Goal: Communication & Community: Answer question/provide support

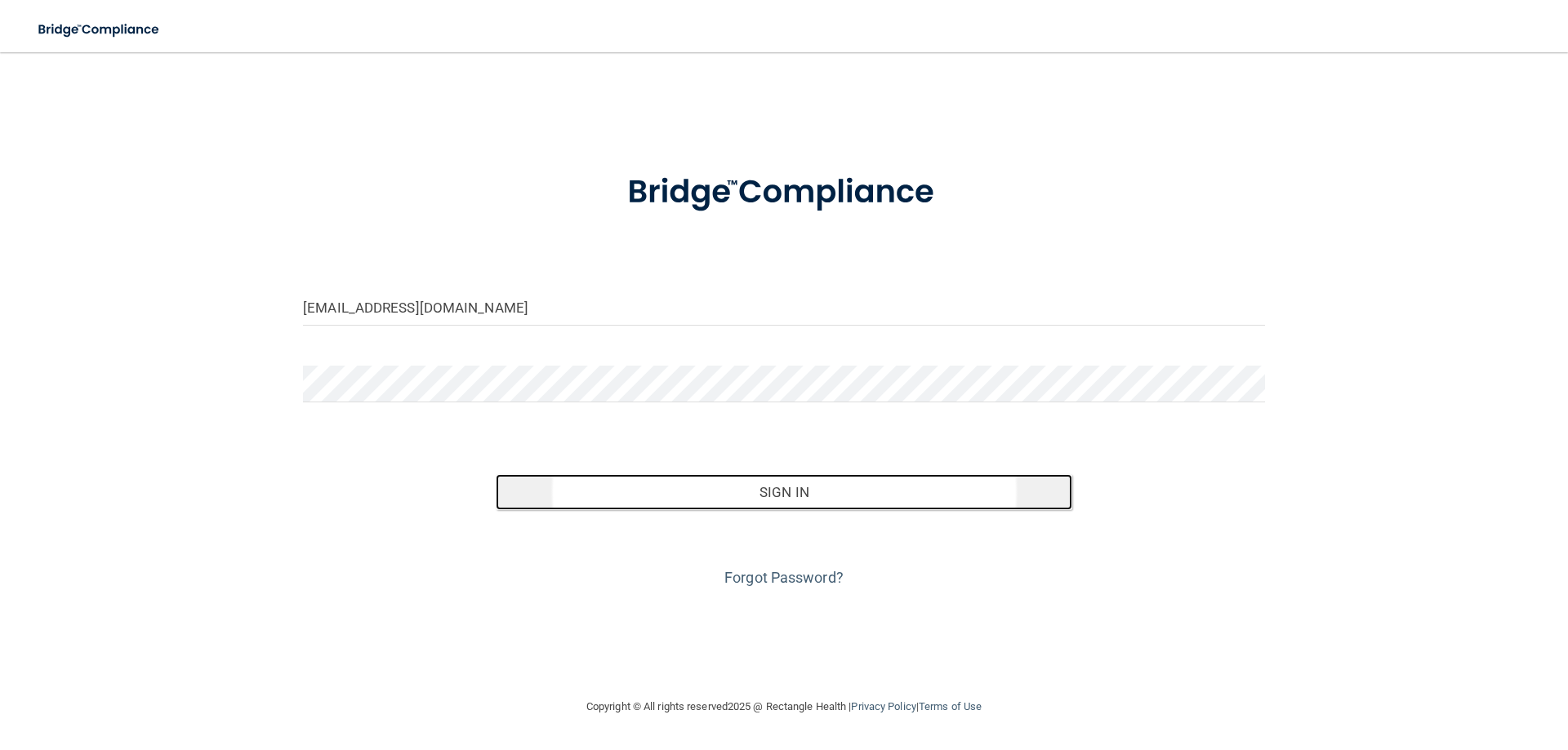
click at [679, 488] on button "Sign In" at bounding box center [784, 492] width 577 height 36
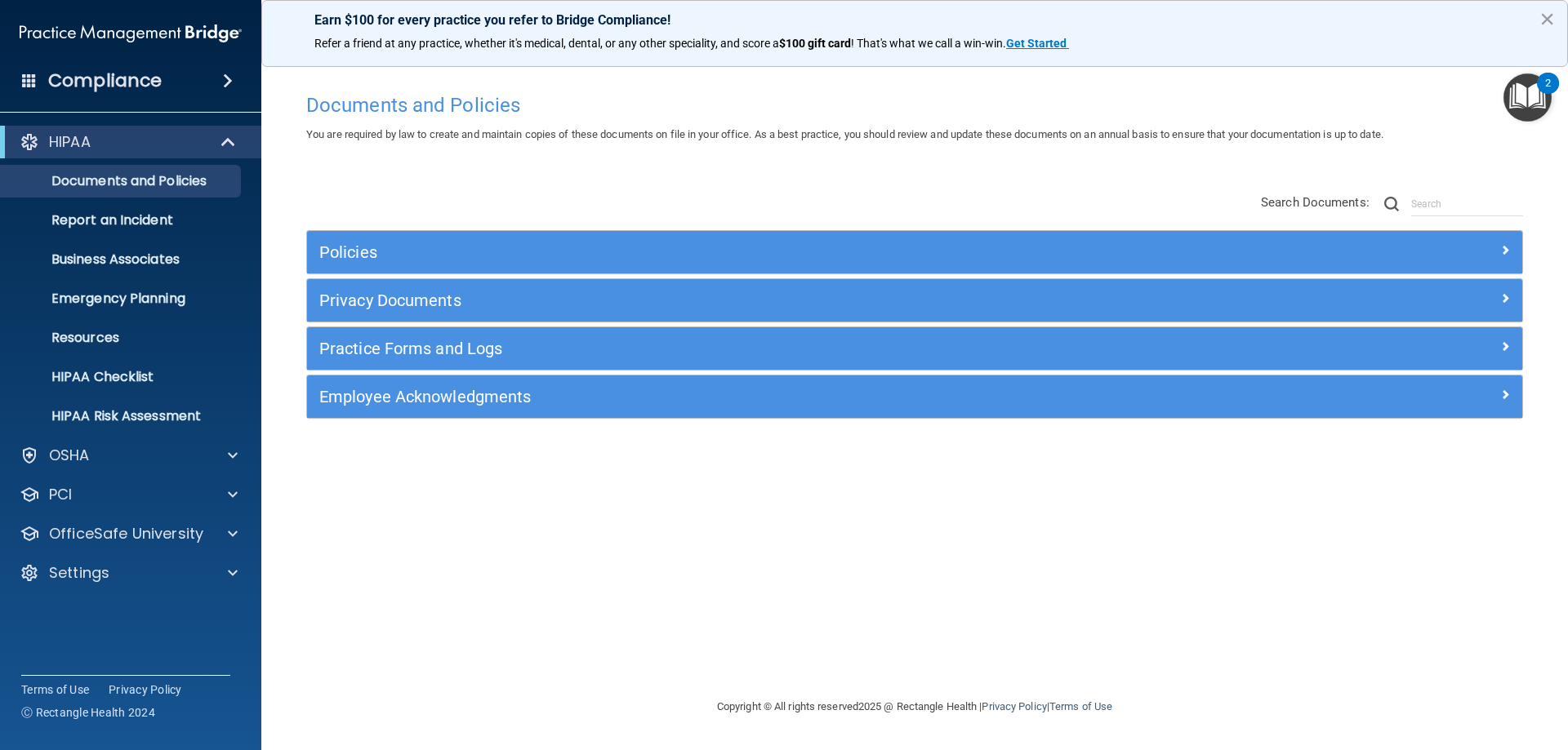
click at [1547, 17] on button "×" at bounding box center [1547, 19] width 16 height 26
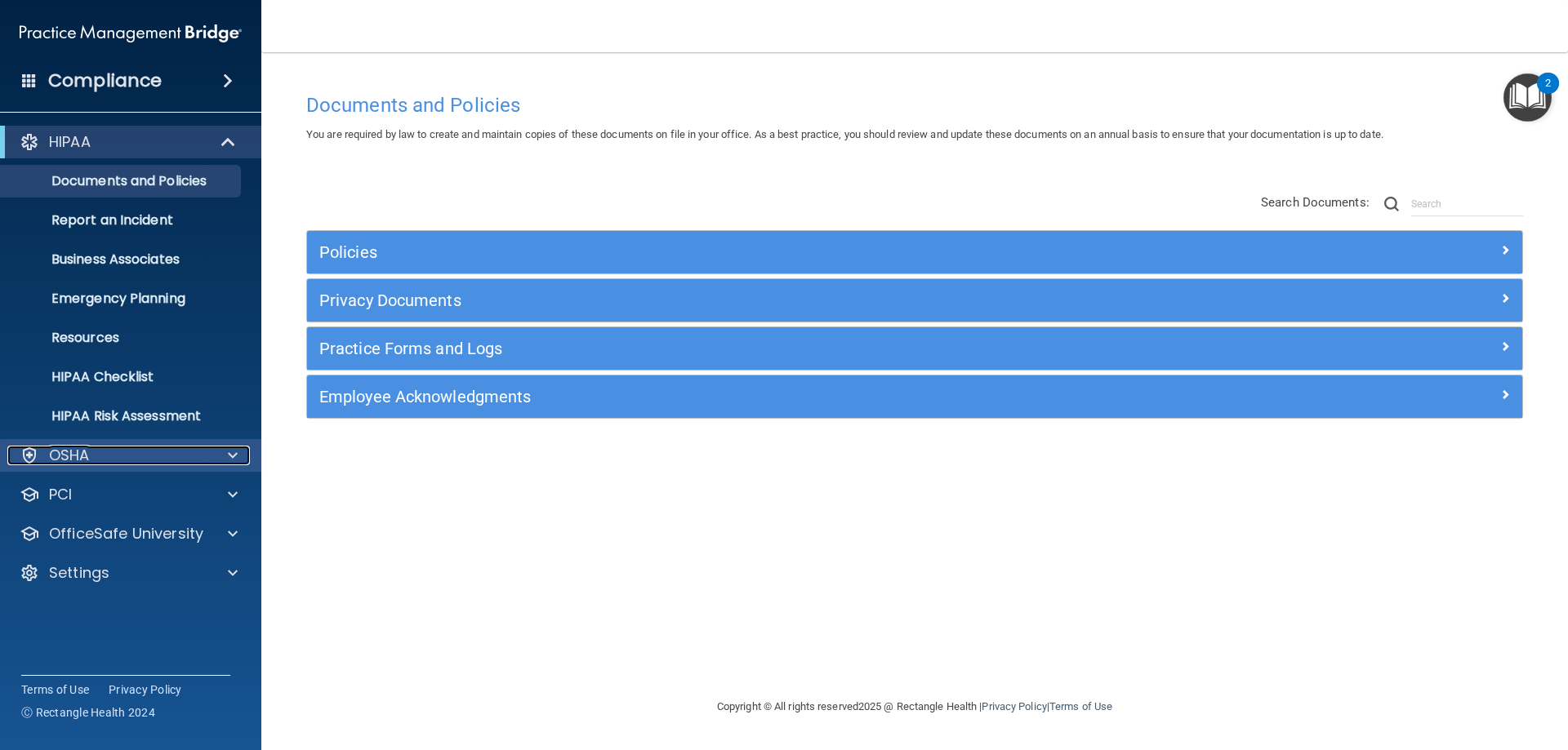
click at [234, 448] on span at bounding box center [232, 455] width 10 height 19
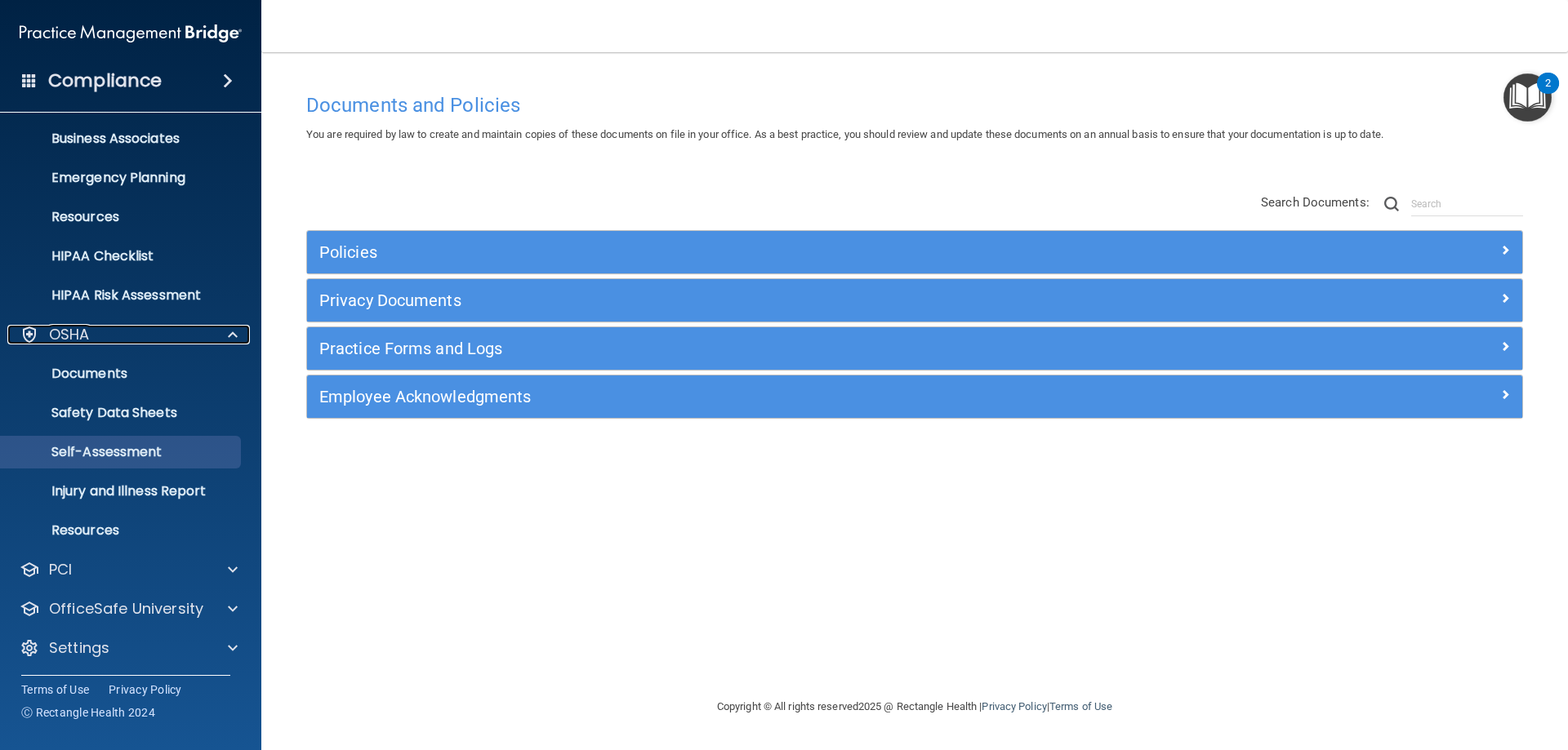
scroll to position [123, 0]
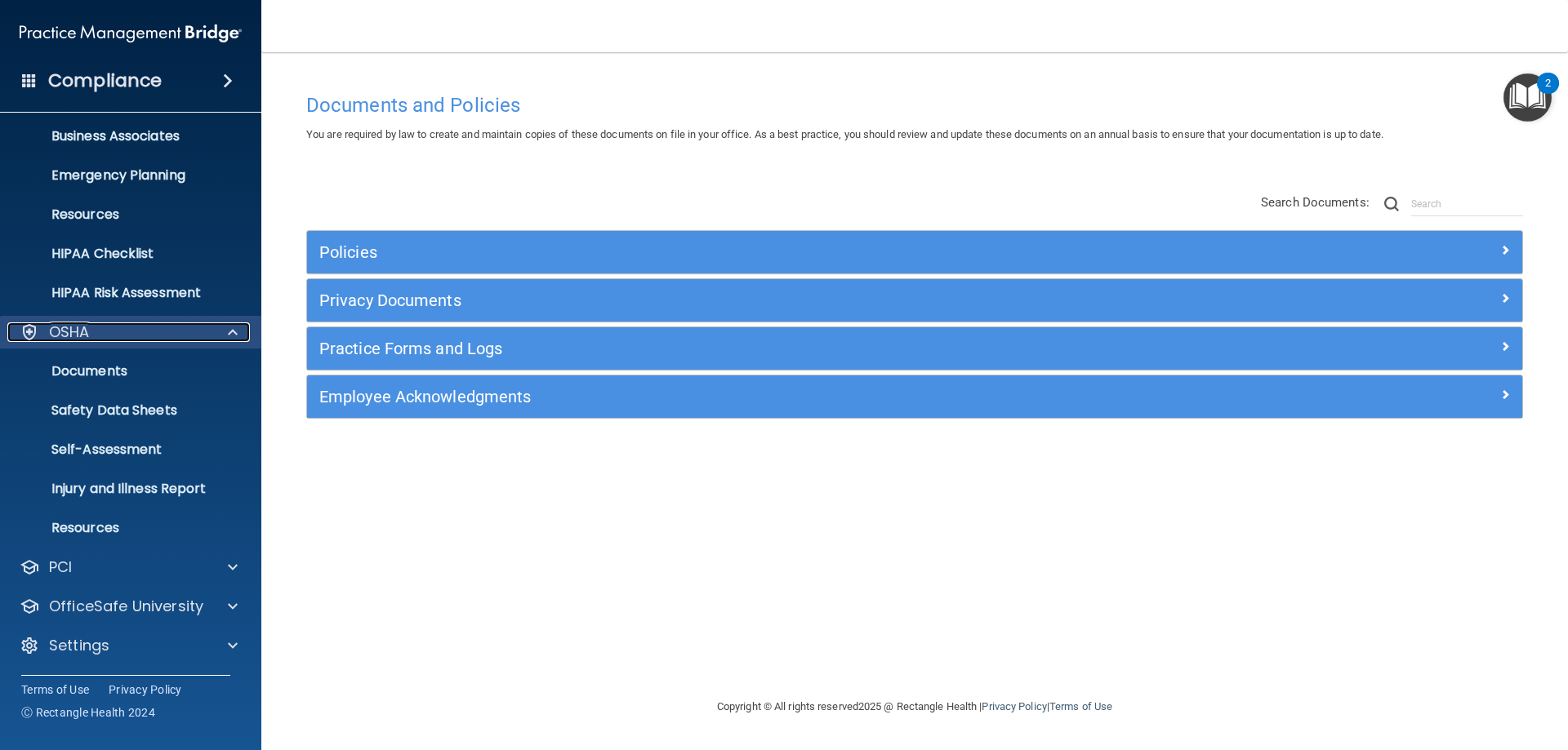
click at [232, 328] on span at bounding box center [232, 332] width 10 height 19
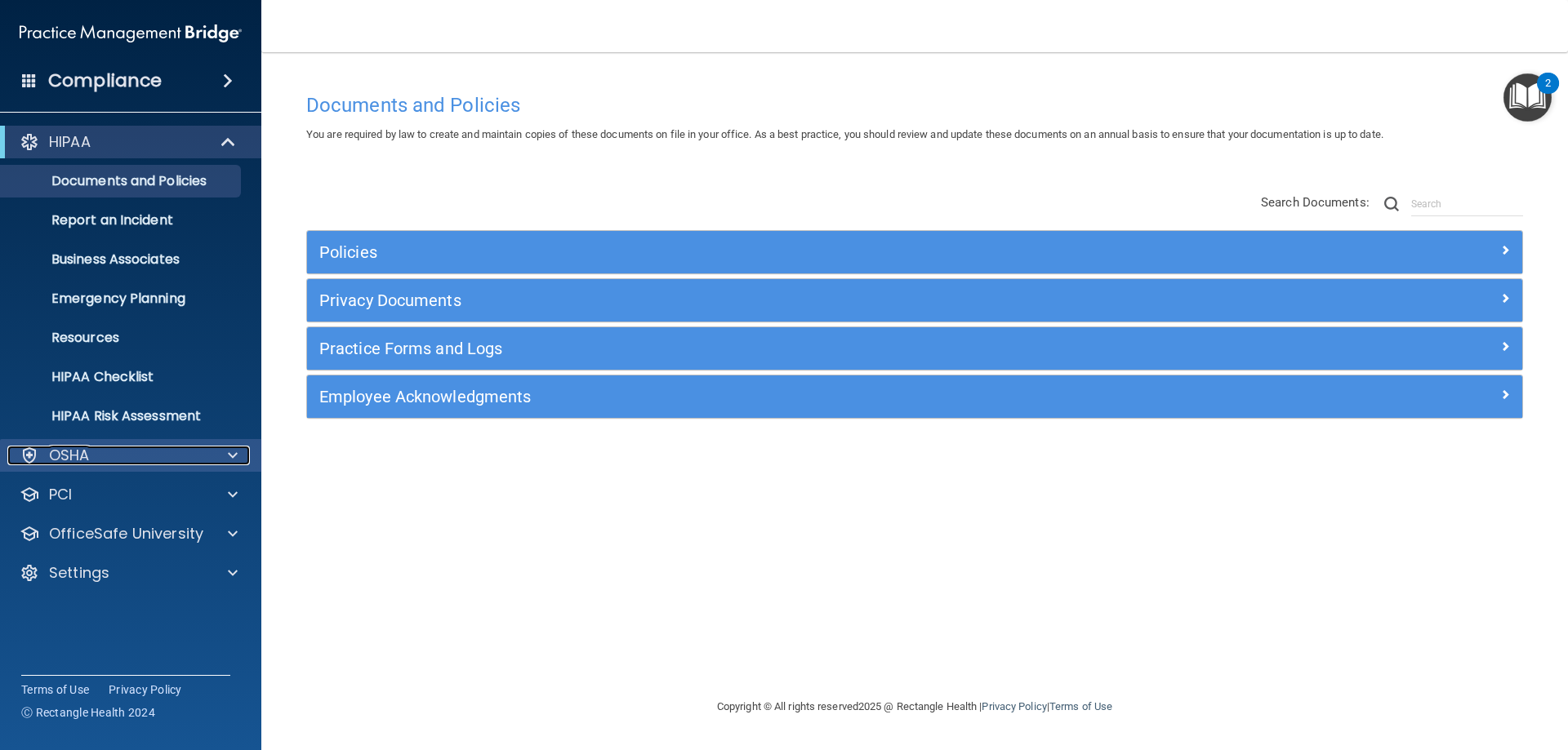
click at [231, 458] on span at bounding box center [232, 455] width 10 height 19
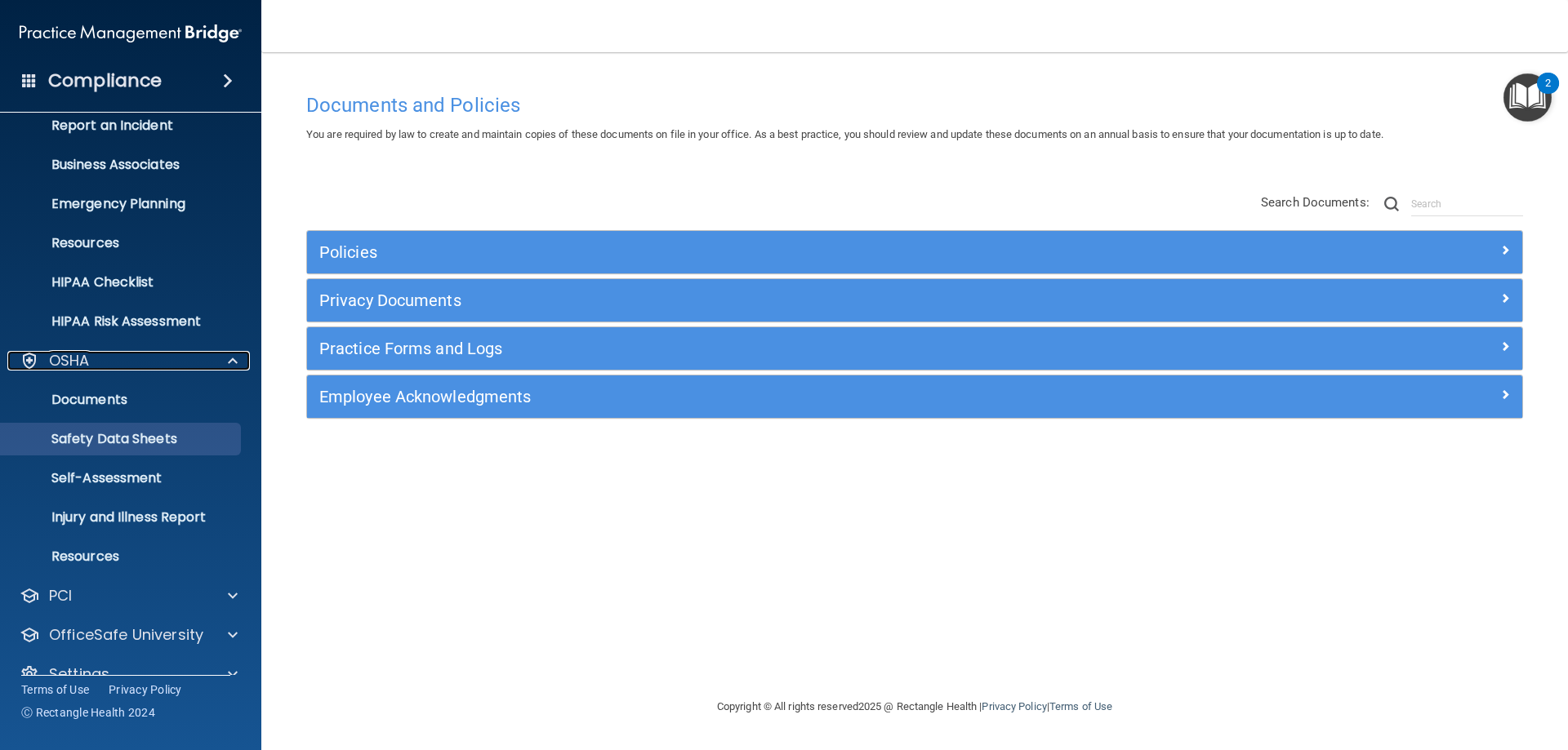
scroll to position [123, 0]
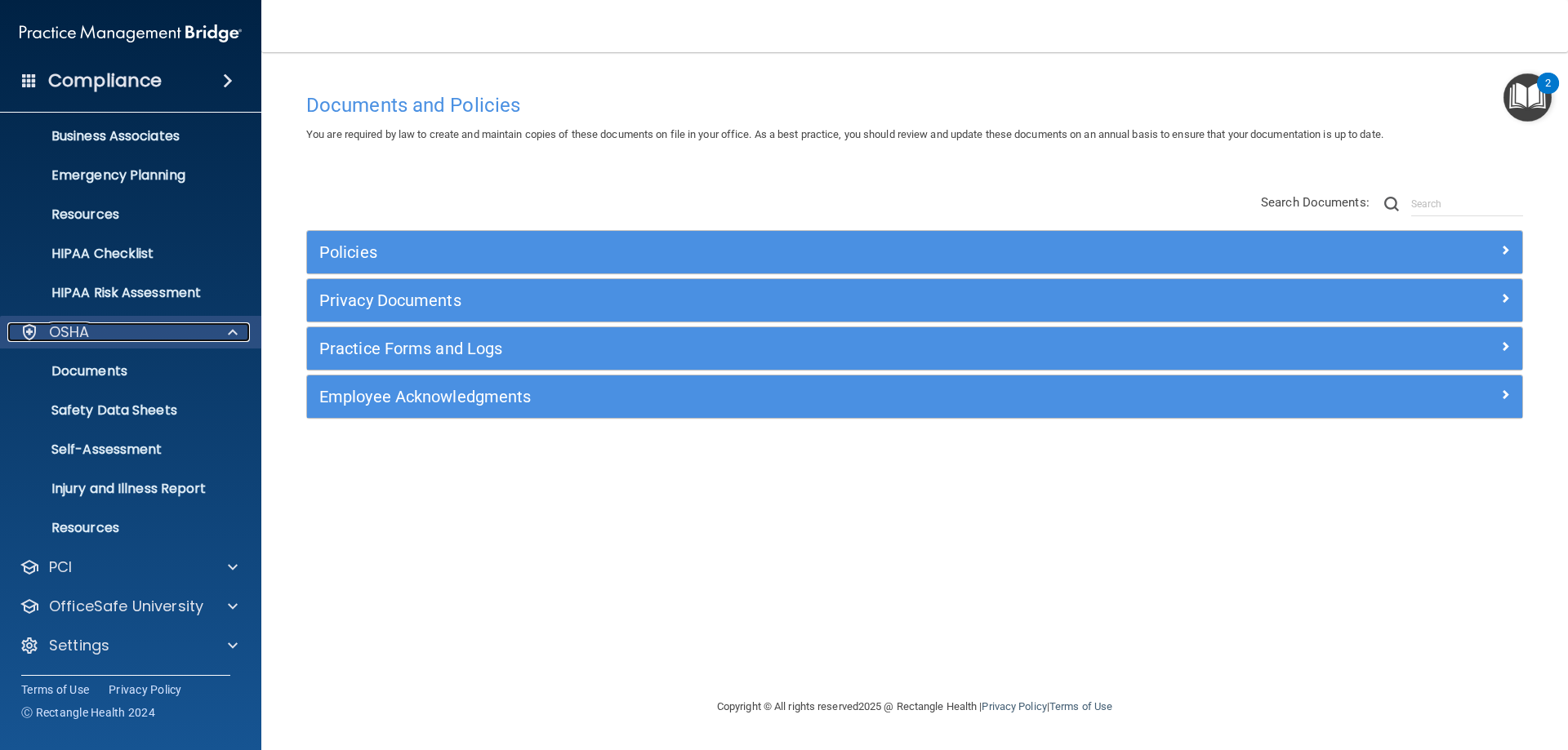
click at [227, 326] on div at bounding box center [230, 332] width 41 height 19
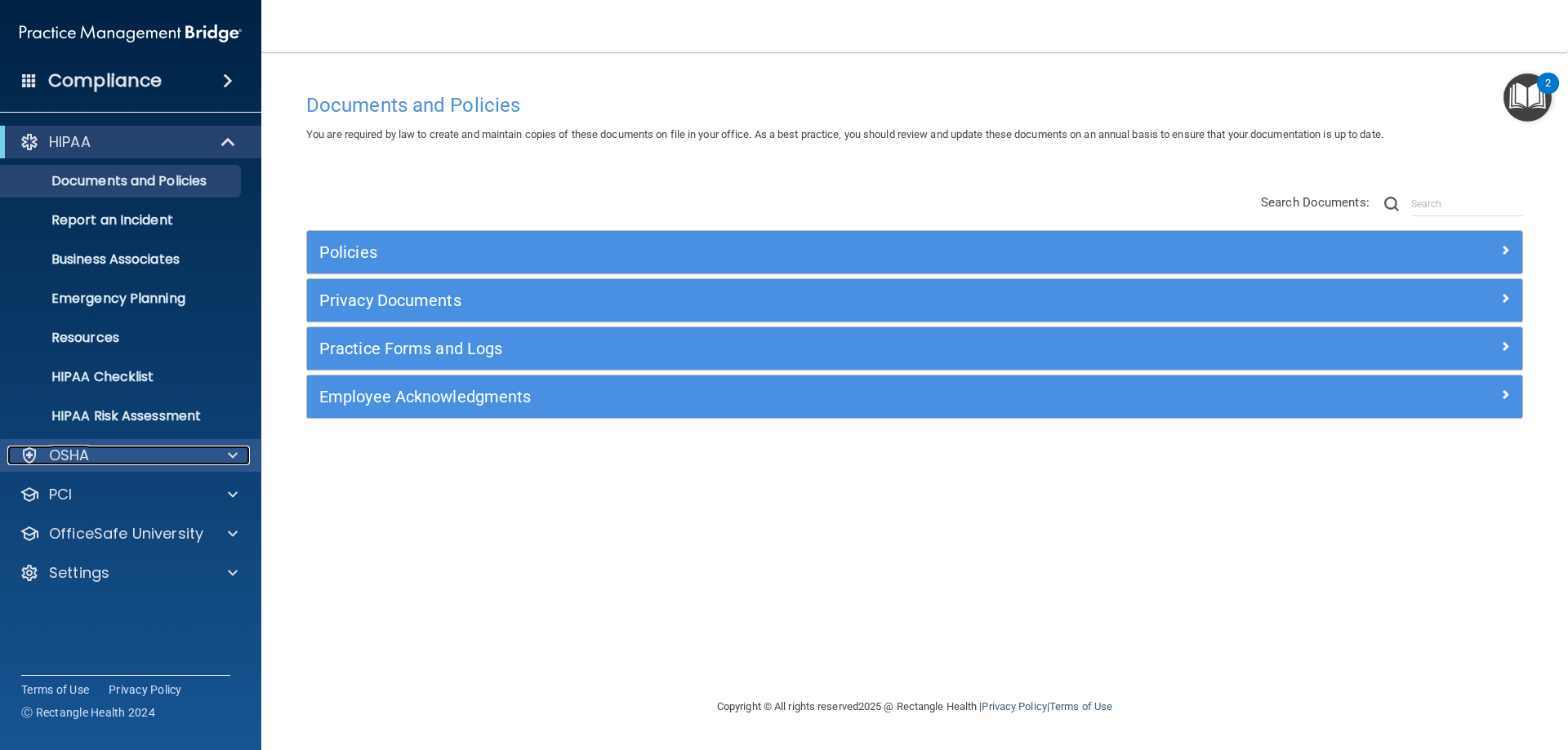
scroll to position [0, 0]
click at [226, 140] on span at bounding box center [230, 141] width 14 height 19
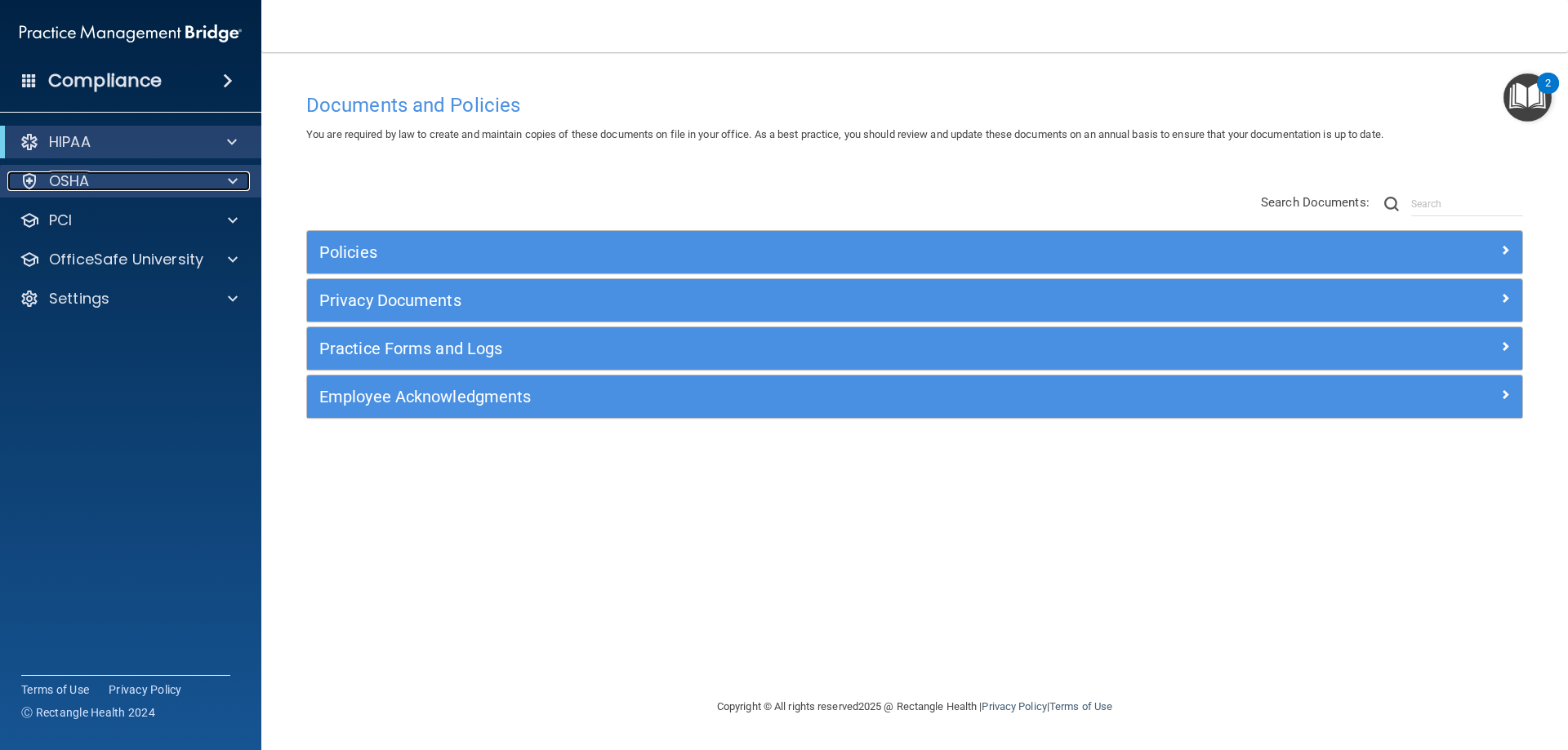
click at [226, 177] on div at bounding box center [230, 181] width 41 height 19
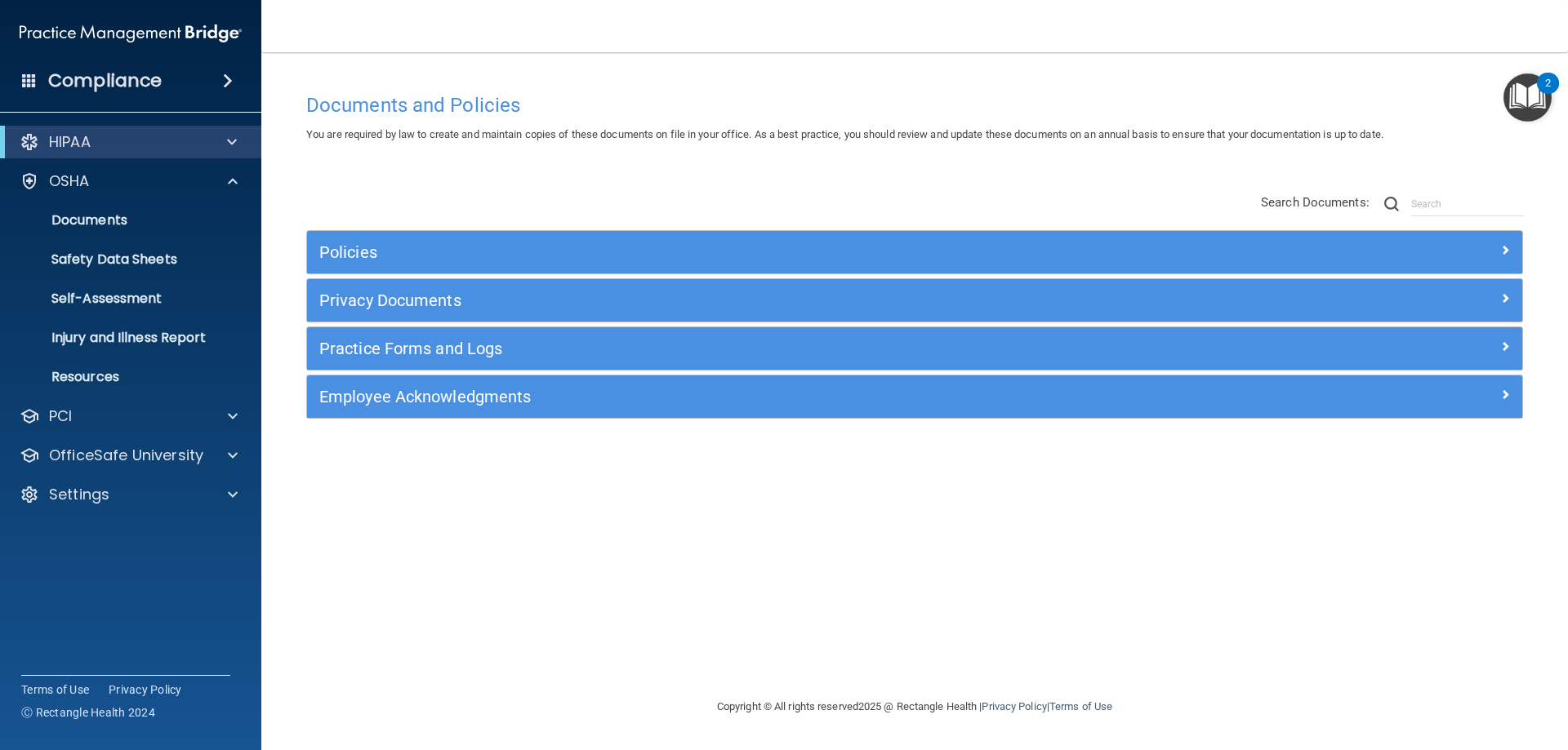
click at [230, 80] on span at bounding box center [227, 80] width 10 height 19
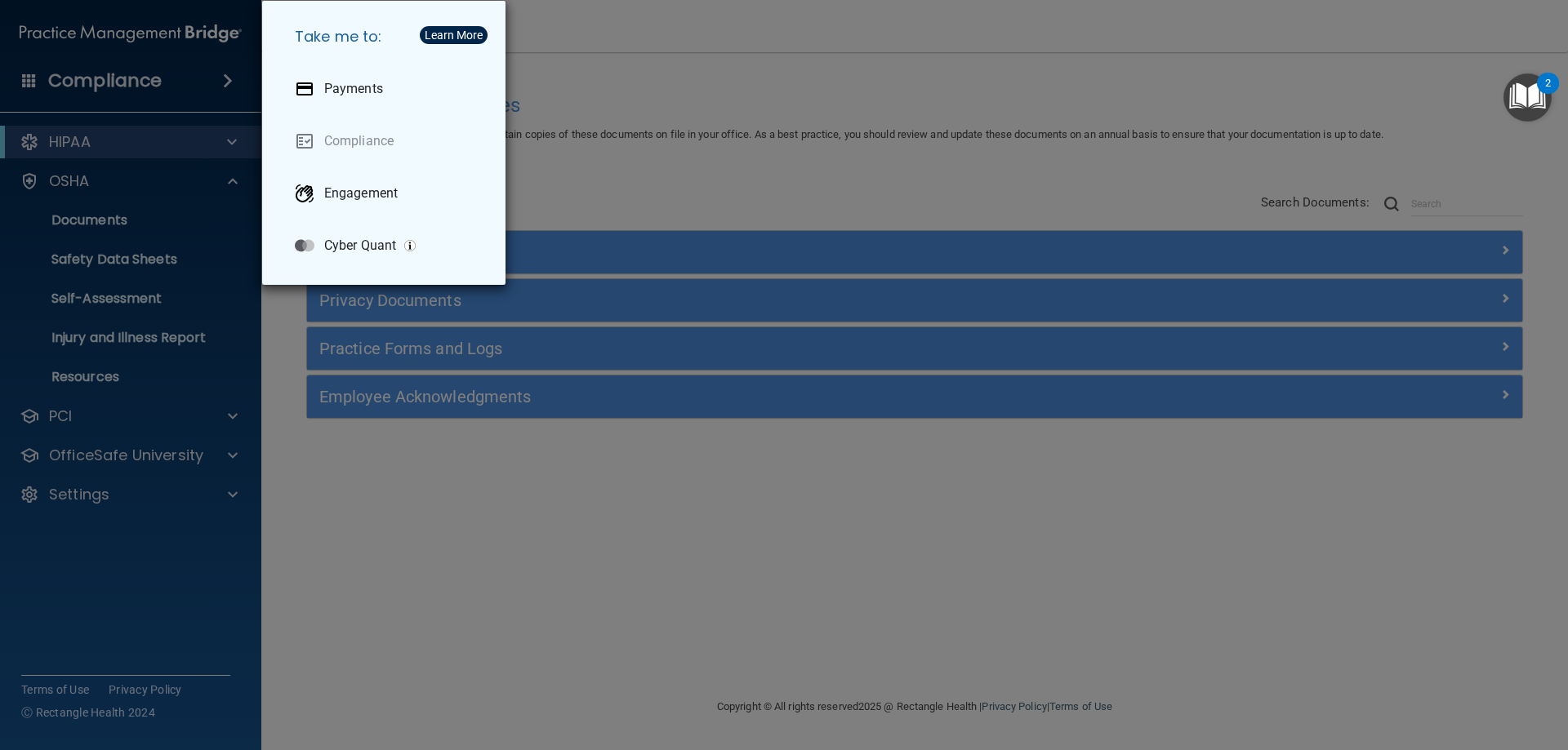
click at [228, 80] on div "Take me to: Payments Compliance Engagement Cyber Quant" at bounding box center [784, 375] width 1568 height 750
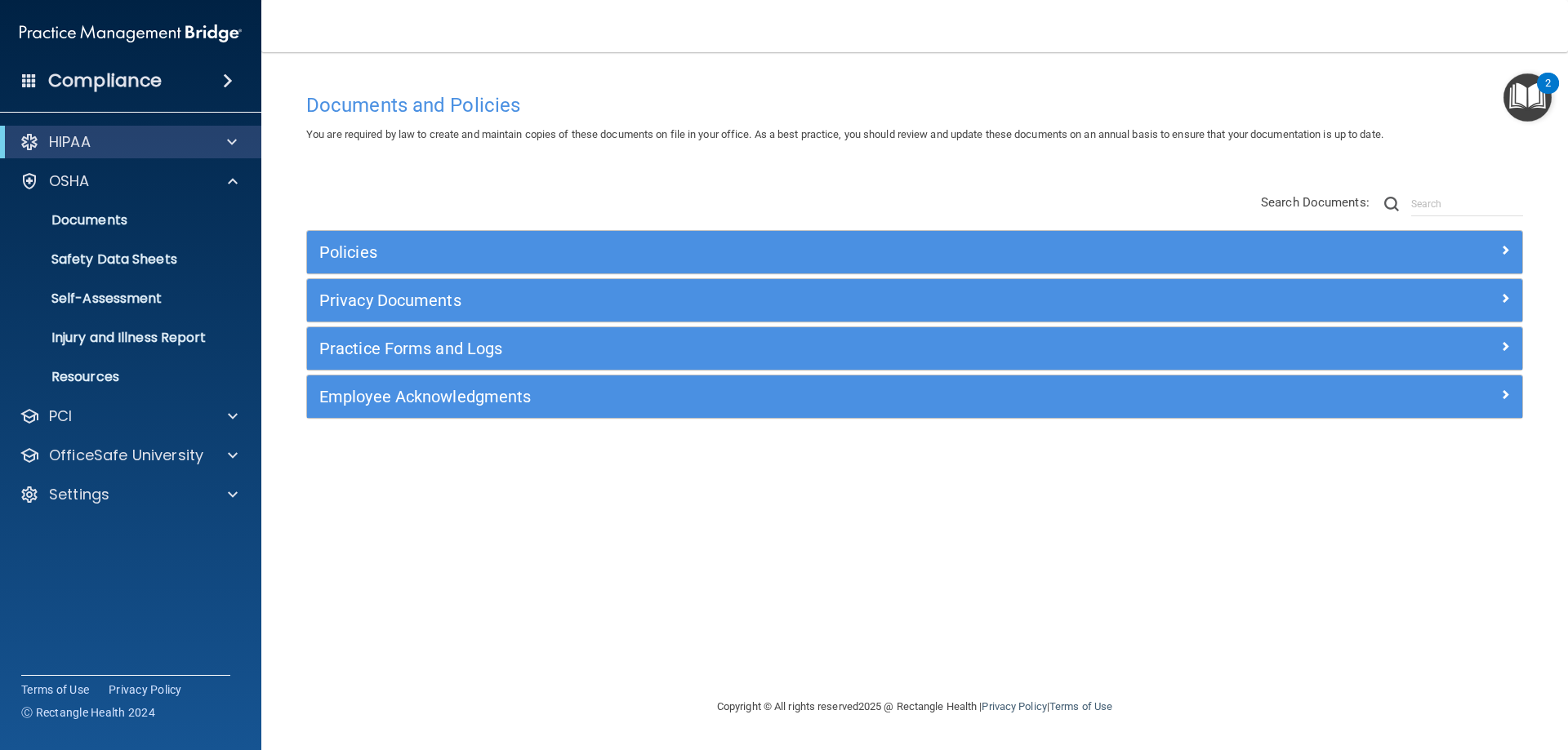
click at [219, 66] on div "Compliance" at bounding box center [130, 80] width 261 height 36
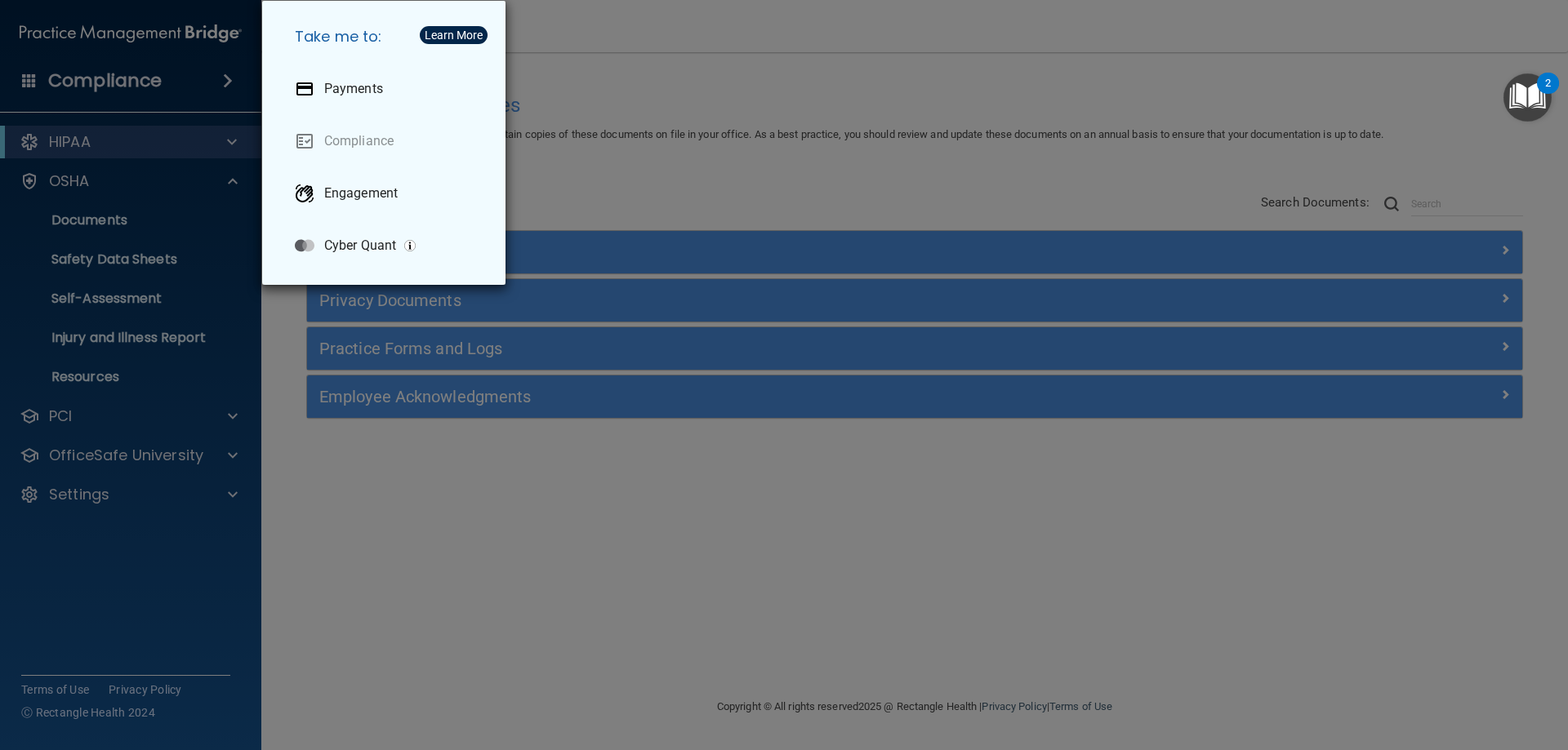
click at [202, 74] on div "Take me to: Payments Compliance Engagement Cyber Quant" at bounding box center [784, 375] width 1568 height 750
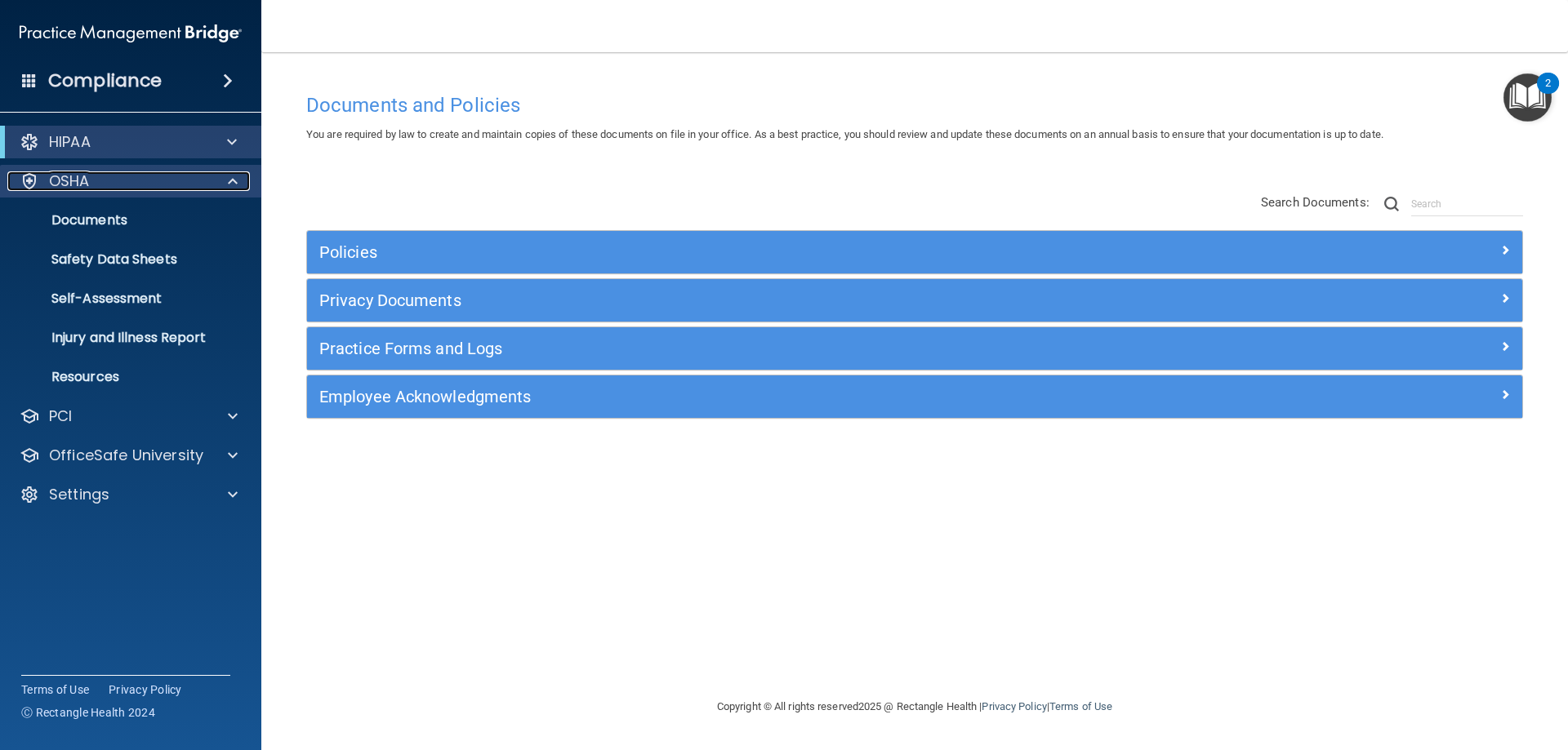
click at [235, 175] on span at bounding box center [232, 181] width 10 height 19
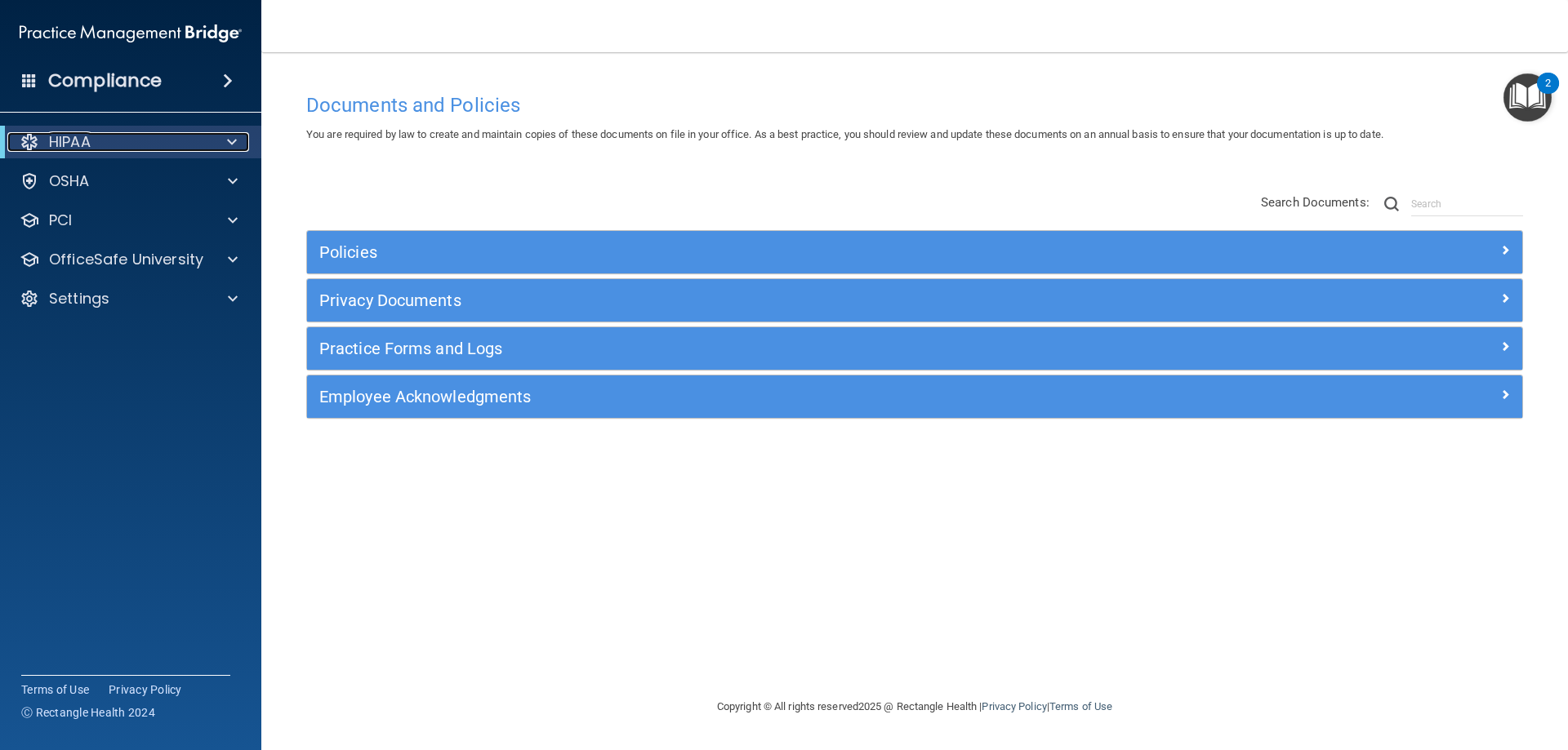
click at [231, 137] on span at bounding box center [231, 141] width 10 height 19
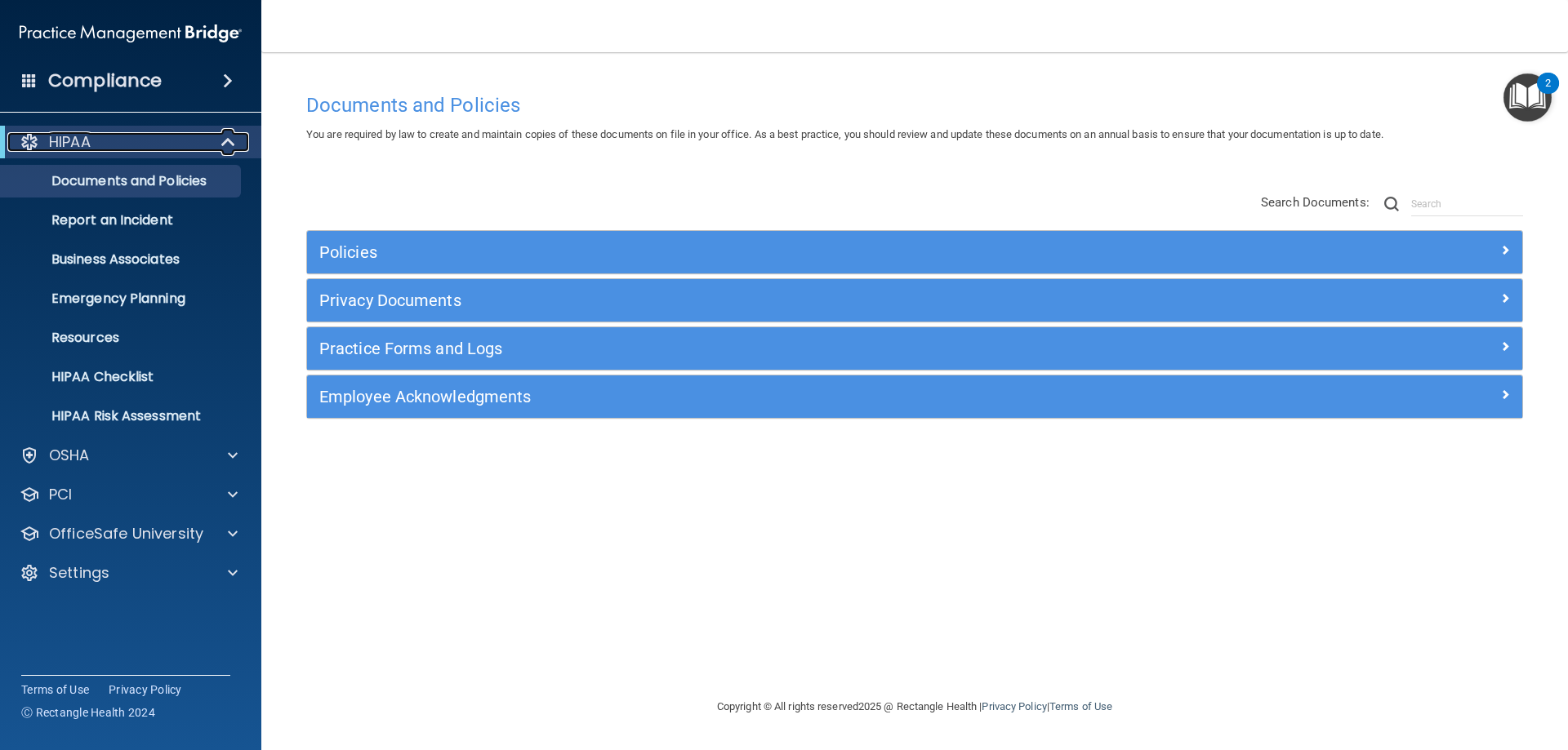
click at [228, 141] on span at bounding box center [230, 141] width 14 height 19
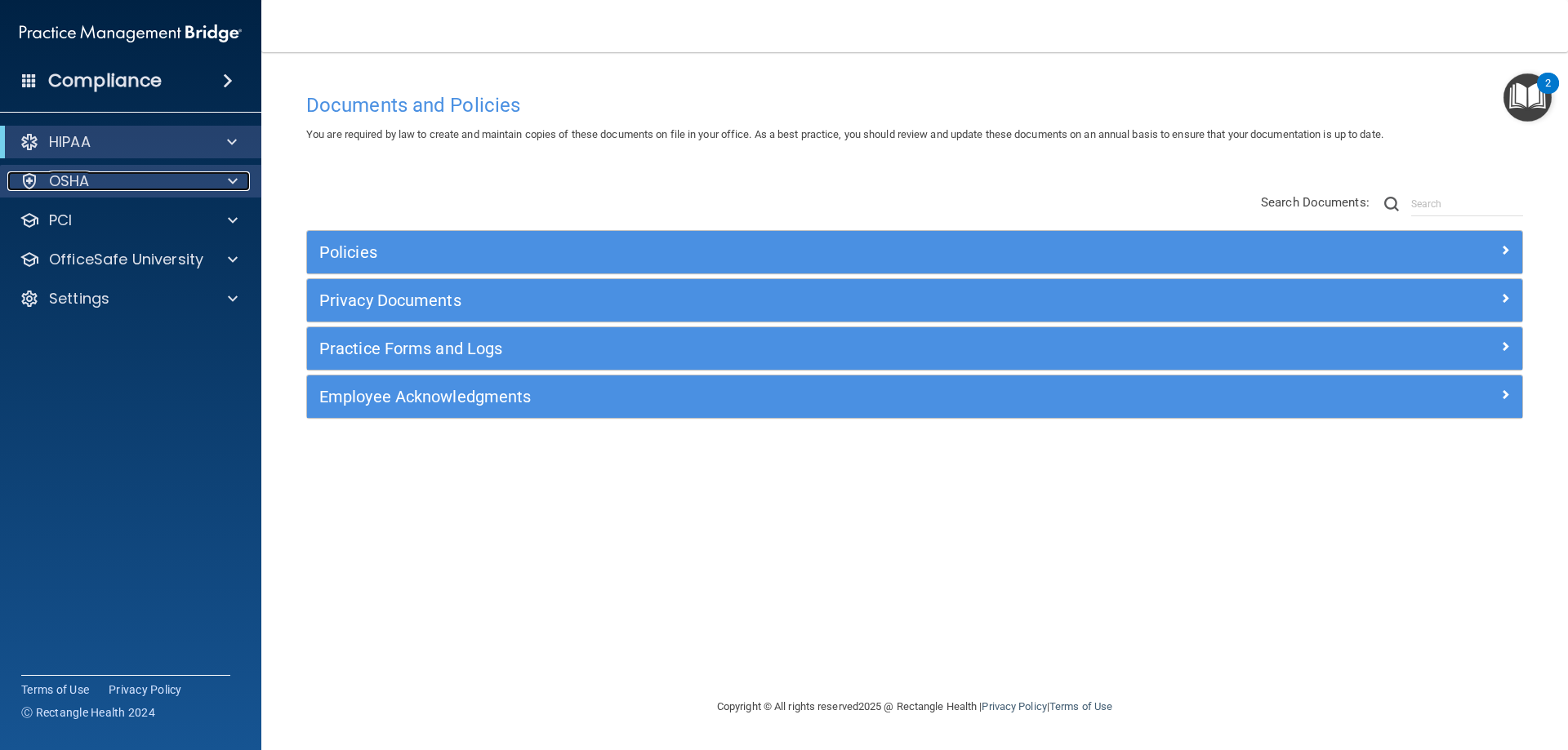
click at [226, 177] on div at bounding box center [230, 181] width 41 height 19
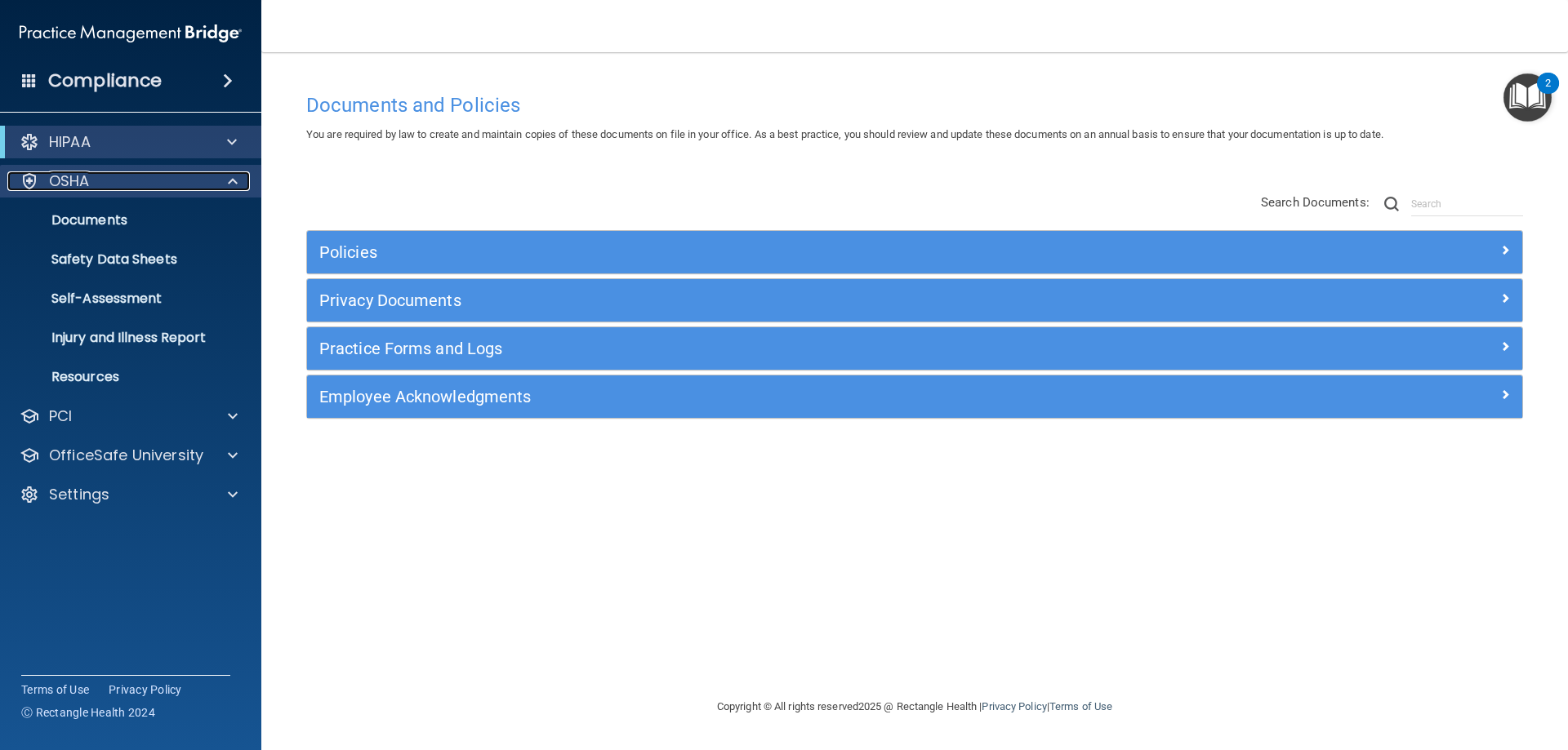
click at [236, 184] on span at bounding box center [232, 181] width 10 height 19
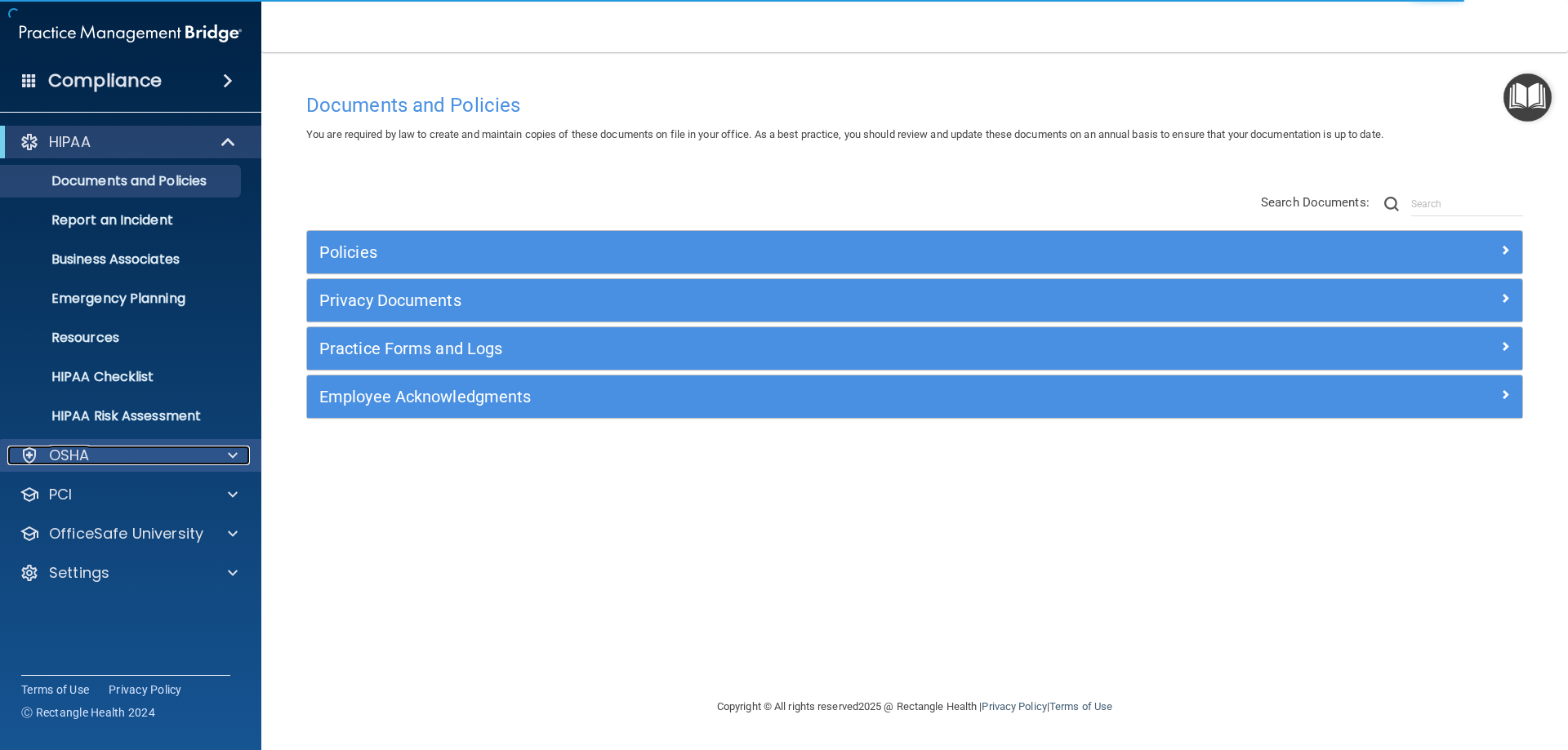
click at [234, 453] on span at bounding box center [232, 455] width 10 height 19
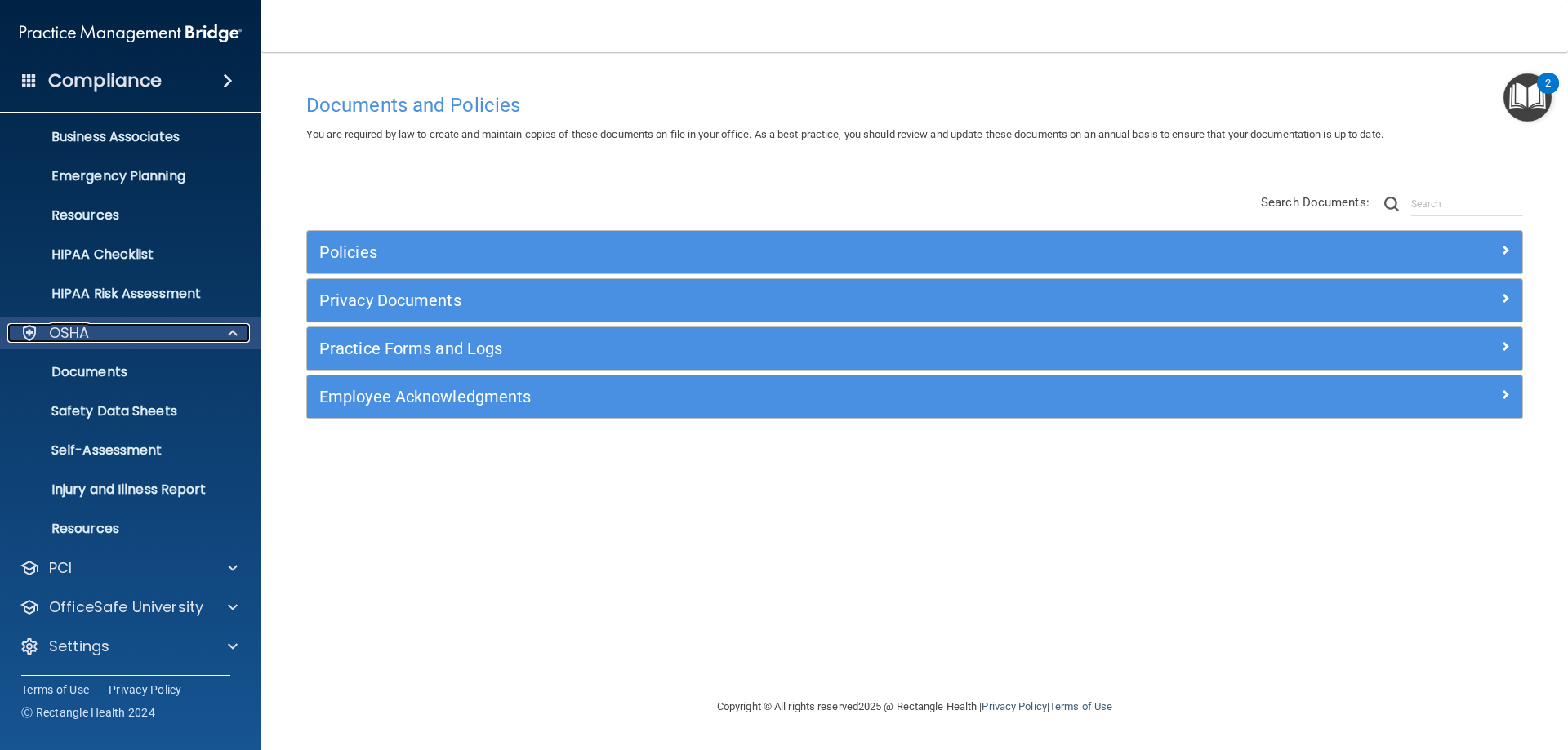
scroll to position [123, 0]
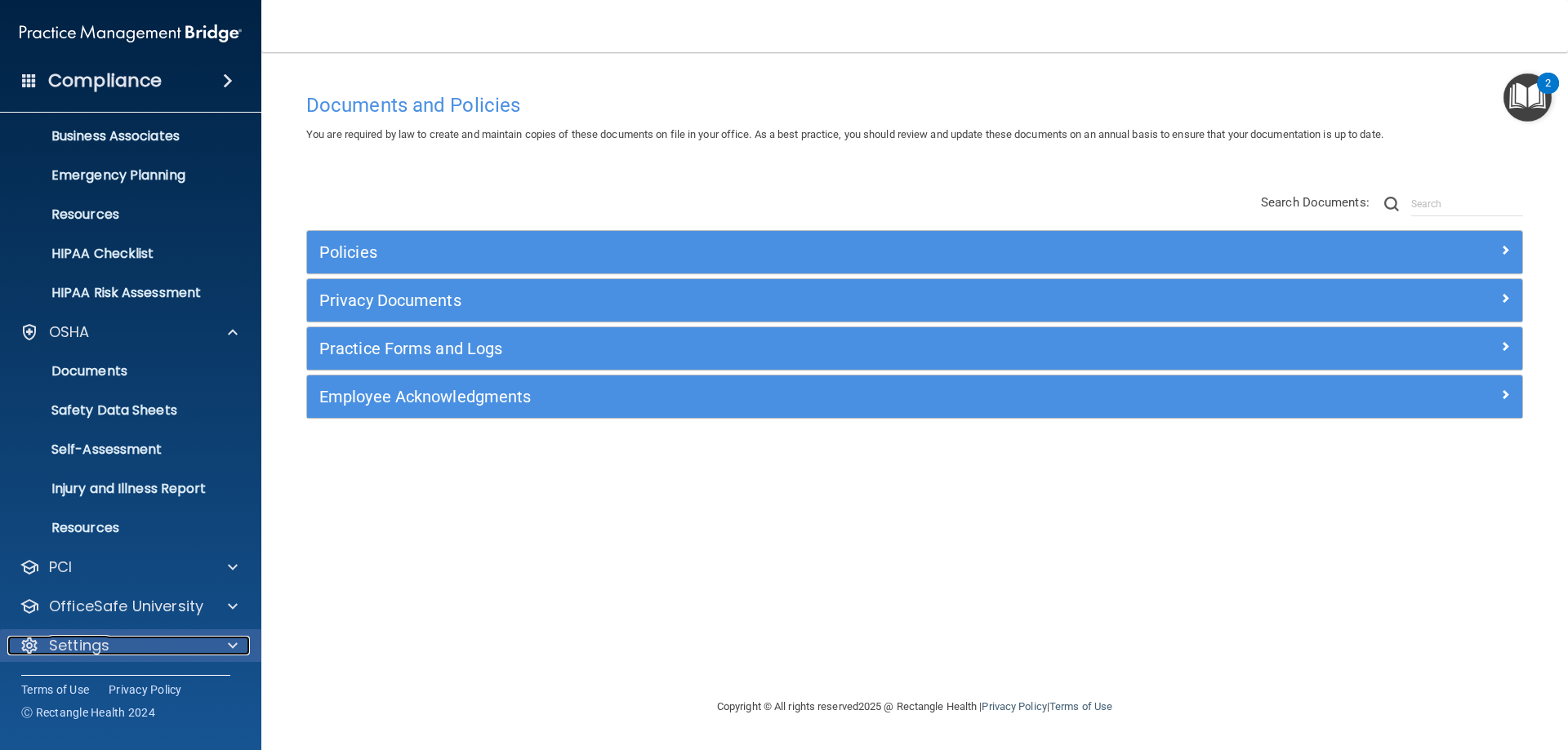
click at [228, 649] on span at bounding box center [232, 645] width 10 height 19
click at [228, 647] on span at bounding box center [232, 645] width 10 height 19
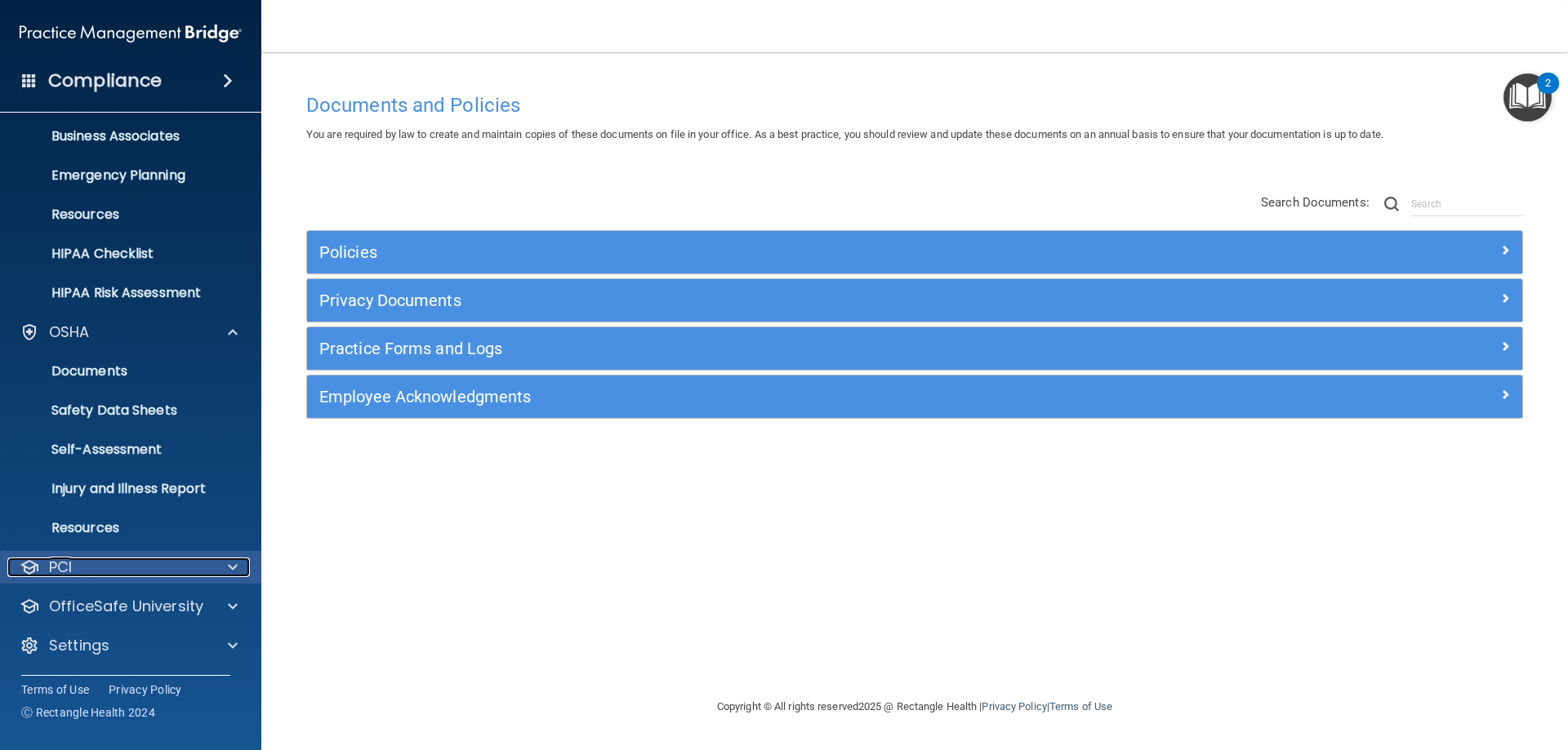
click at [233, 566] on span at bounding box center [232, 568] width 10 height 19
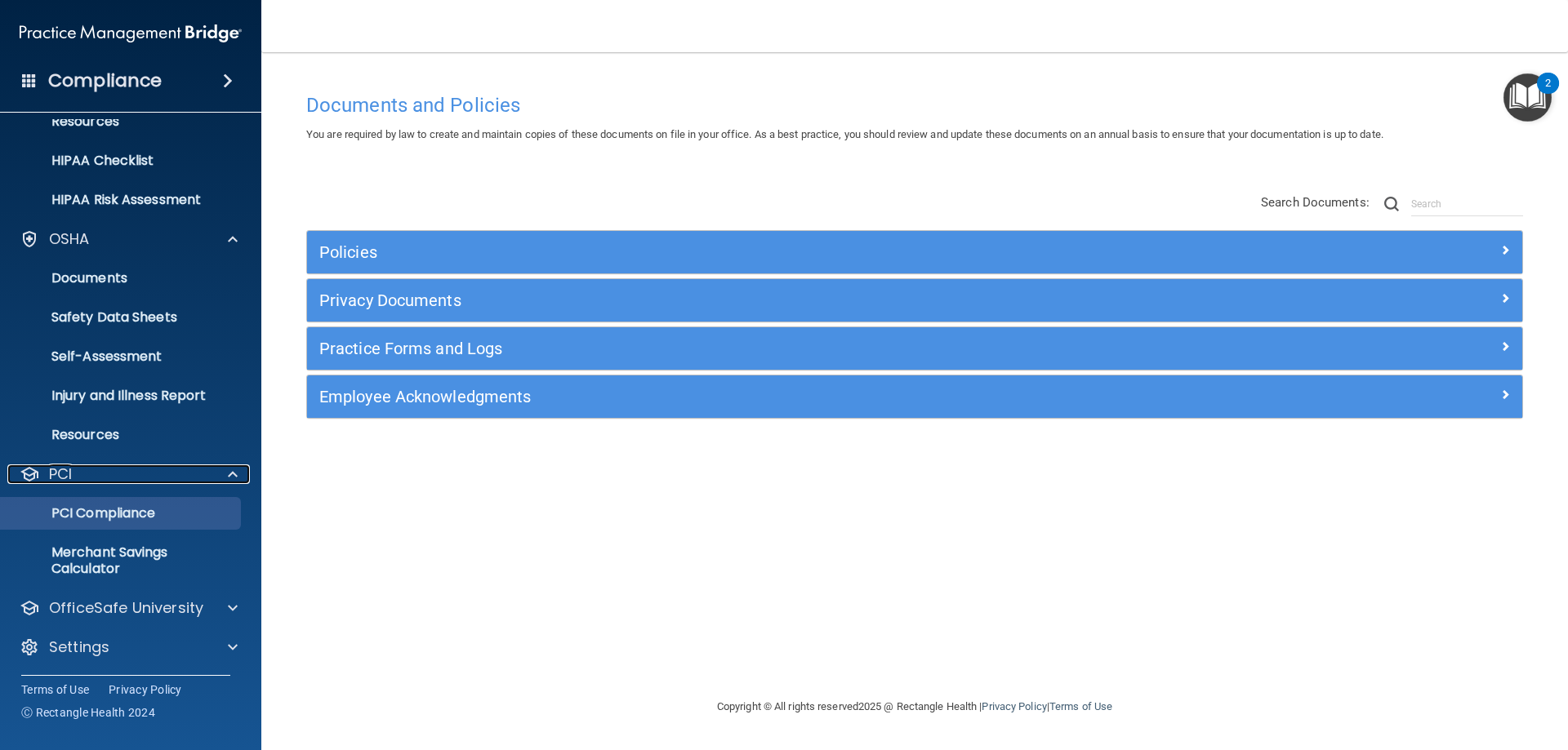
scroll to position [218, 0]
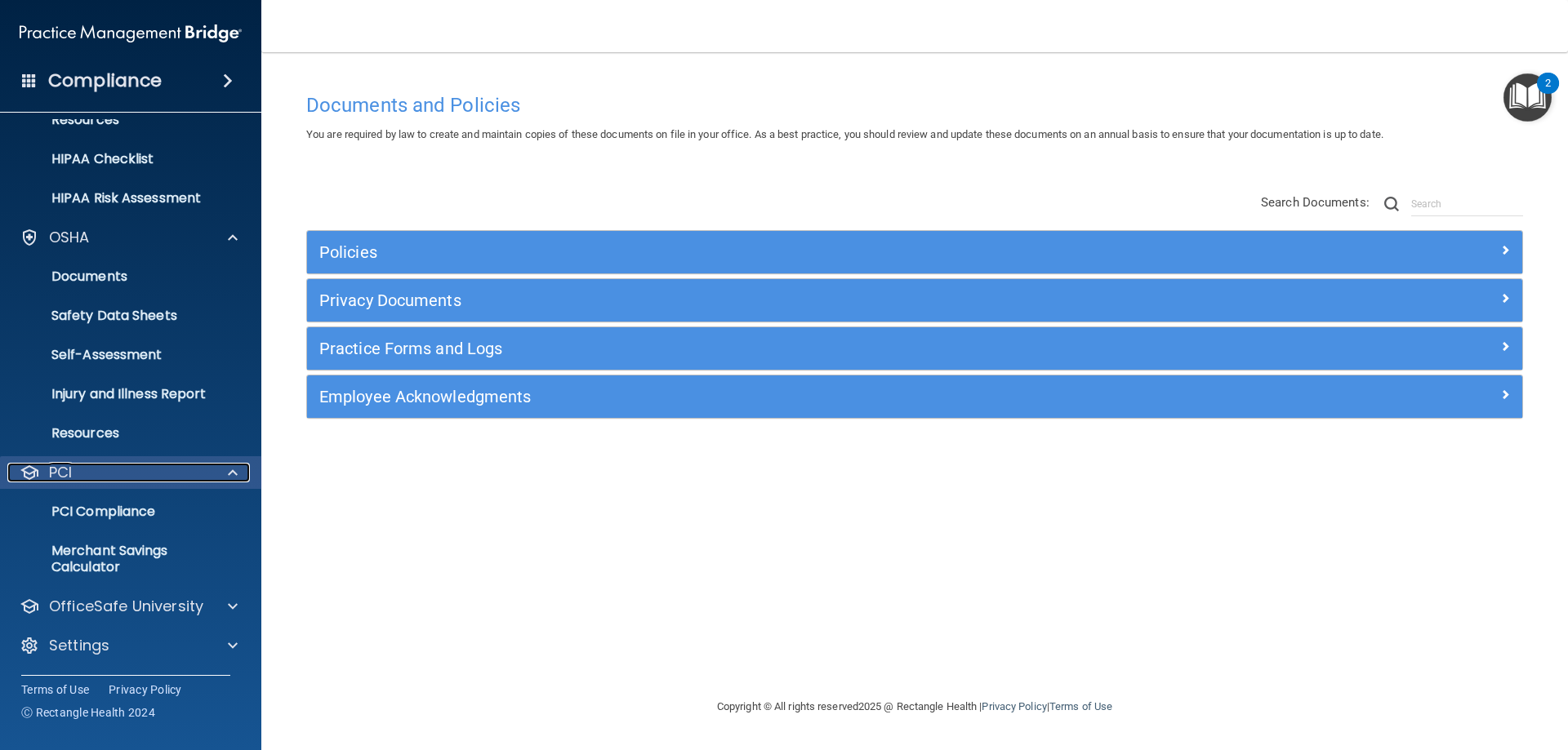
click at [231, 464] on span at bounding box center [232, 472] width 10 height 19
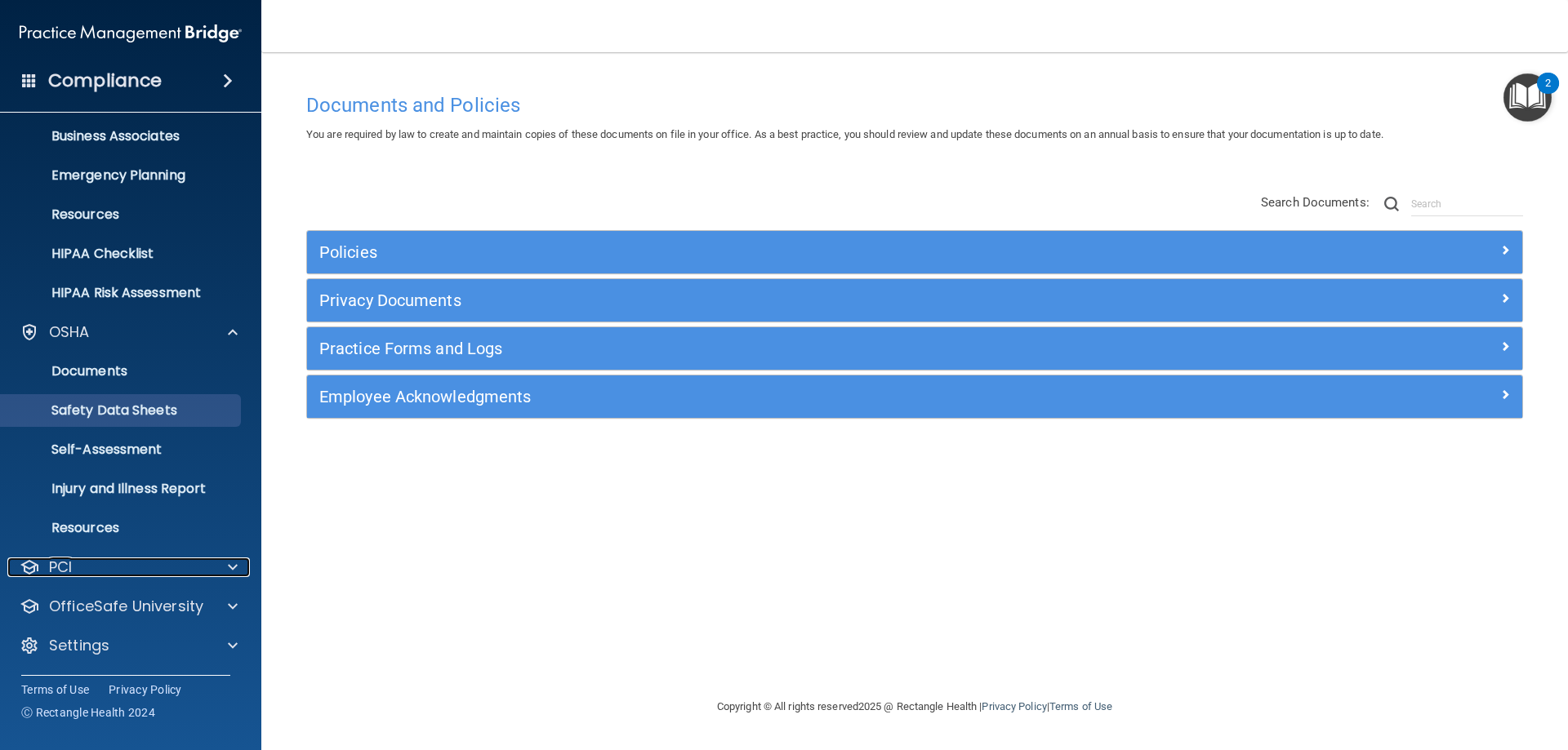
scroll to position [123, 0]
click at [162, 520] on p "Resources" at bounding box center [121, 528] width 223 height 17
click at [99, 527] on p "Resources" at bounding box center [121, 528] width 223 height 17
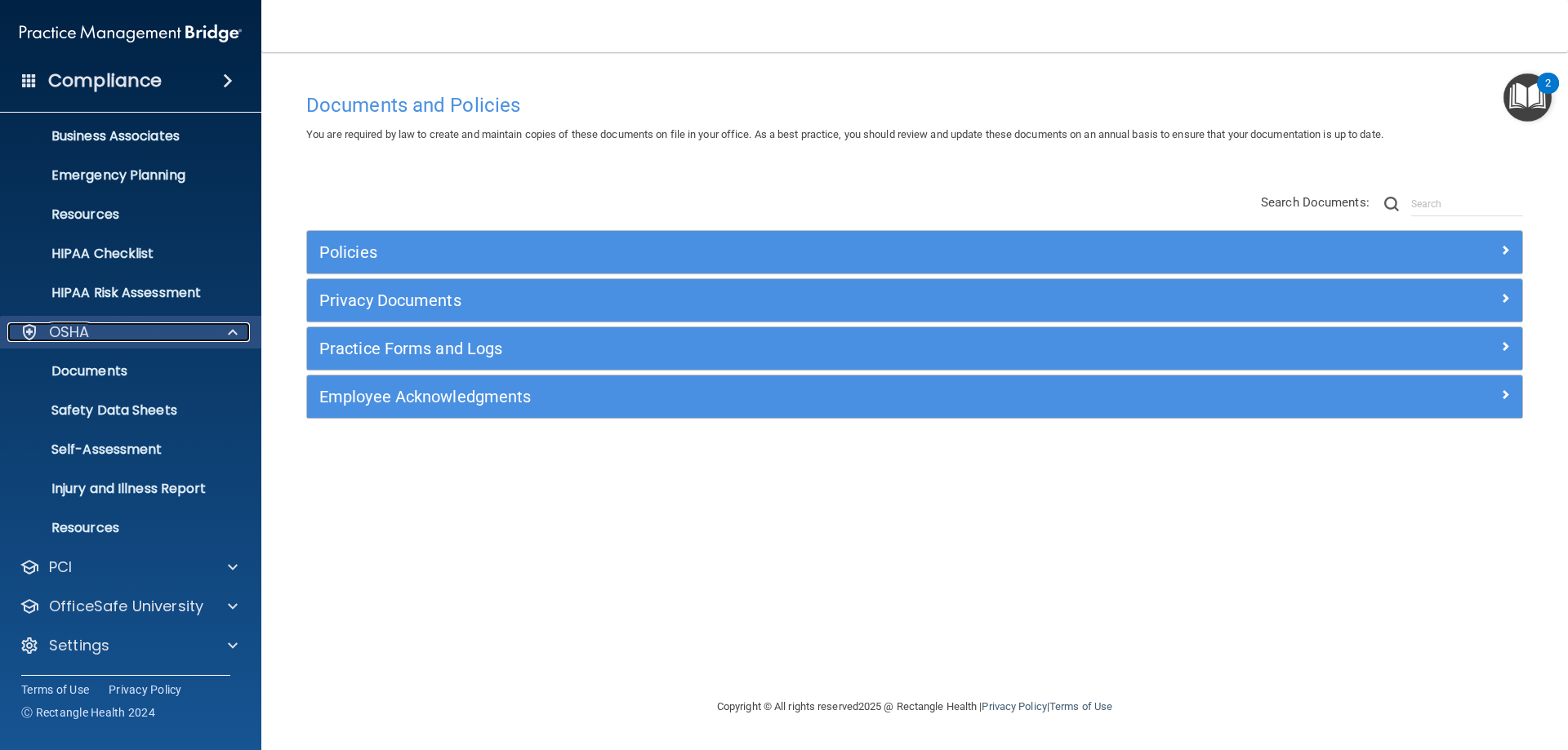
click at [231, 332] on span at bounding box center [232, 332] width 10 height 19
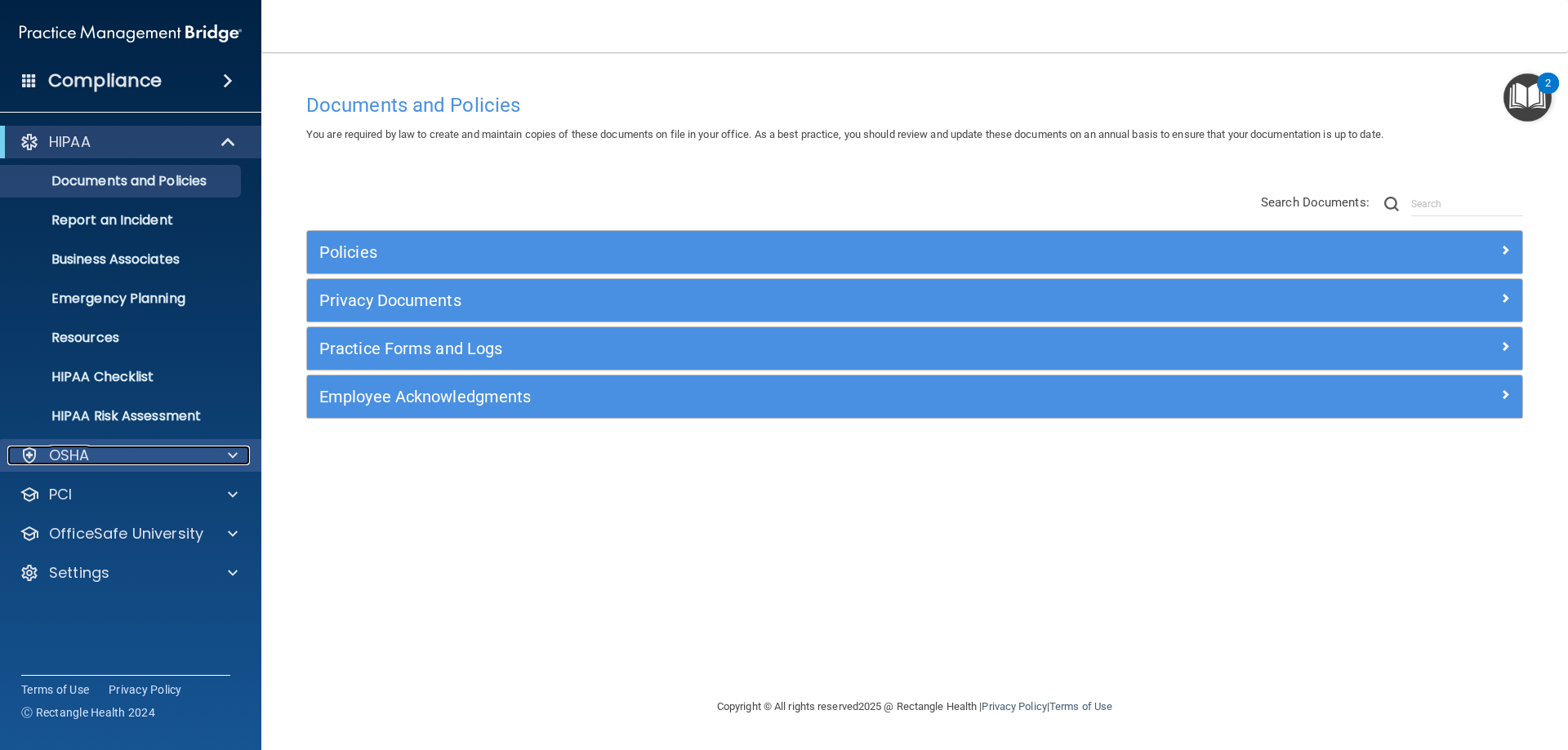
scroll to position [0, 0]
click at [224, 140] on span at bounding box center [230, 141] width 14 height 19
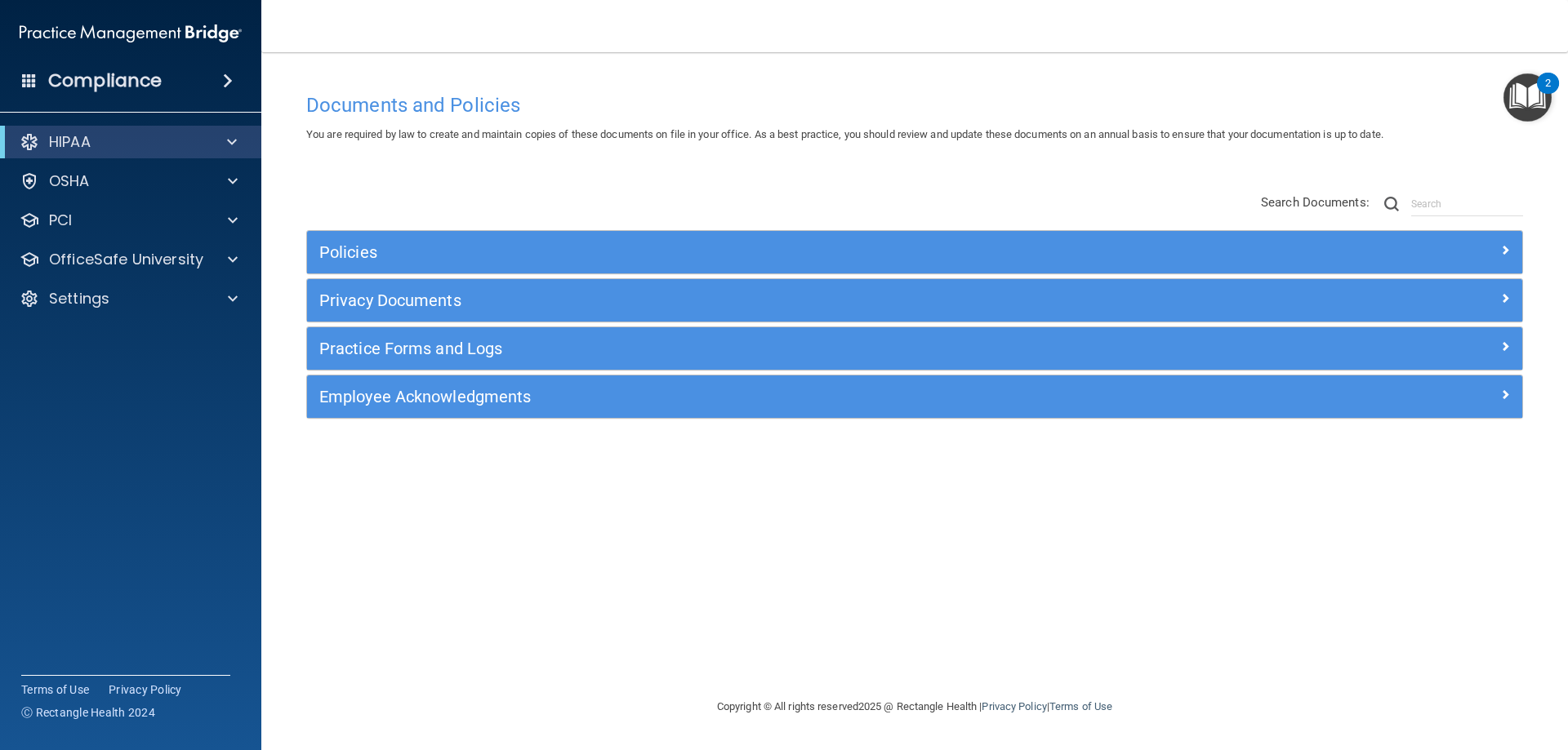
click at [231, 76] on span at bounding box center [227, 80] width 10 height 19
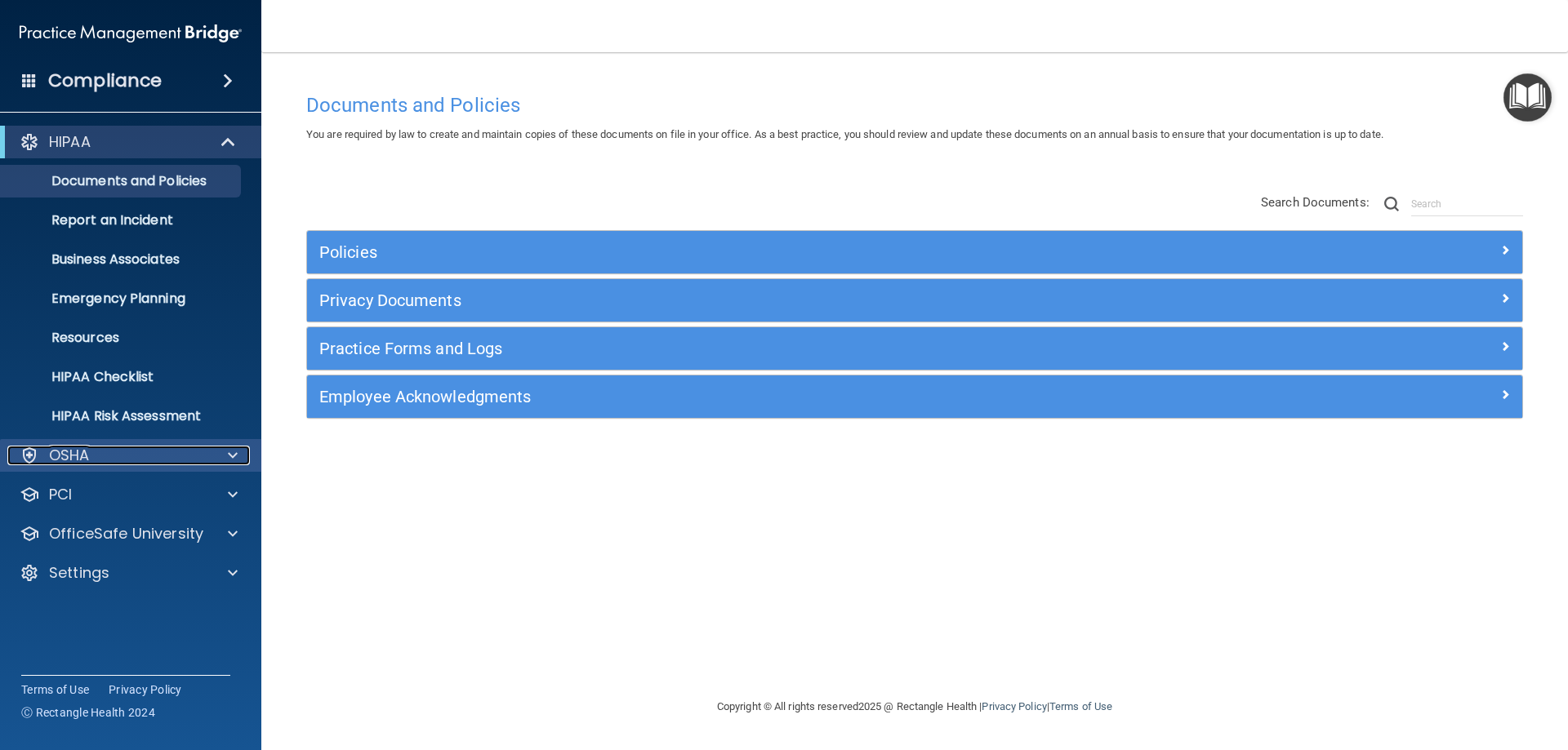
click at [231, 451] on span at bounding box center [232, 455] width 10 height 19
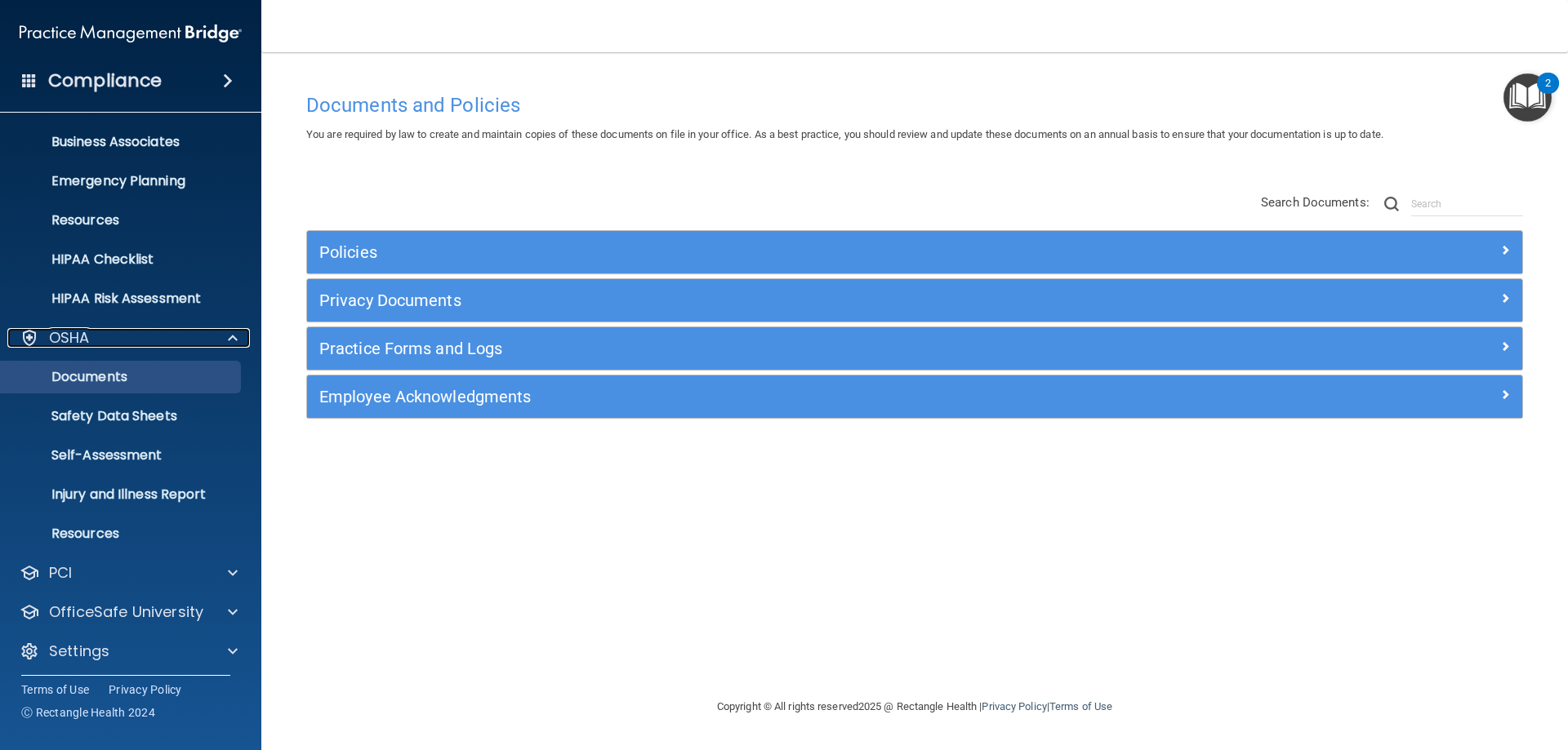
scroll to position [123, 0]
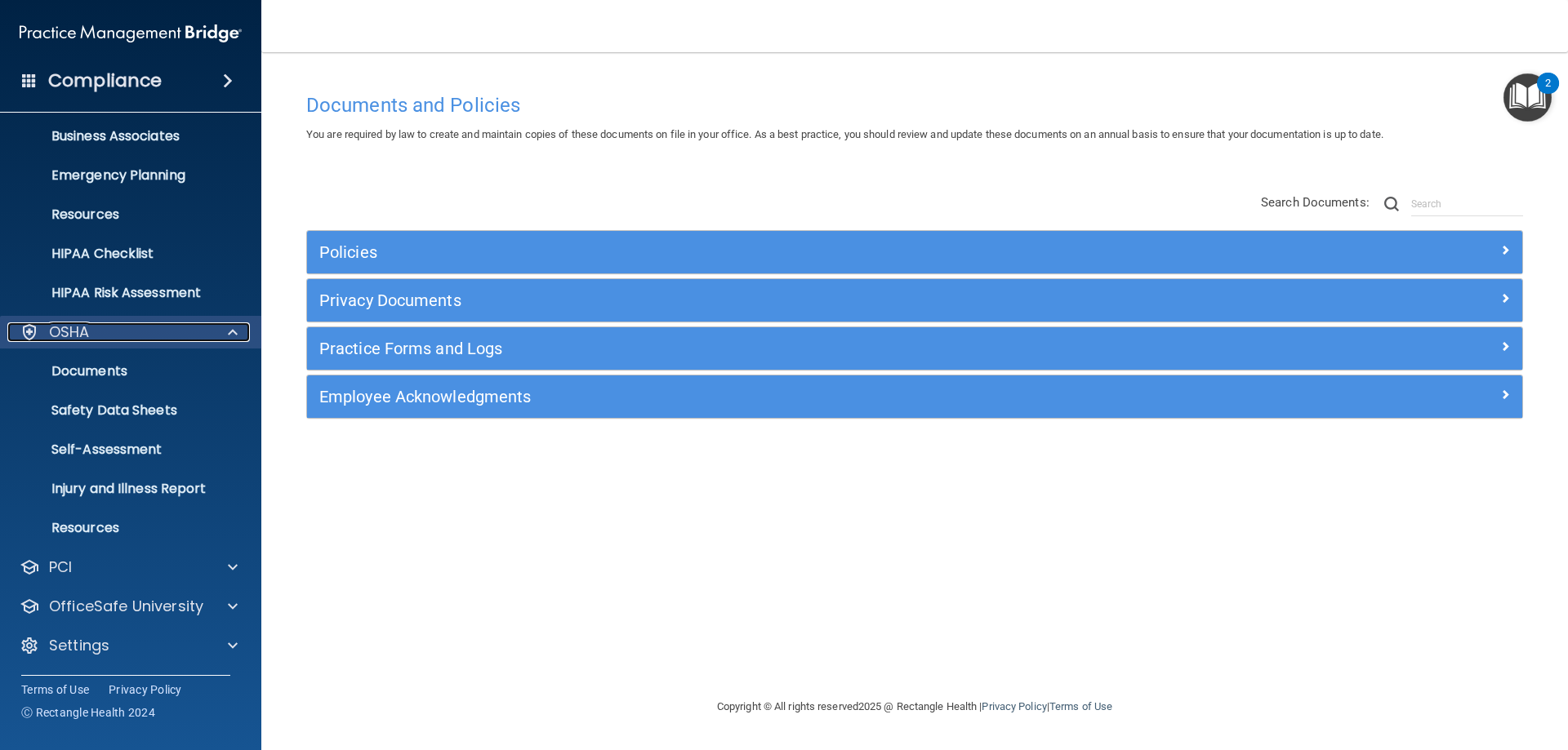
click at [226, 332] on div at bounding box center [230, 332] width 41 height 19
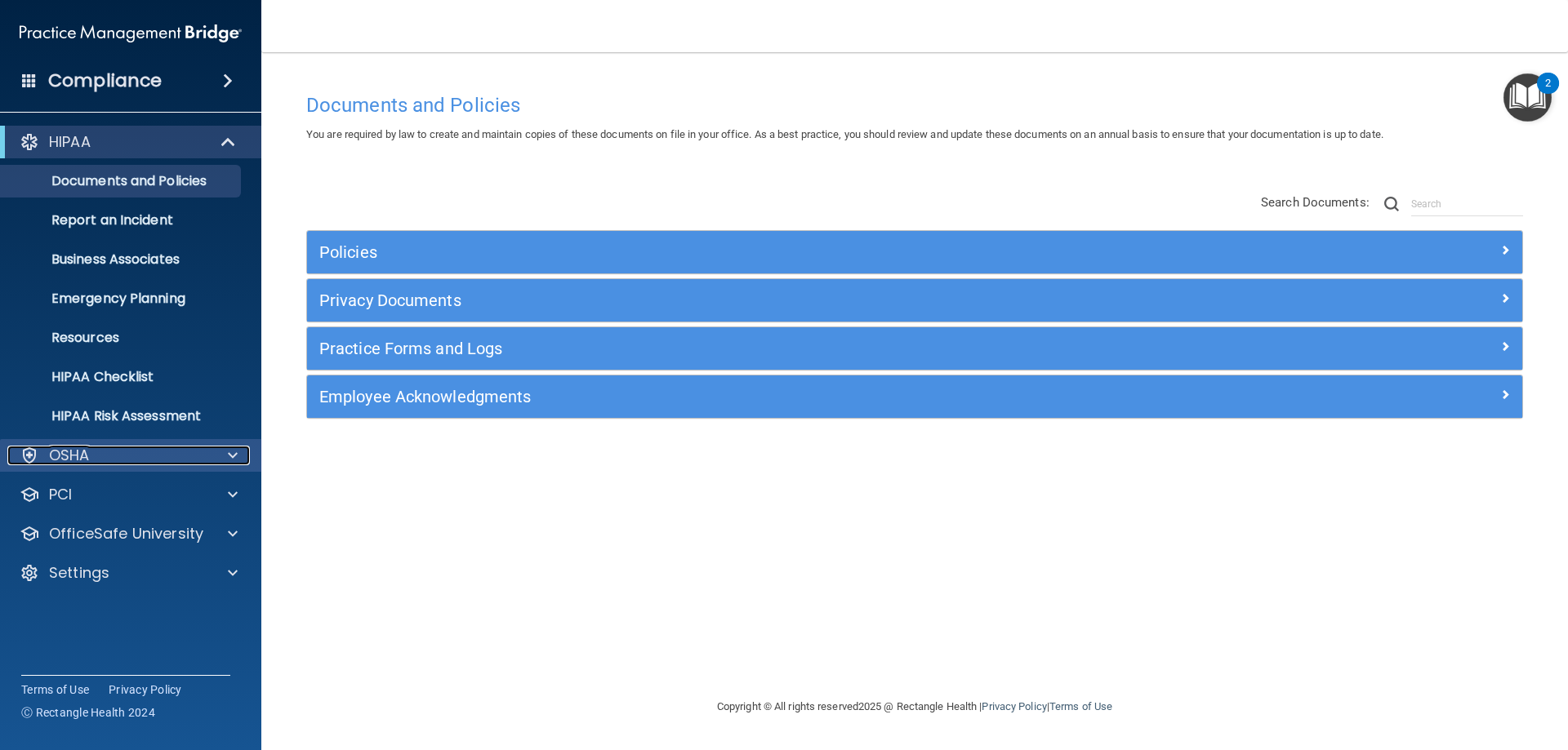
scroll to position [0, 0]
click at [230, 451] on span at bounding box center [232, 455] width 10 height 19
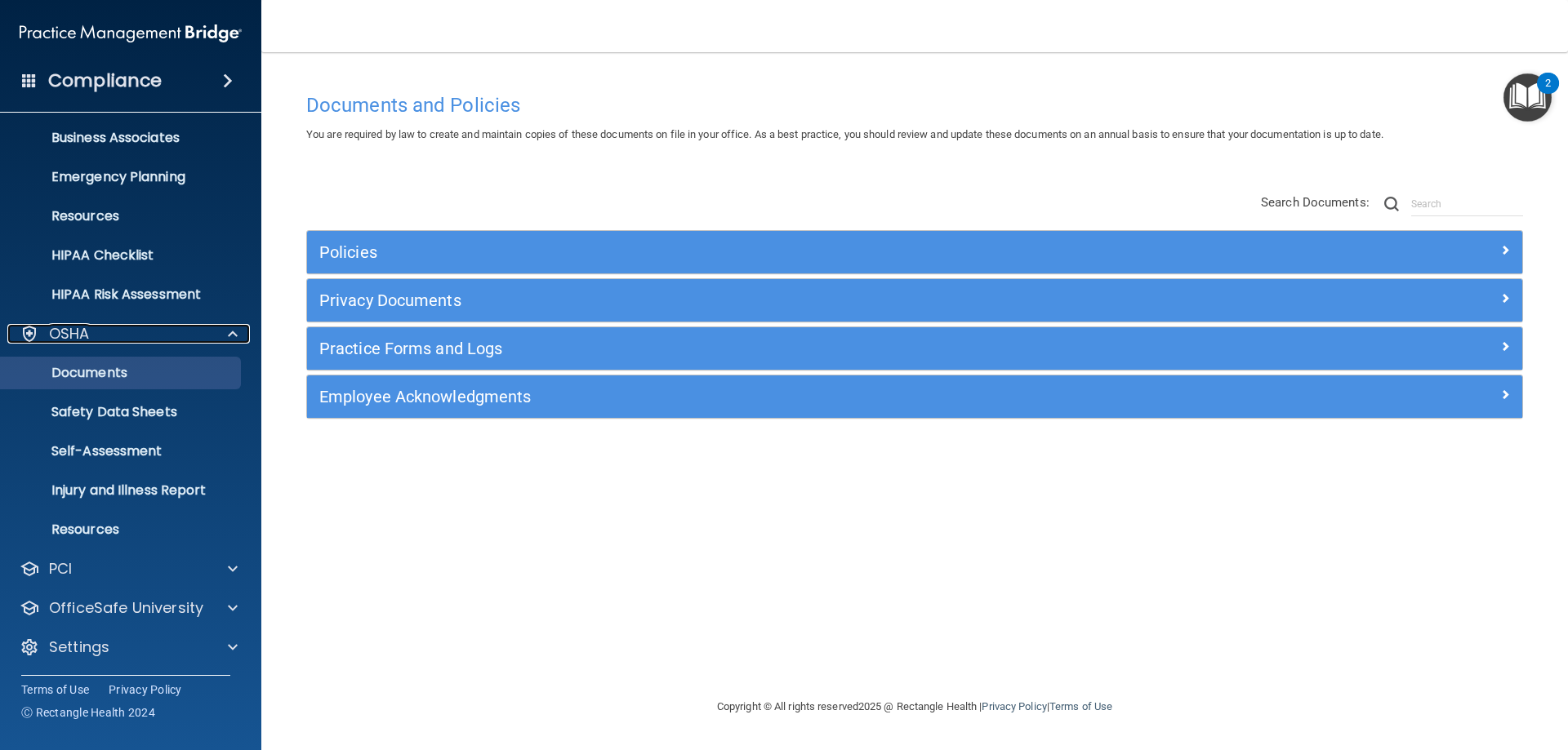
scroll to position [123, 0]
click at [231, 329] on span at bounding box center [232, 332] width 10 height 19
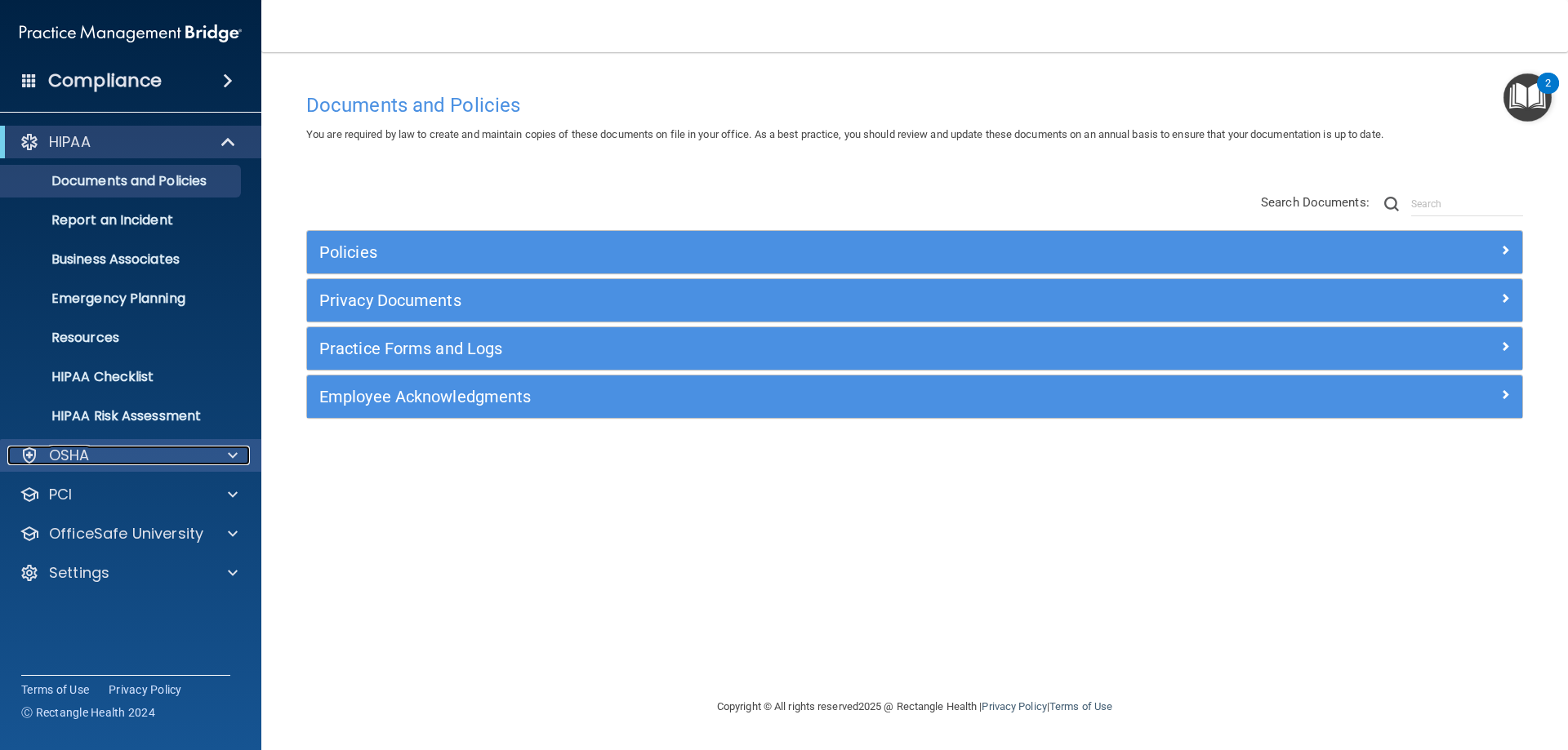
scroll to position [0, 0]
click at [230, 452] on span at bounding box center [232, 455] width 10 height 19
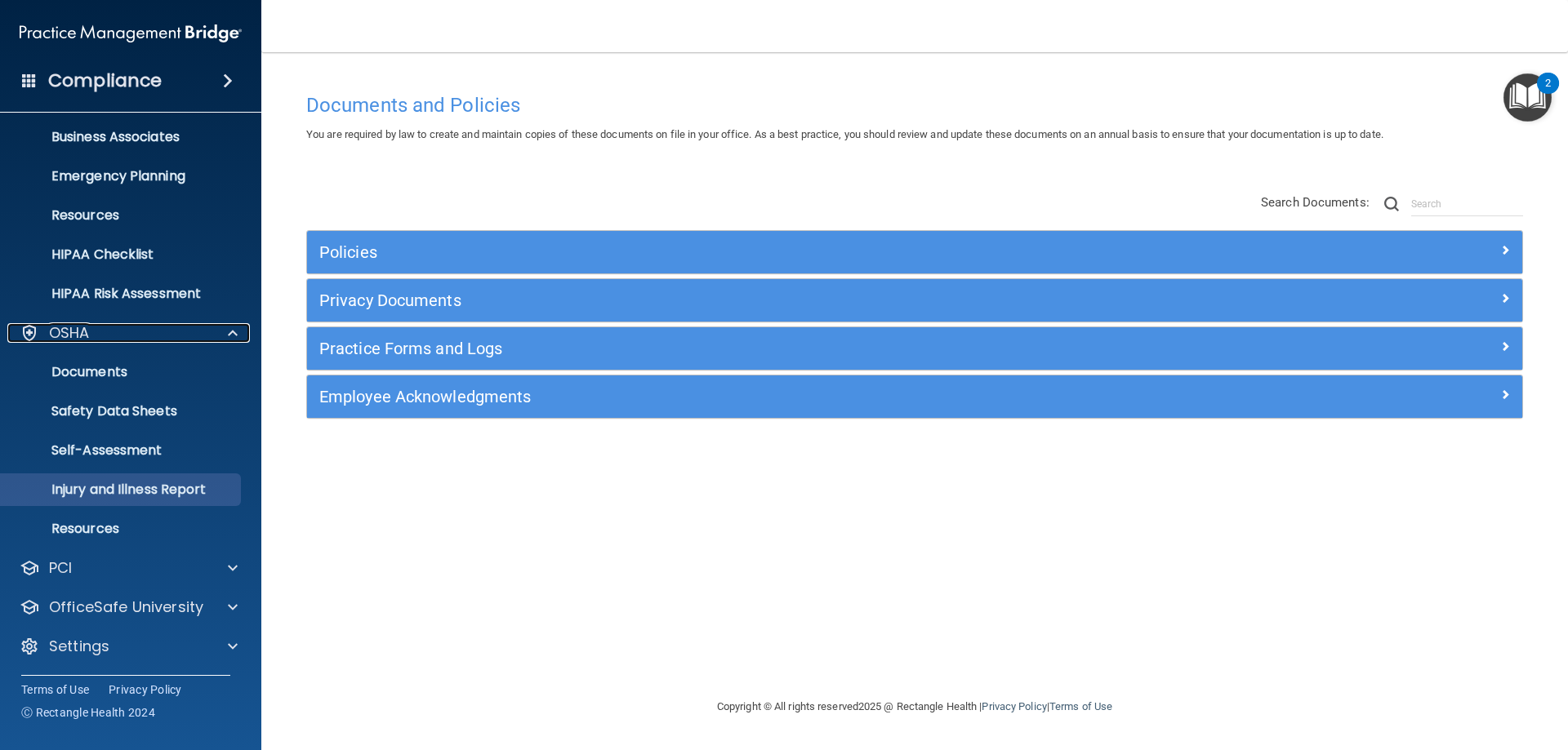
scroll to position [123, 0]
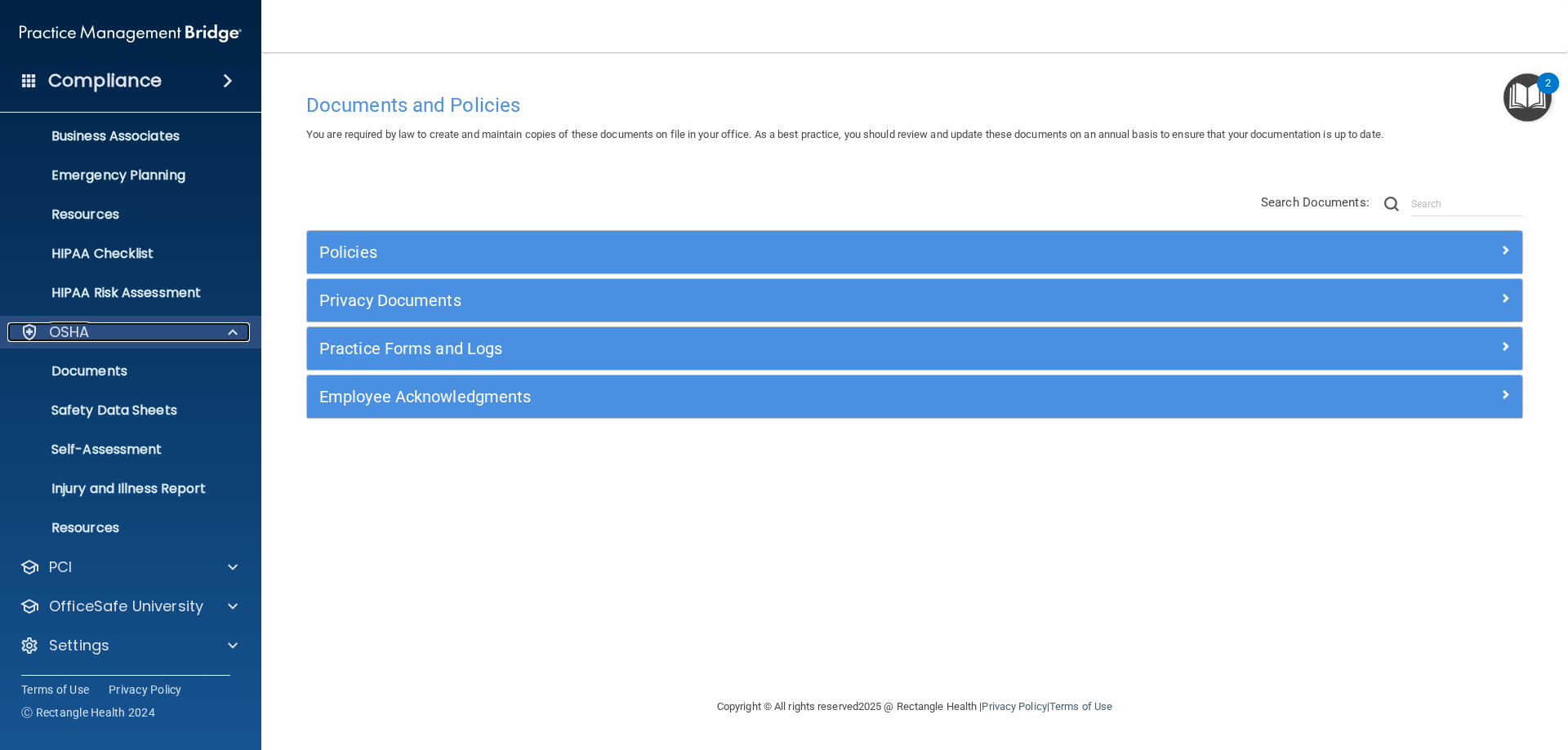
click at [231, 331] on span at bounding box center [232, 332] width 10 height 19
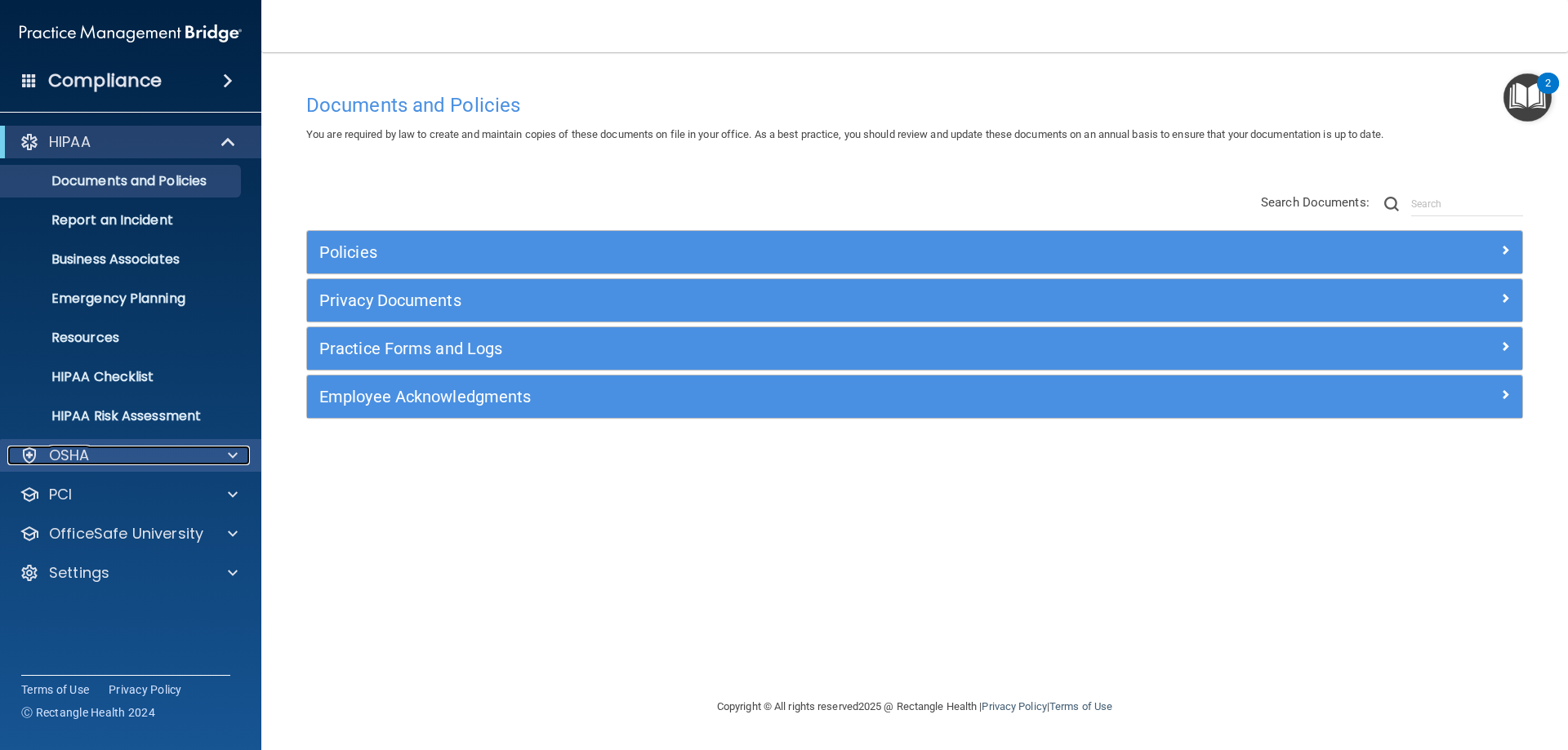
scroll to position [0, 0]
click at [226, 86] on span at bounding box center [227, 80] width 10 height 19
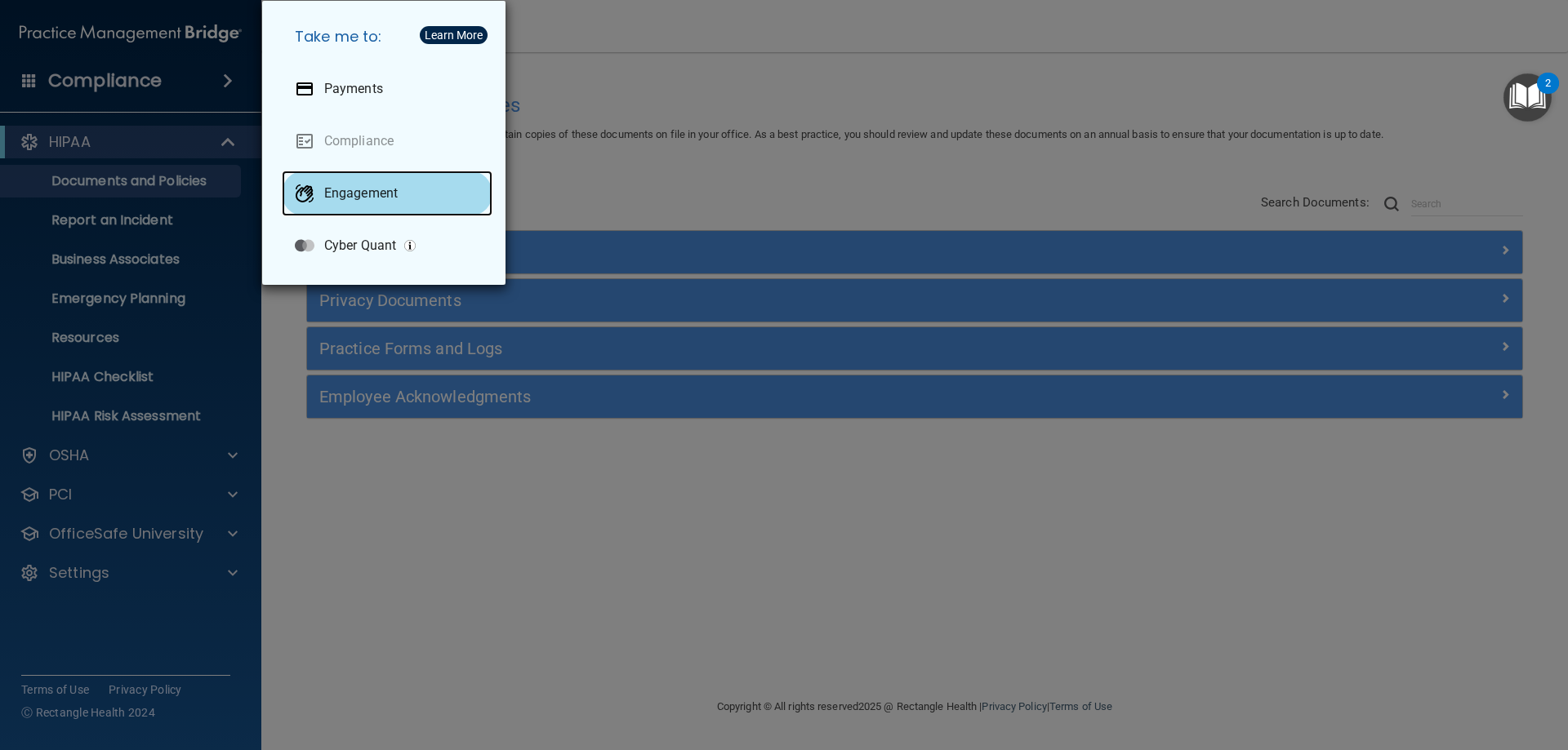
click at [368, 194] on p "Engagement" at bounding box center [361, 193] width 73 height 17
click at [133, 54] on div "Take me to: Payments Compliance Engagement Cyber Quant" at bounding box center [784, 375] width 1568 height 750
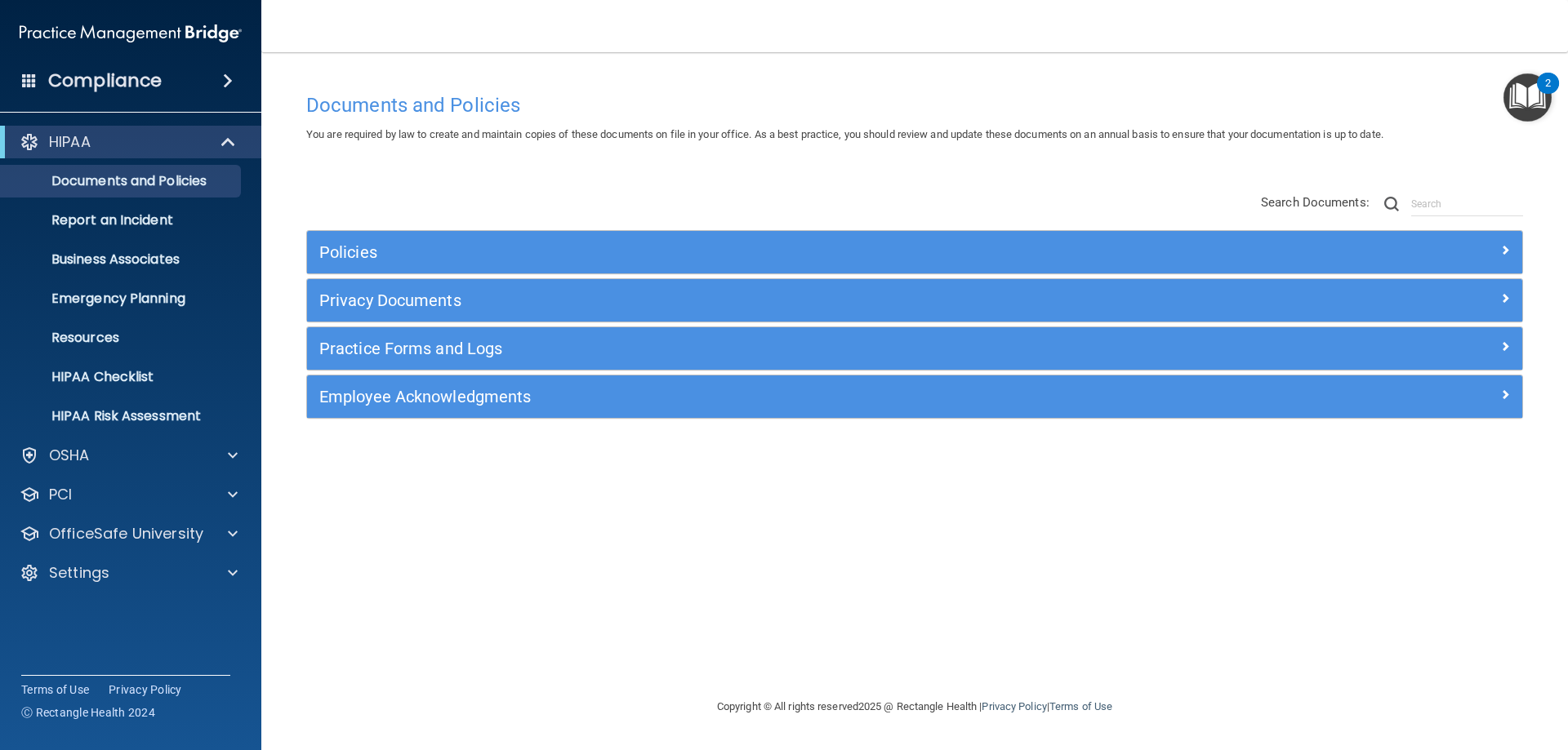
click at [230, 75] on span at bounding box center [227, 80] width 10 height 19
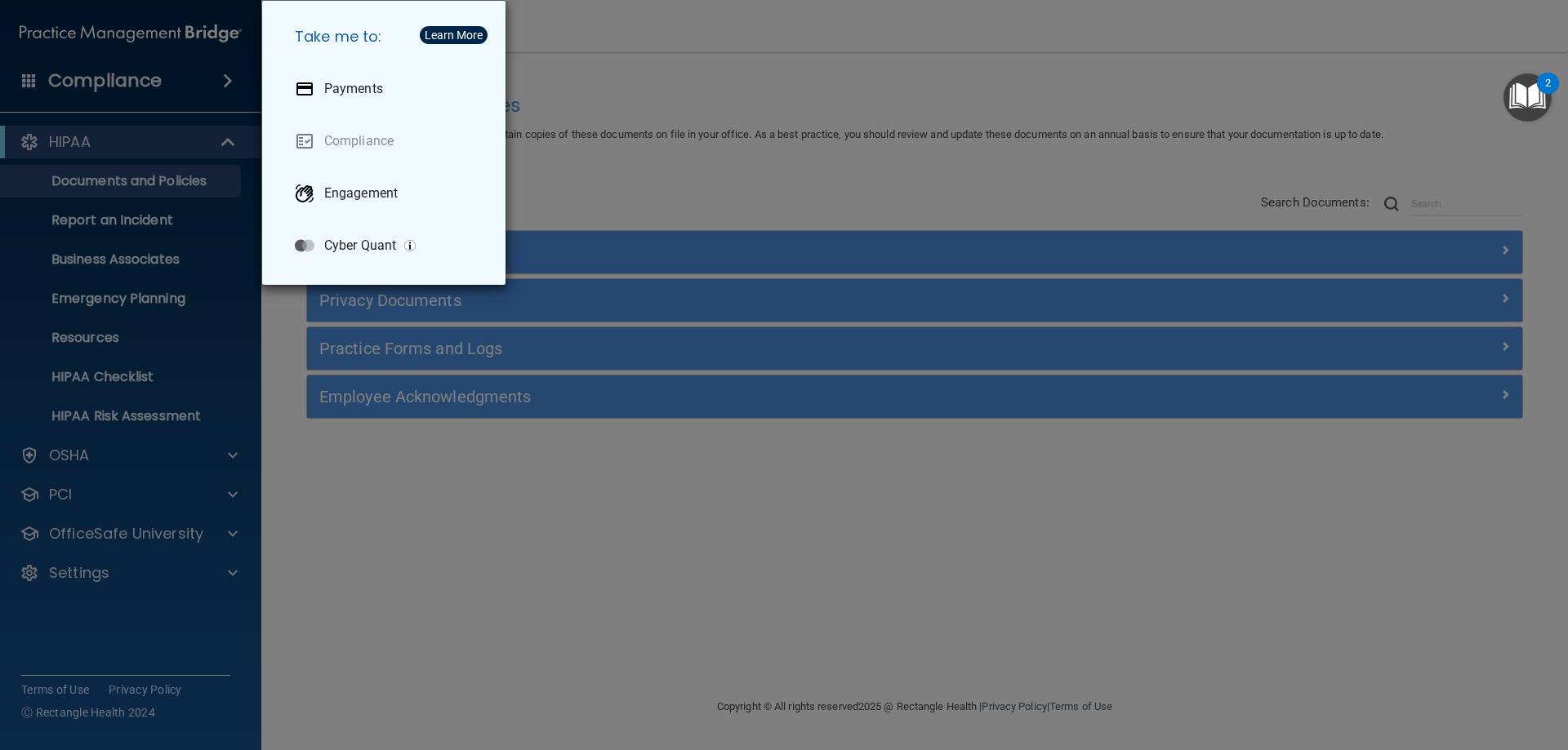
click at [181, 87] on div "Take me to: Payments Compliance Engagement Cyber Quant" at bounding box center [784, 375] width 1568 height 750
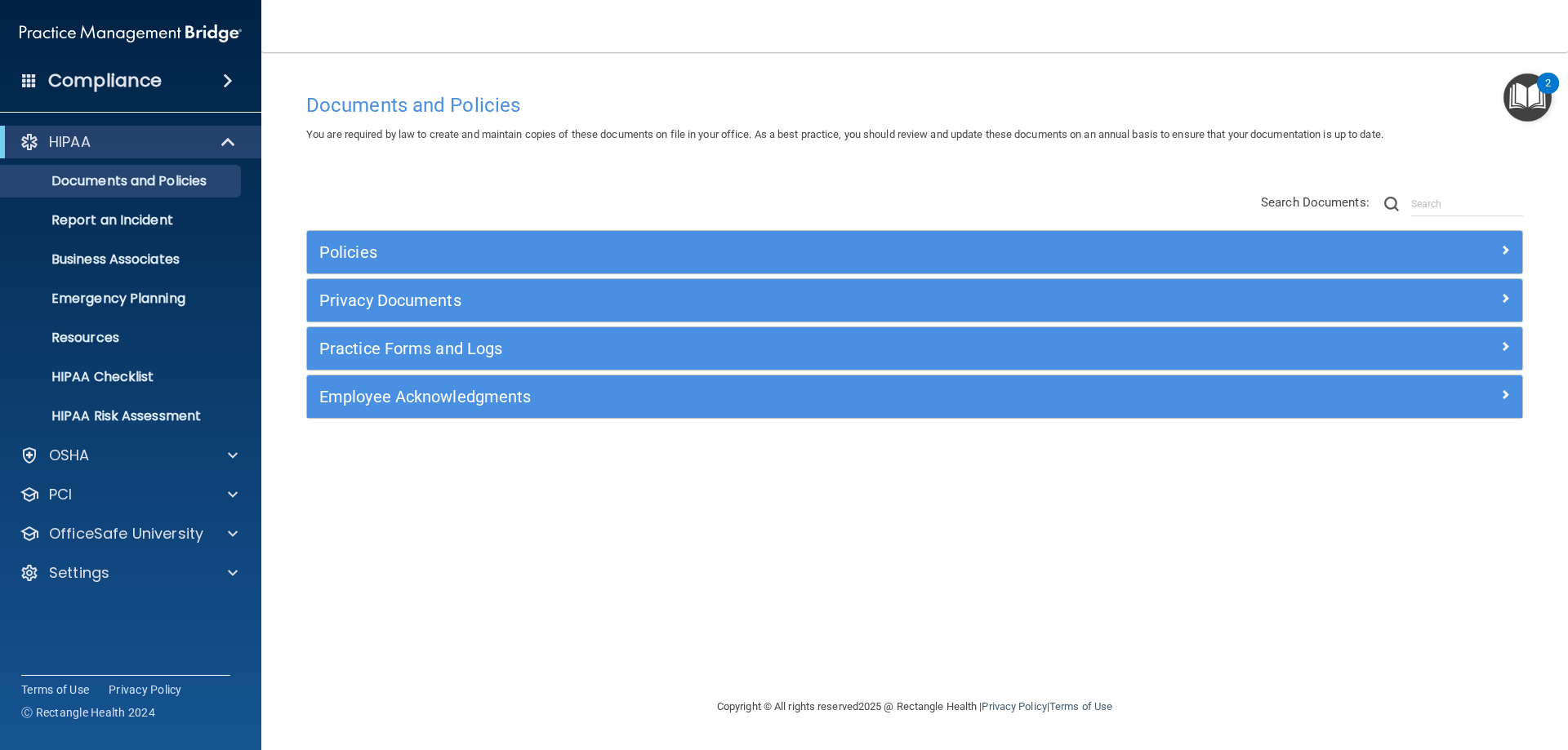
click at [29, 81] on span at bounding box center [29, 79] width 15 height 15
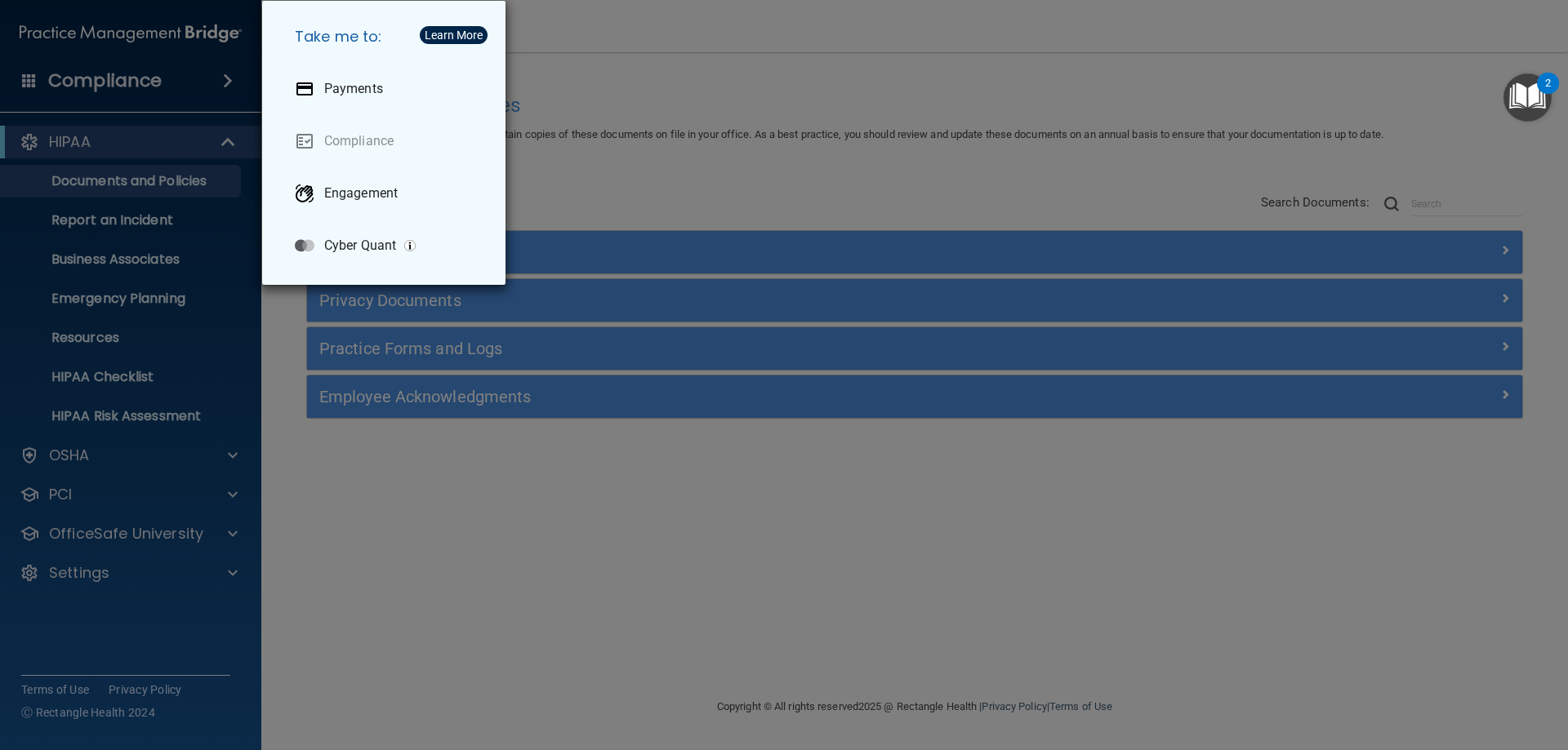
click at [29, 81] on div "Take me to: Payments Compliance Engagement Cyber Quant" at bounding box center [784, 375] width 1568 height 750
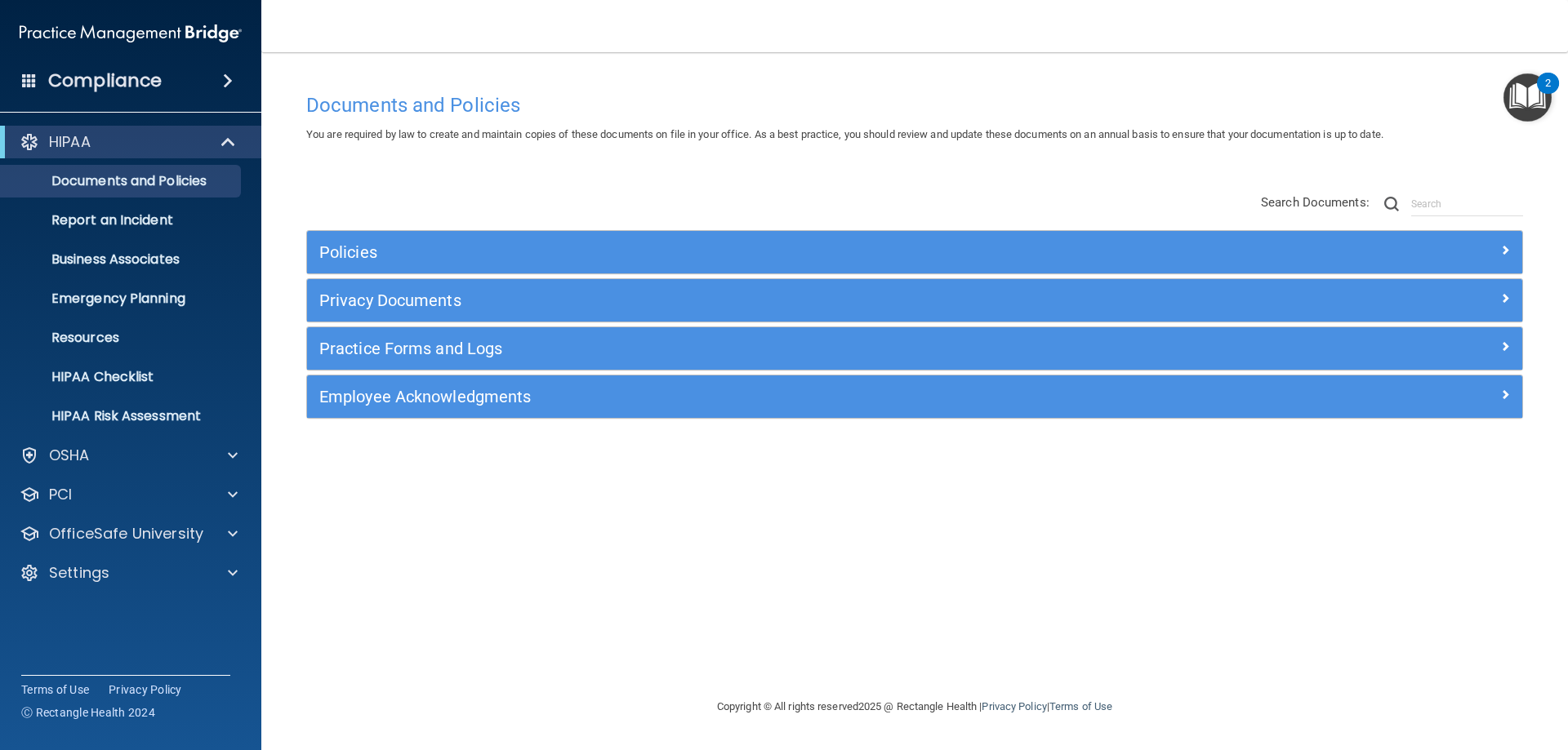
click at [603, 71] on div "Documents and Policies You are required by law to create and maintain copies of…" at bounding box center [915, 375] width 1241 height 612
click at [231, 455] on span at bounding box center [232, 455] width 10 height 19
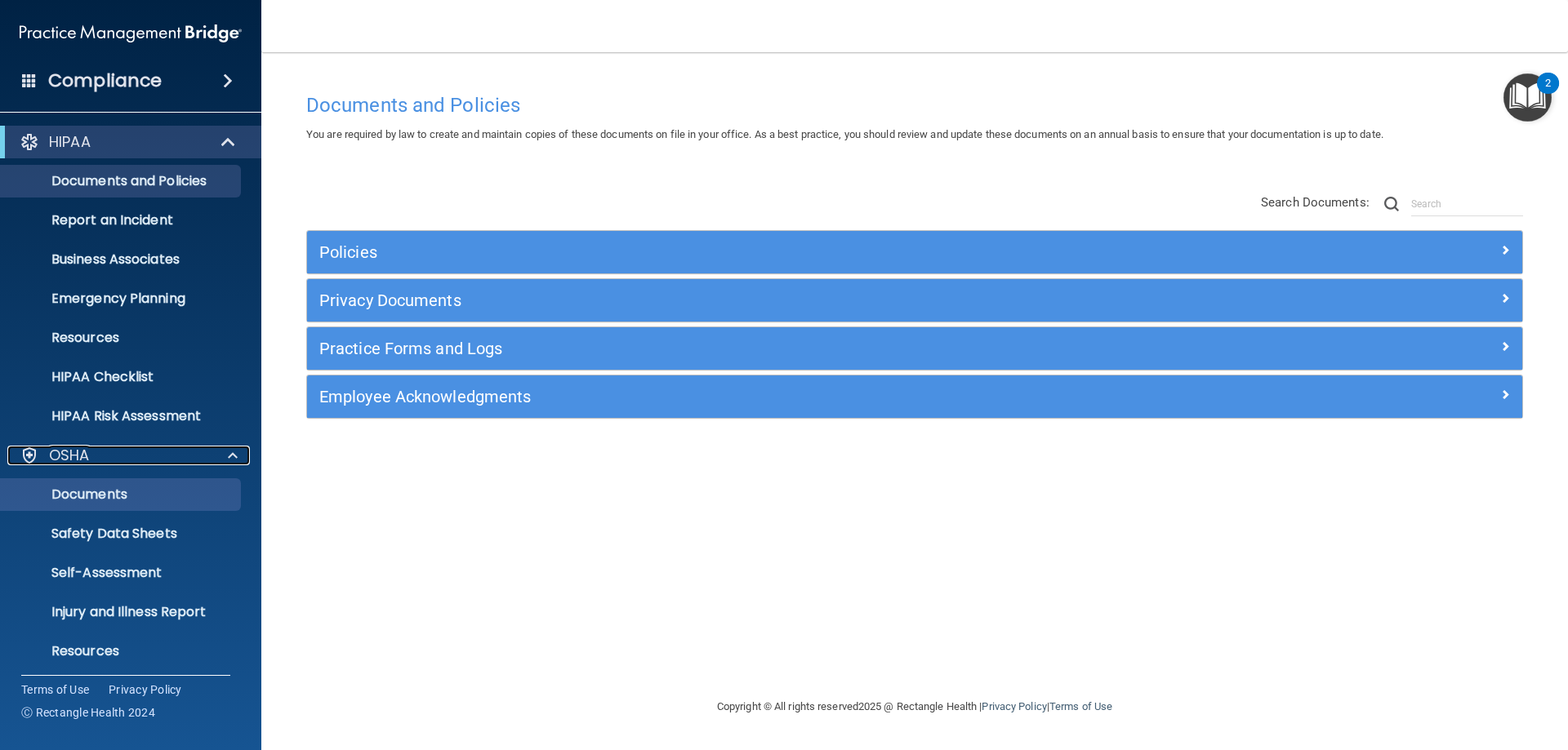
scroll to position [123, 0]
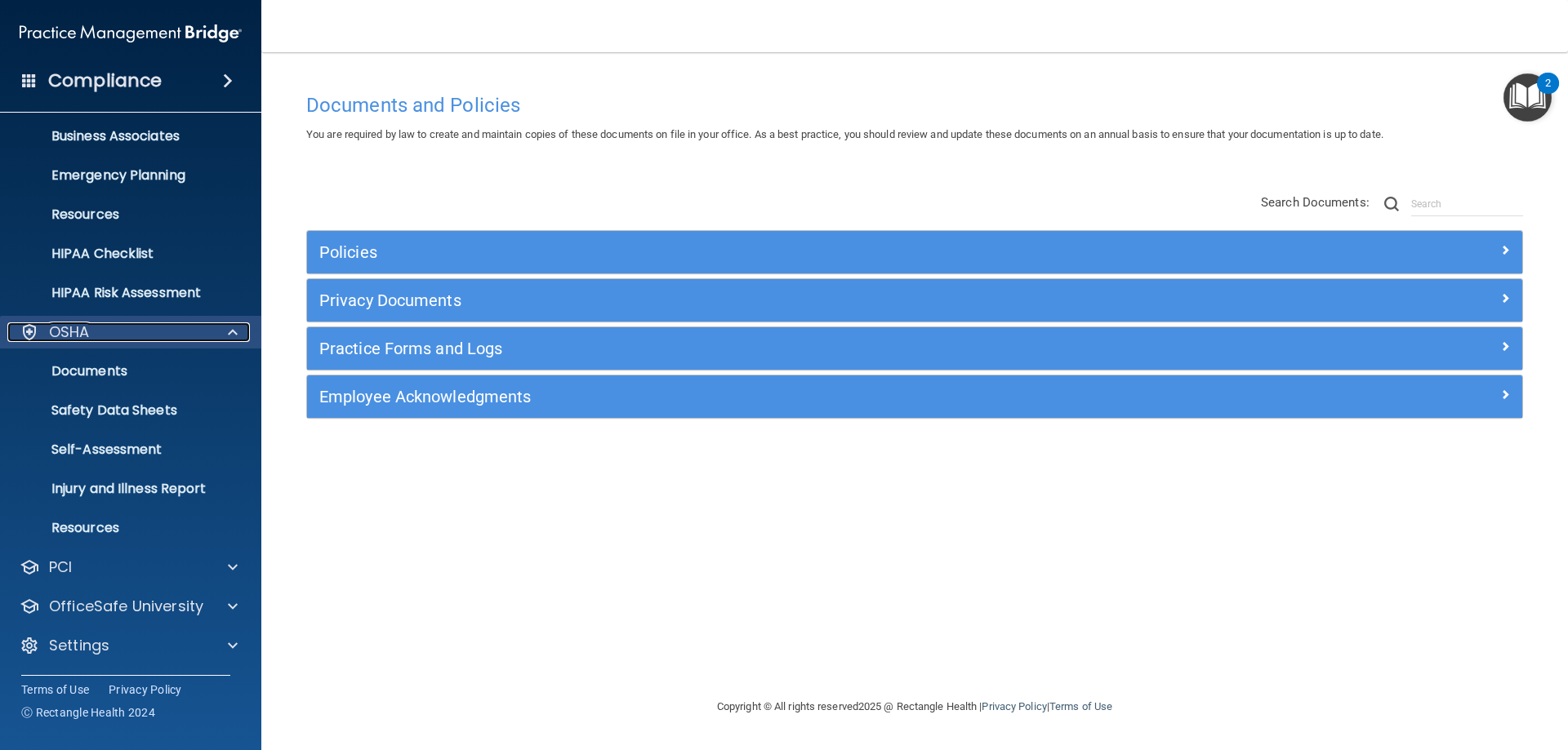
click at [226, 330] on div at bounding box center [230, 332] width 41 height 19
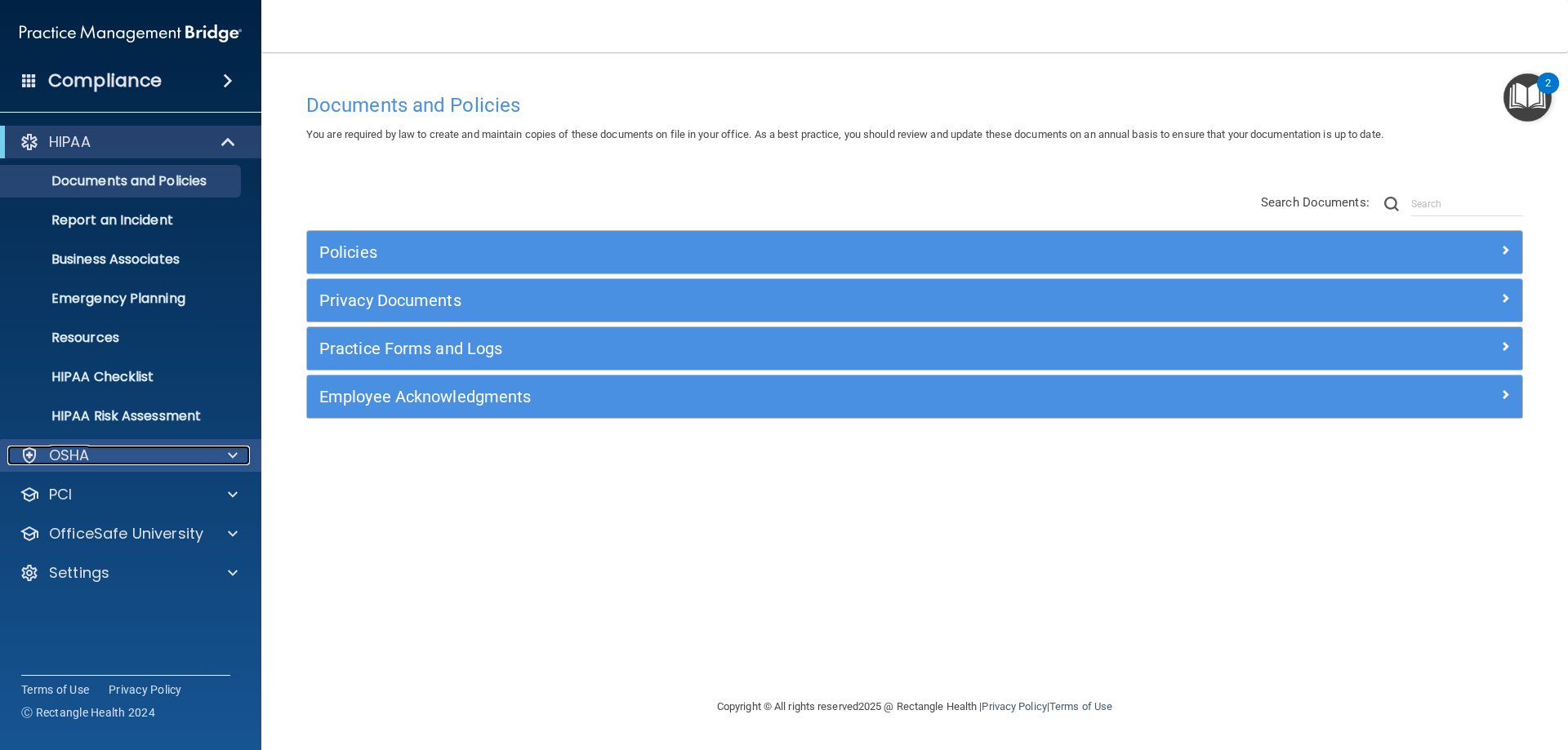
click at [231, 454] on span at bounding box center [232, 455] width 10 height 19
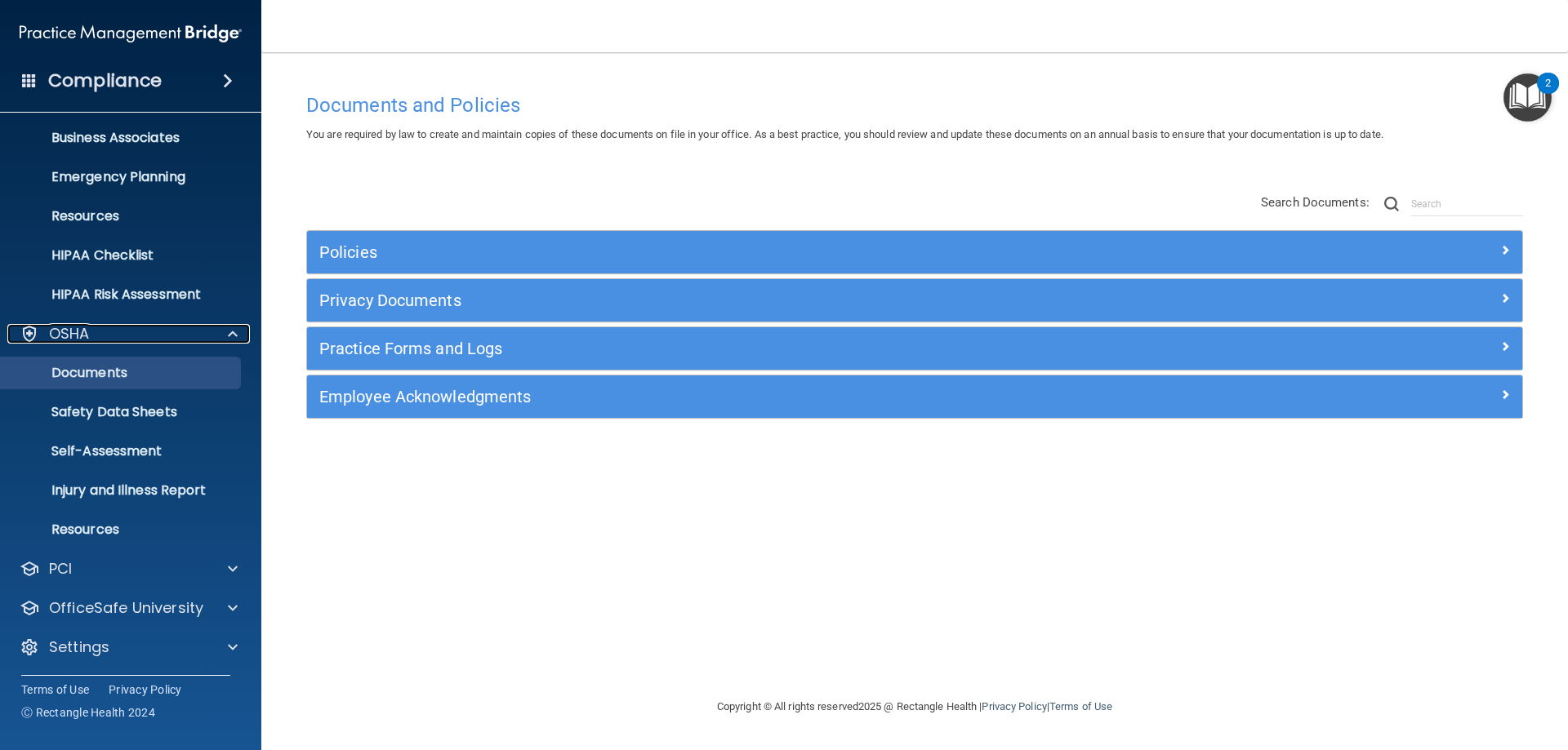
scroll to position [123, 0]
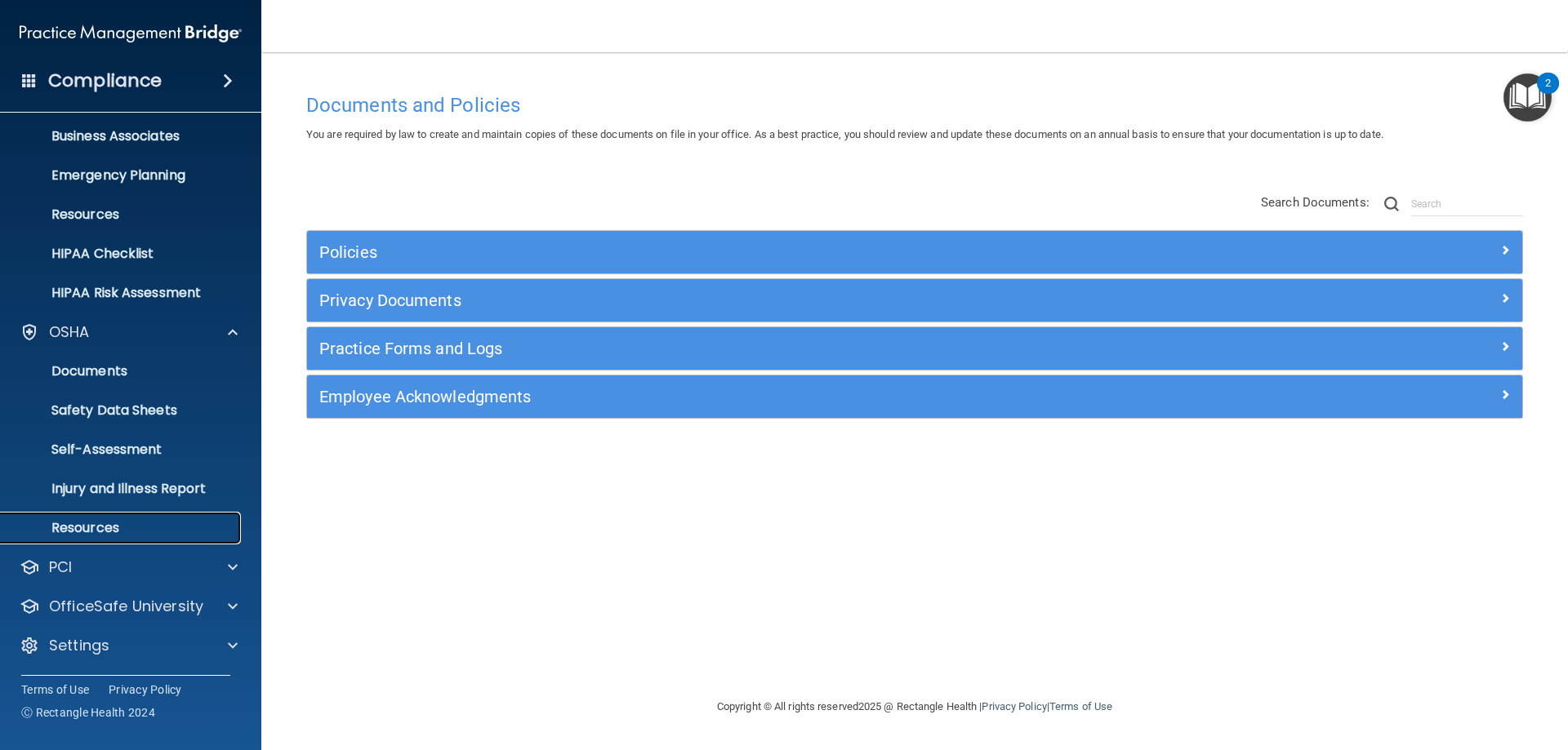
click at [152, 523] on p "Resources" at bounding box center [121, 528] width 223 height 17
click at [1532, 94] on img "Open Resource Center, 2 new notifications" at bounding box center [1527, 97] width 48 height 48
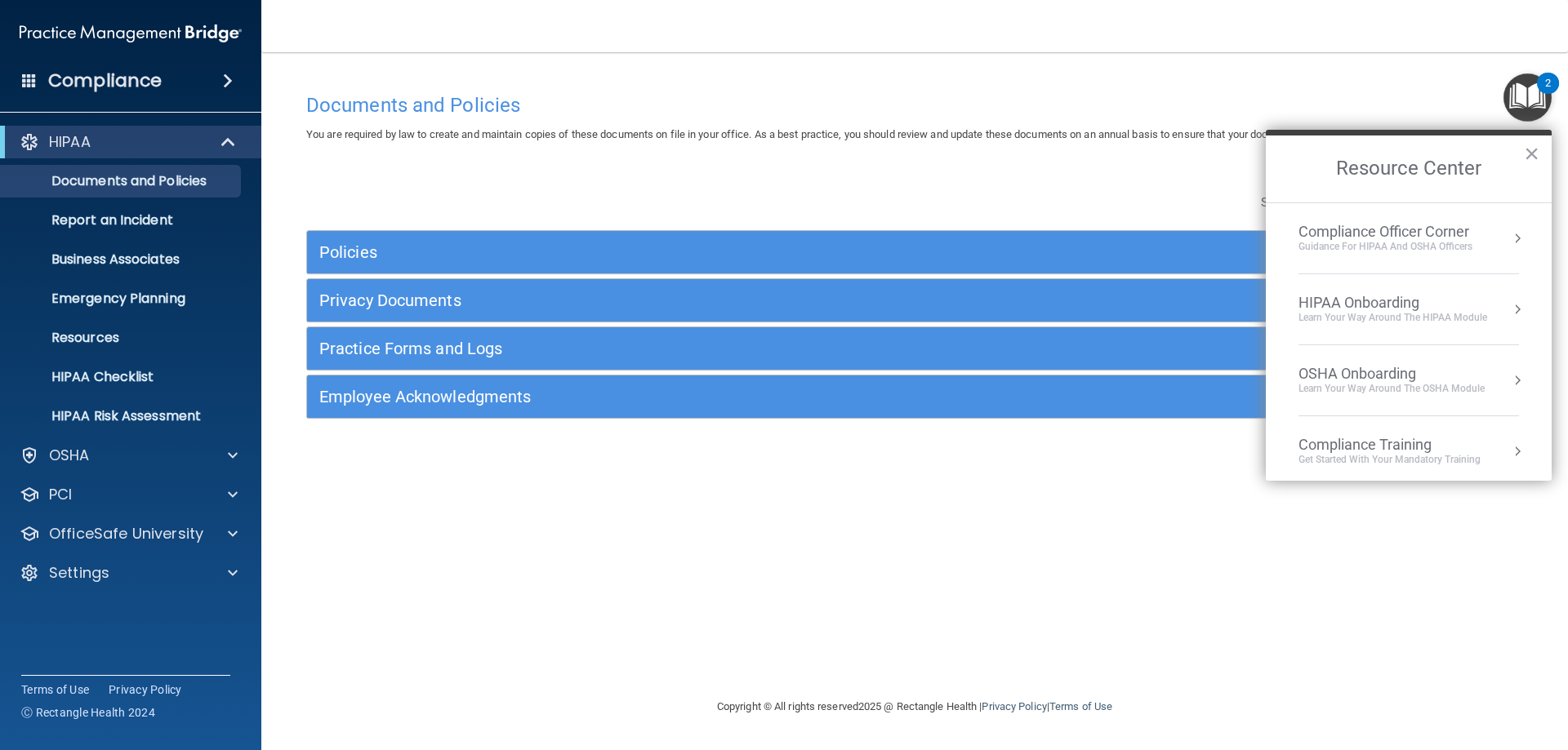
click at [1509, 236] on button "Resource Center" at bounding box center [1517, 238] width 17 height 17
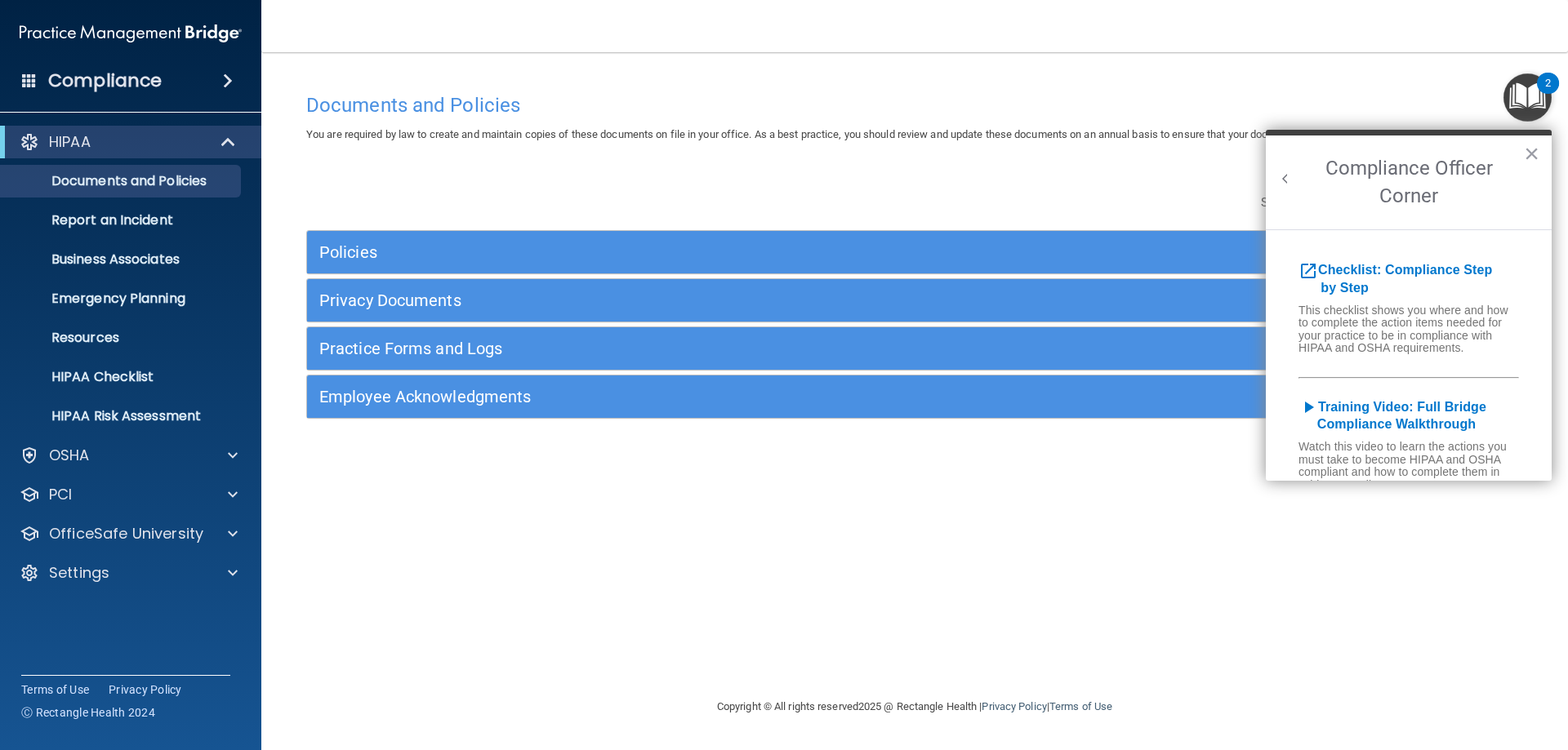
click at [1530, 153] on button "×" at bounding box center [1531, 154] width 16 height 26
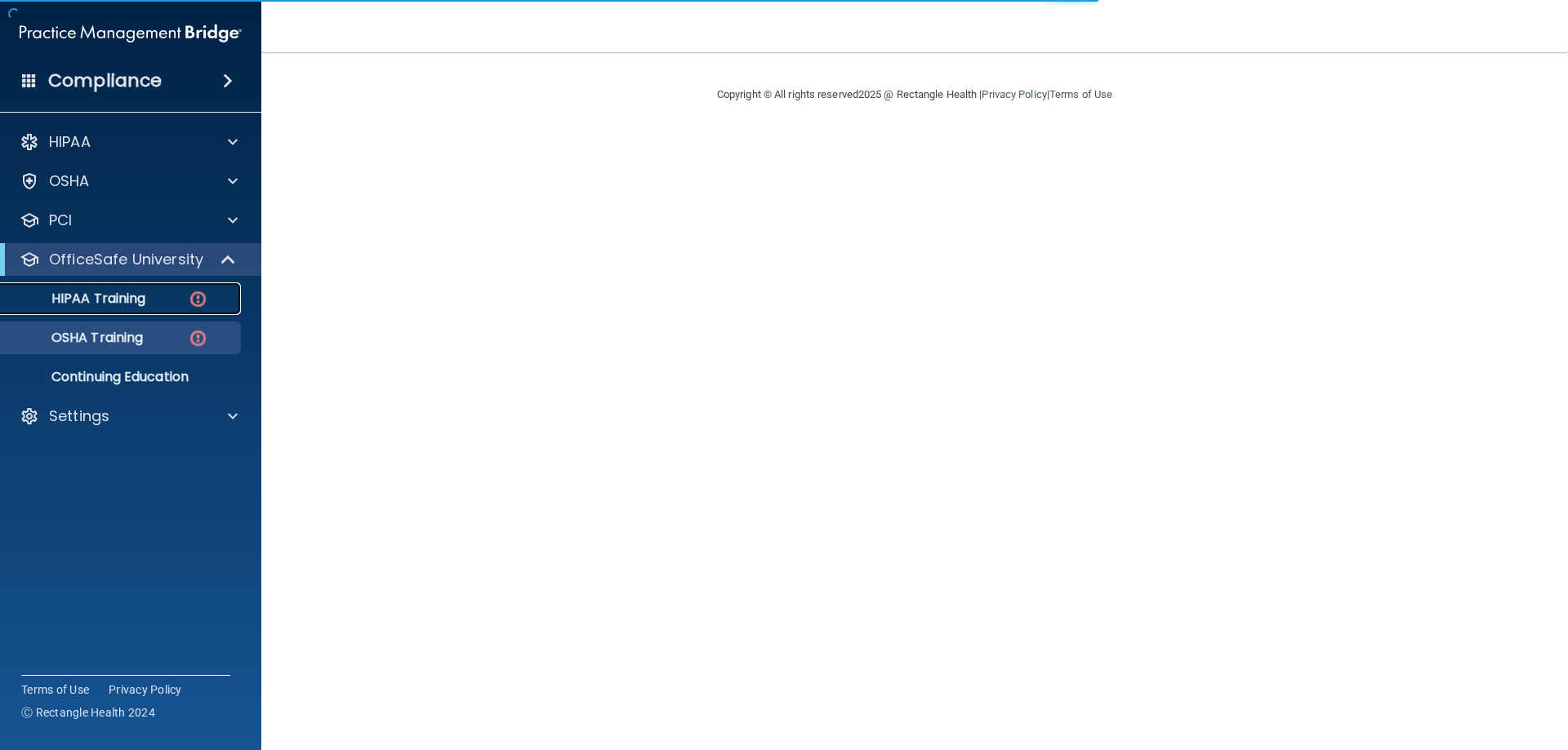
click at [139, 304] on p "HIPAA Training" at bounding box center [78, 299] width 135 height 17
click at [154, 336] on div "OSHA Training" at bounding box center [121, 338] width 223 height 17
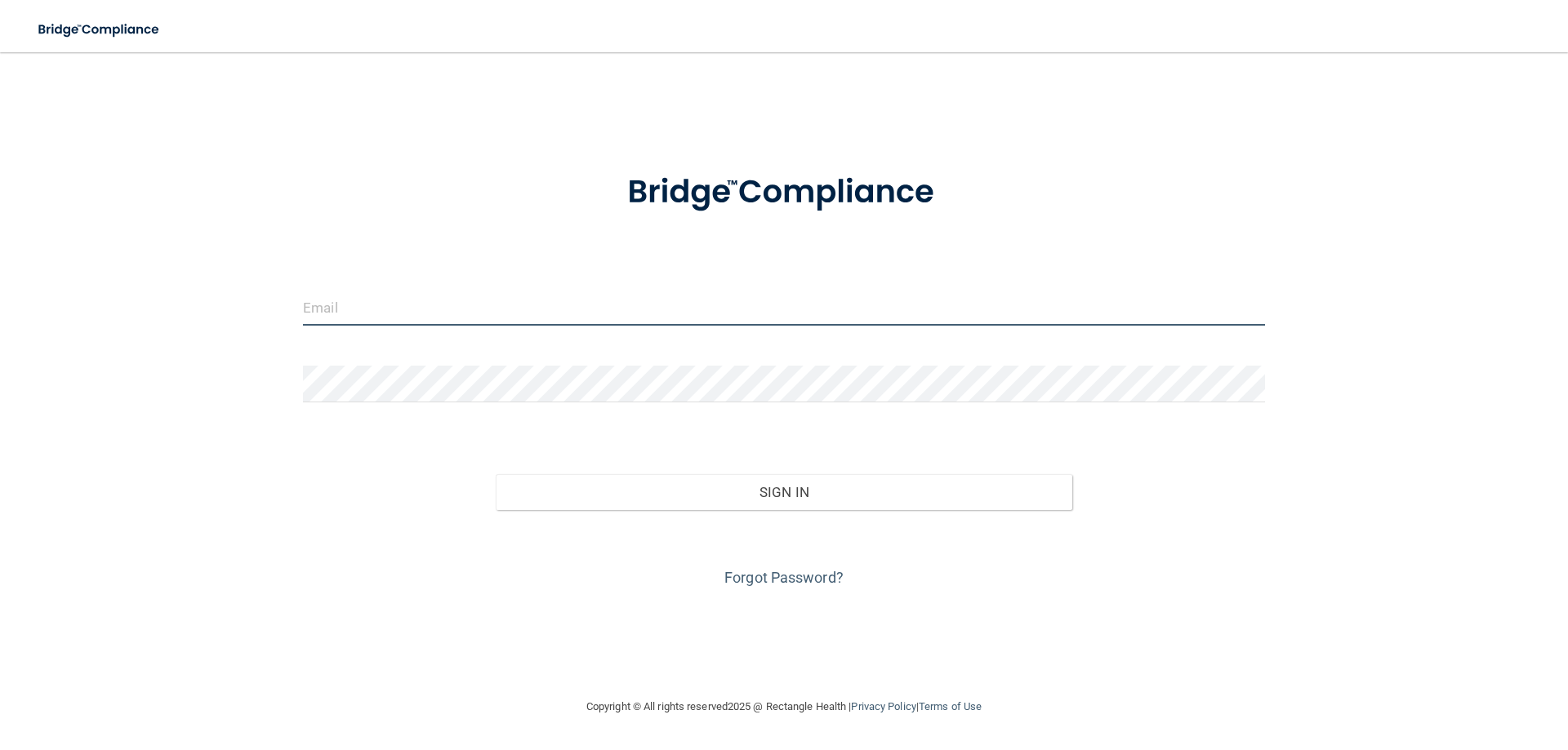
click at [632, 309] on input "email" at bounding box center [784, 307] width 962 height 37
type input "[EMAIL_ADDRESS][DOMAIN_NAME]"
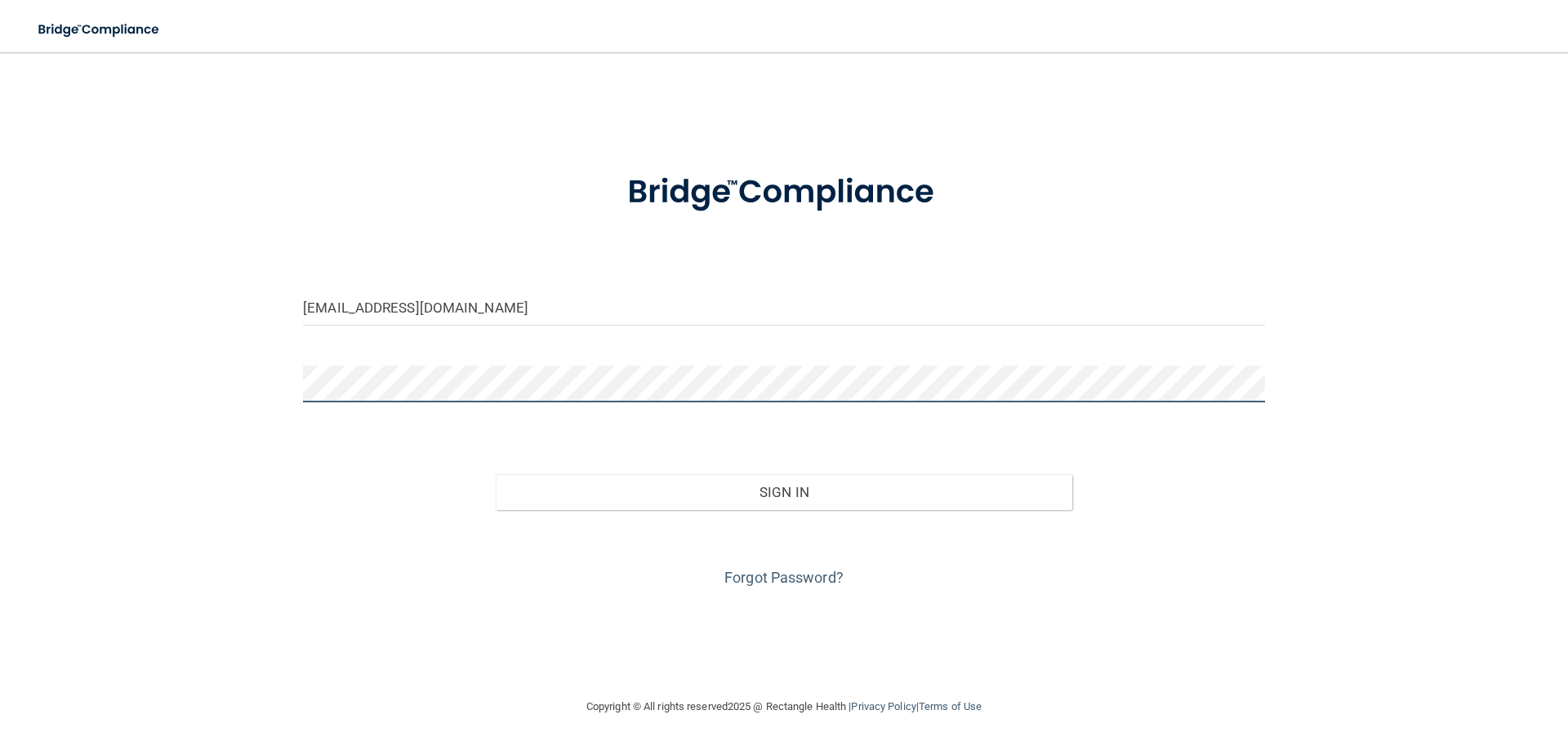
click at [495, 474] on button "Sign In" at bounding box center [784, 492] width 577 height 36
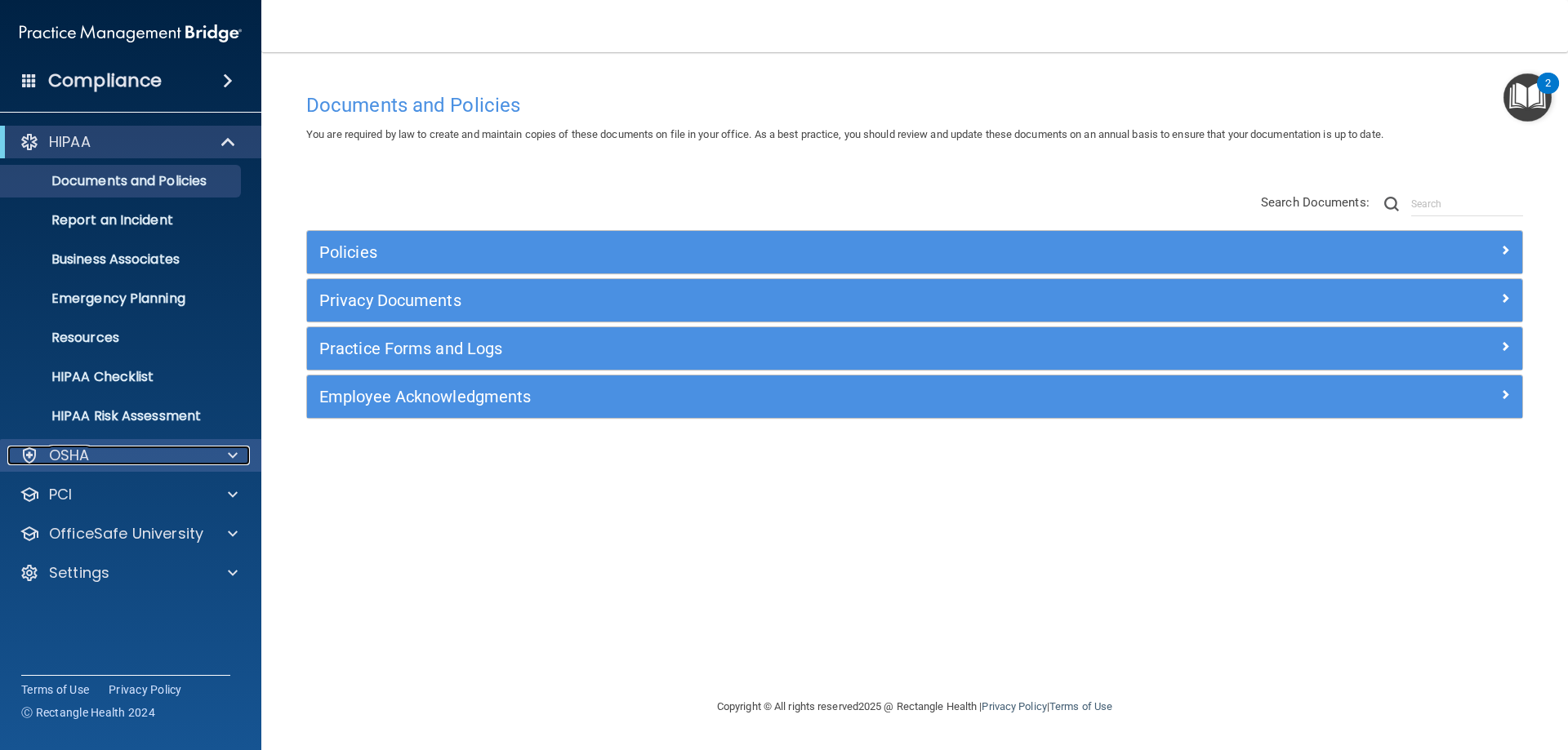
click at [229, 454] on span at bounding box center [232, 455] width 10 height 19
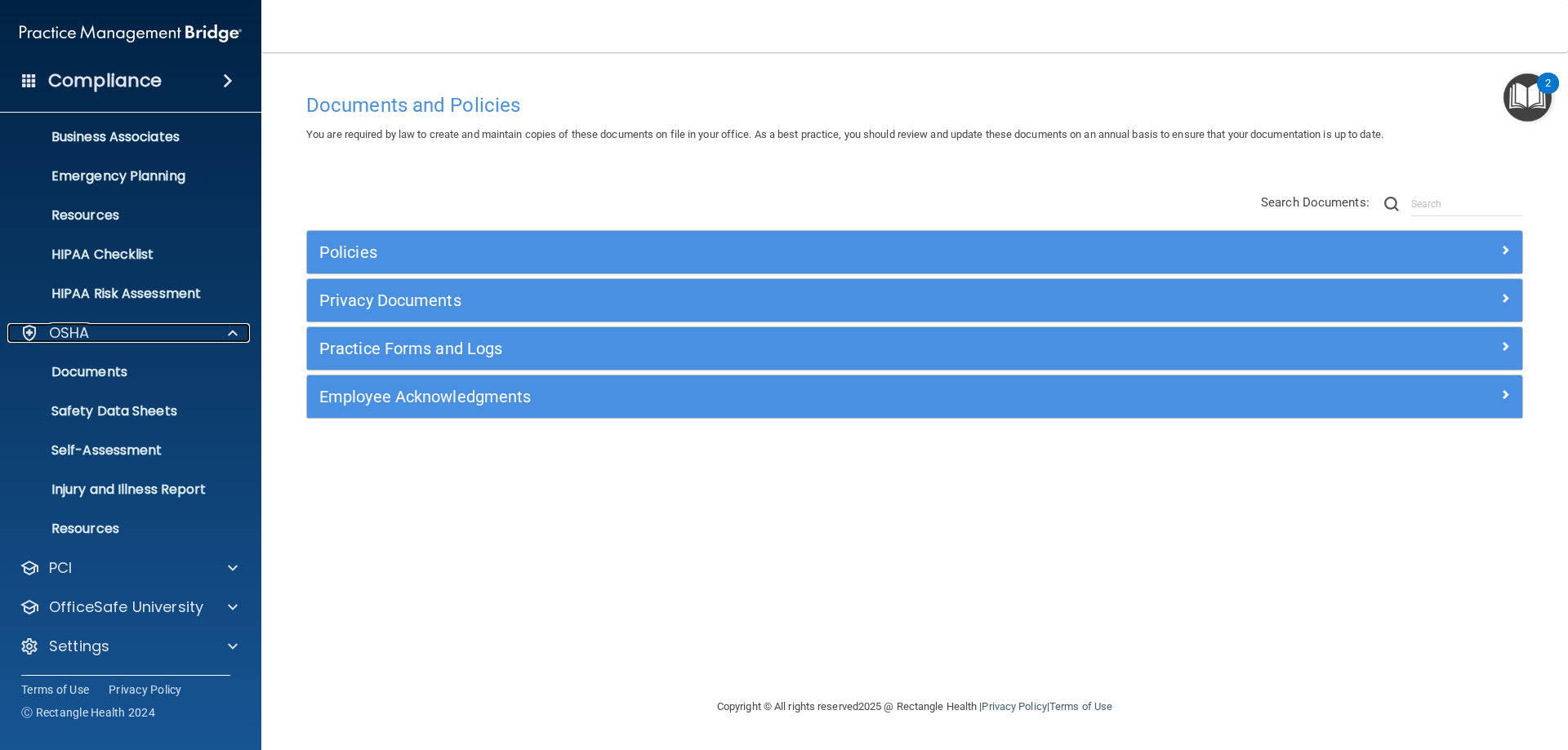
scroll to position [123, 0]
click at [235, 647] on span at bounding box center [232, 645] width 10 height 19
click at [232, 643] on span at bounding box center [232, 645] width 10 height 19
click at [231, 568] on span at bounding box center [232, 568] width 10 height 19
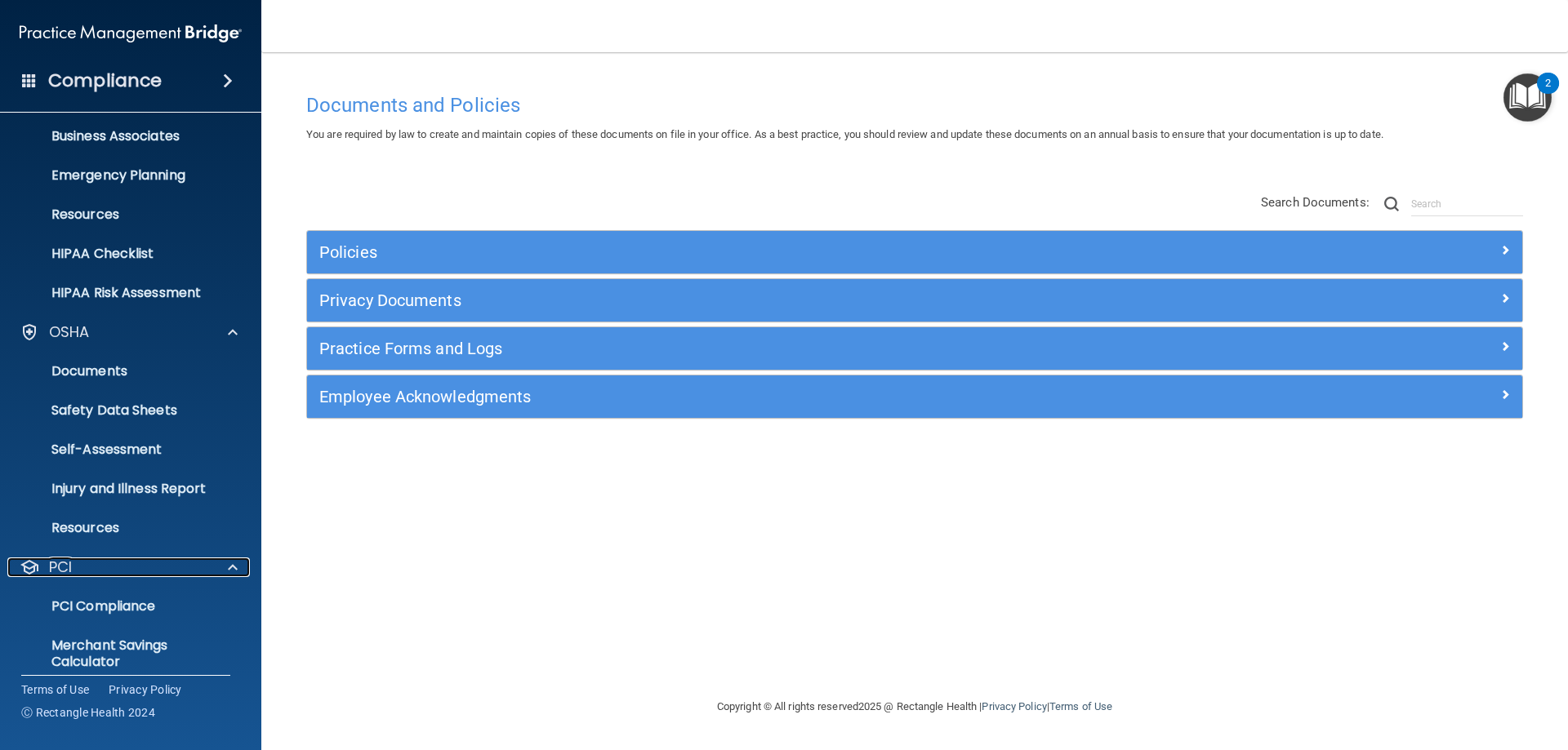
scroll to position [218, 0]
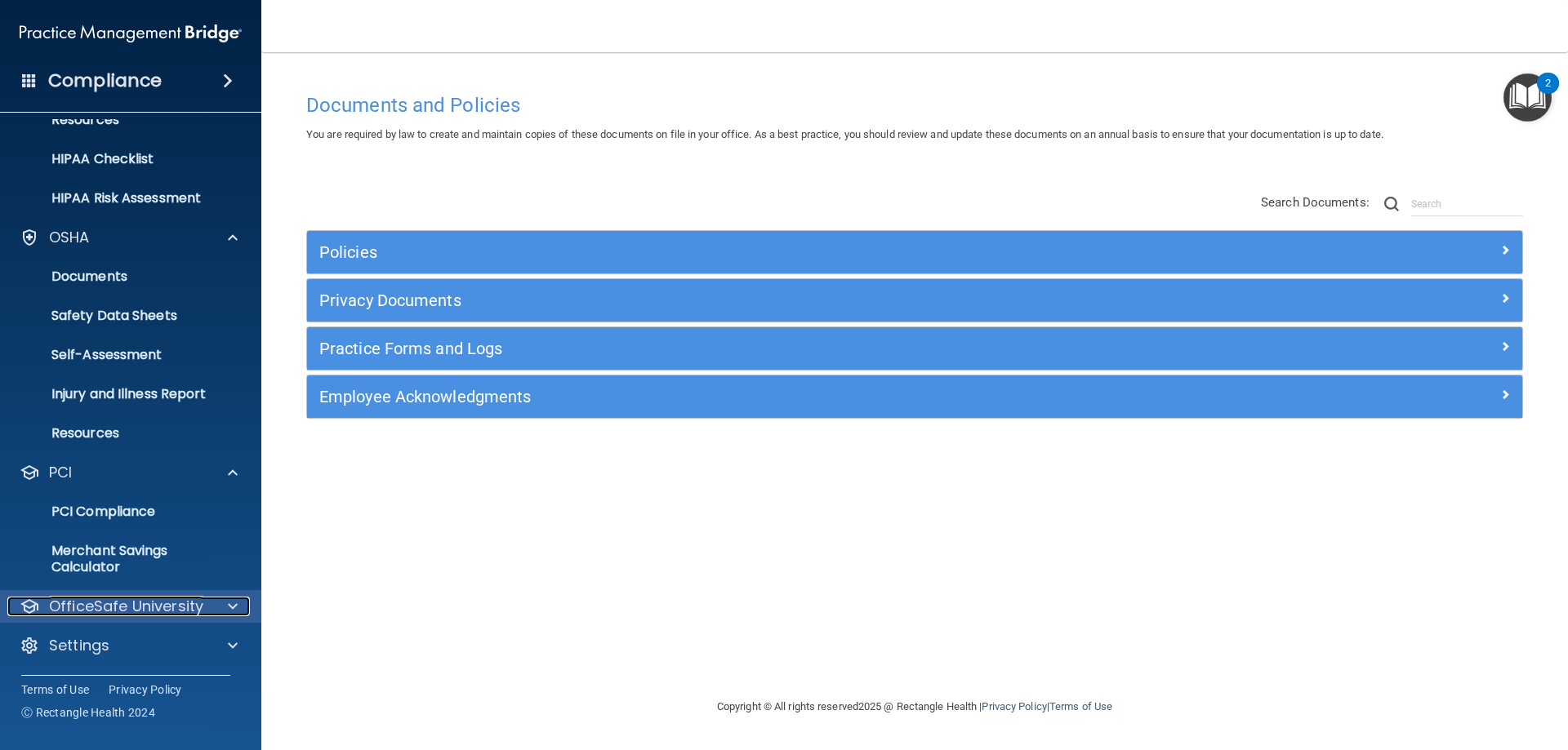
click at [228, 602] on span at bounding box center [232, 606] width 10 height 19
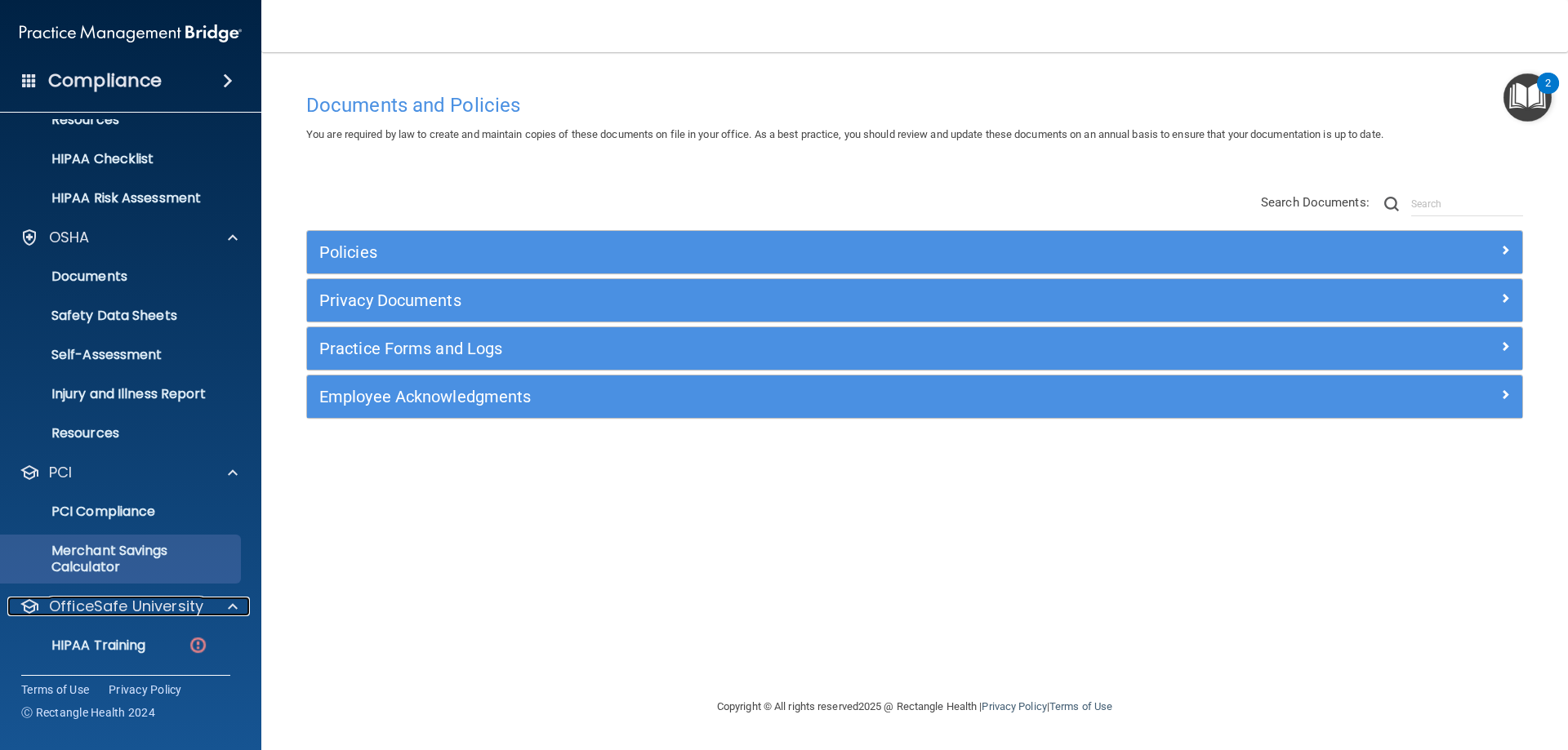
scroll to position [335, 0]
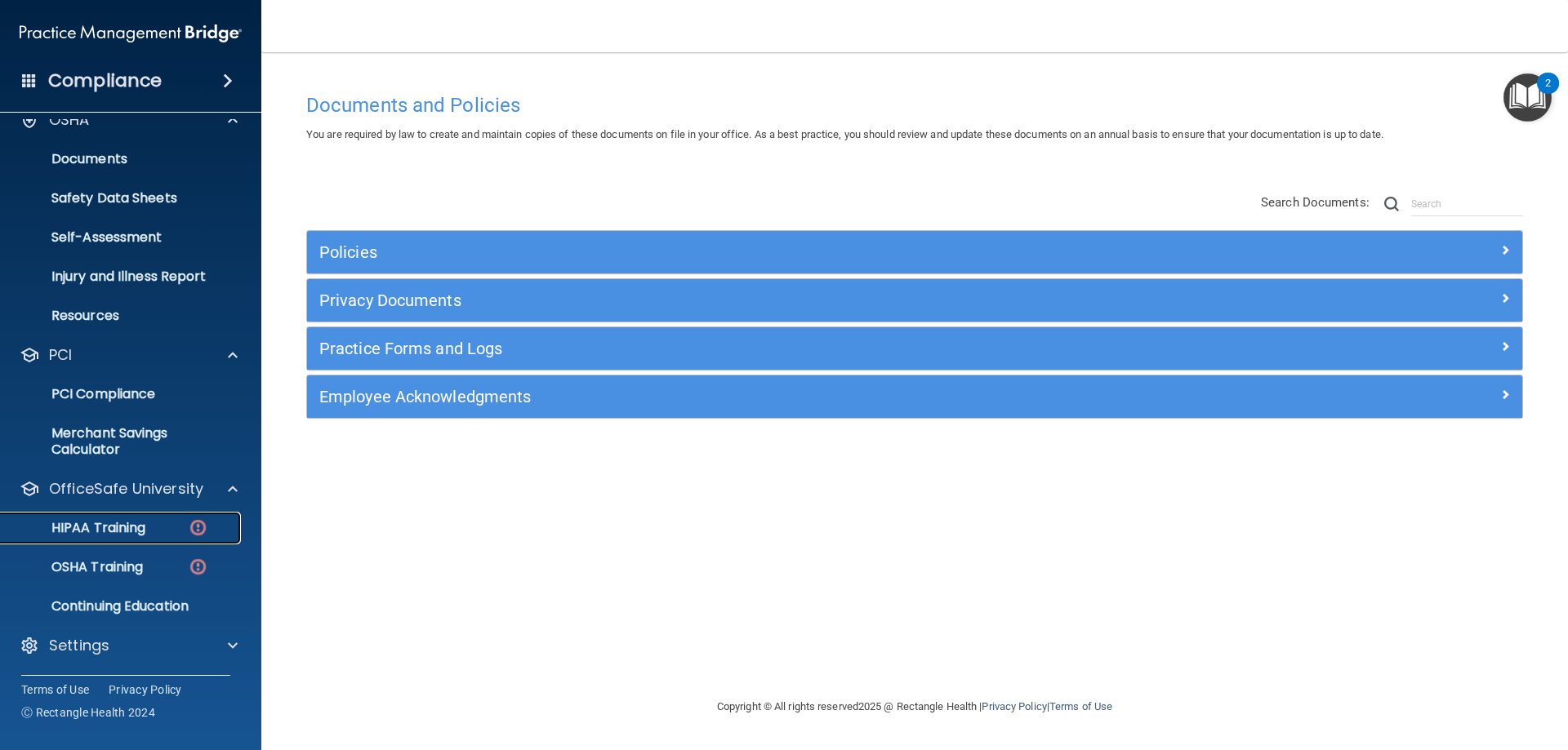
click at [114, 530] on p "HIPAA Training" at bounding box center [78, 528] width 135 height 17
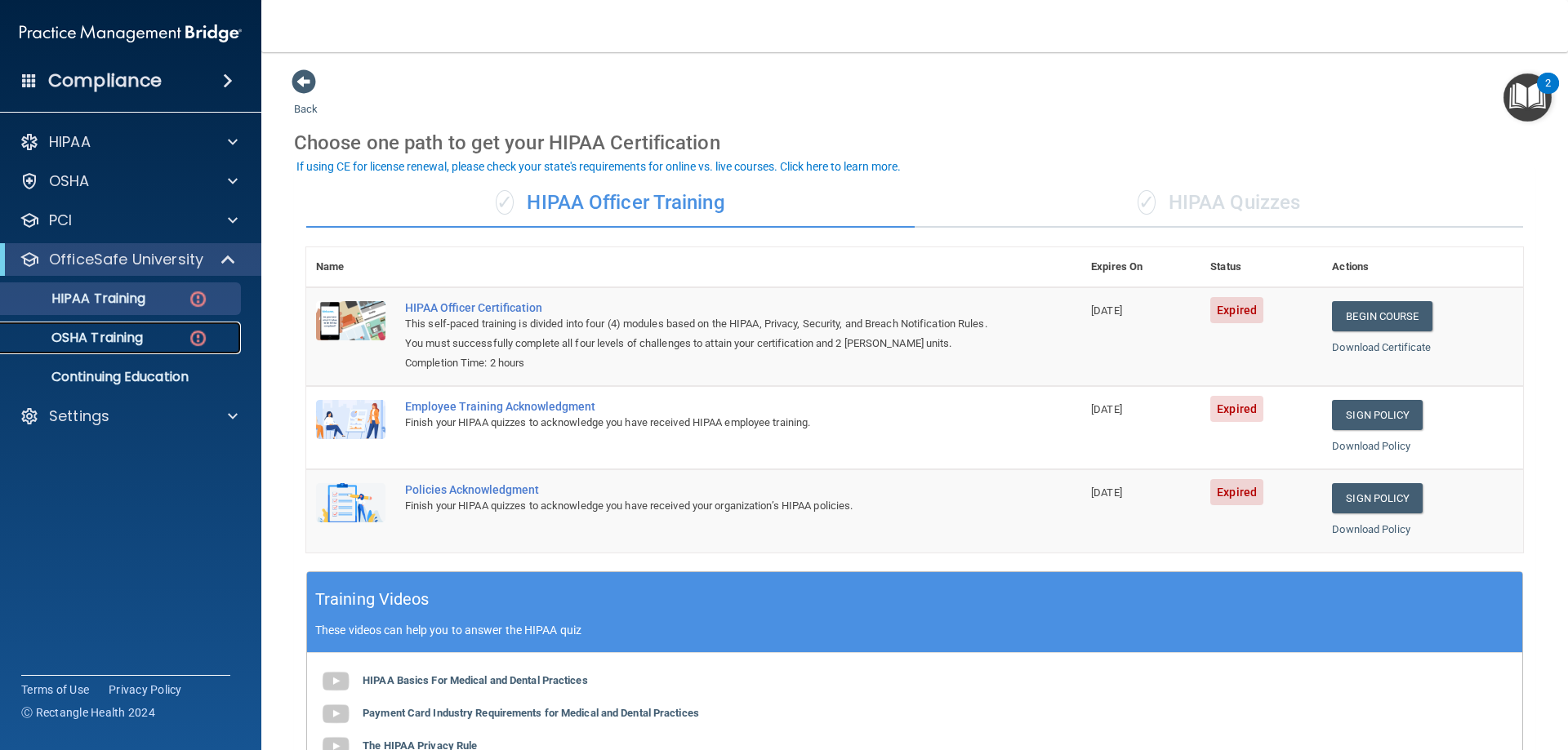
click at [146, 344] on div "OSHA Training" at bounding box center [121, 338] width 223 height 17
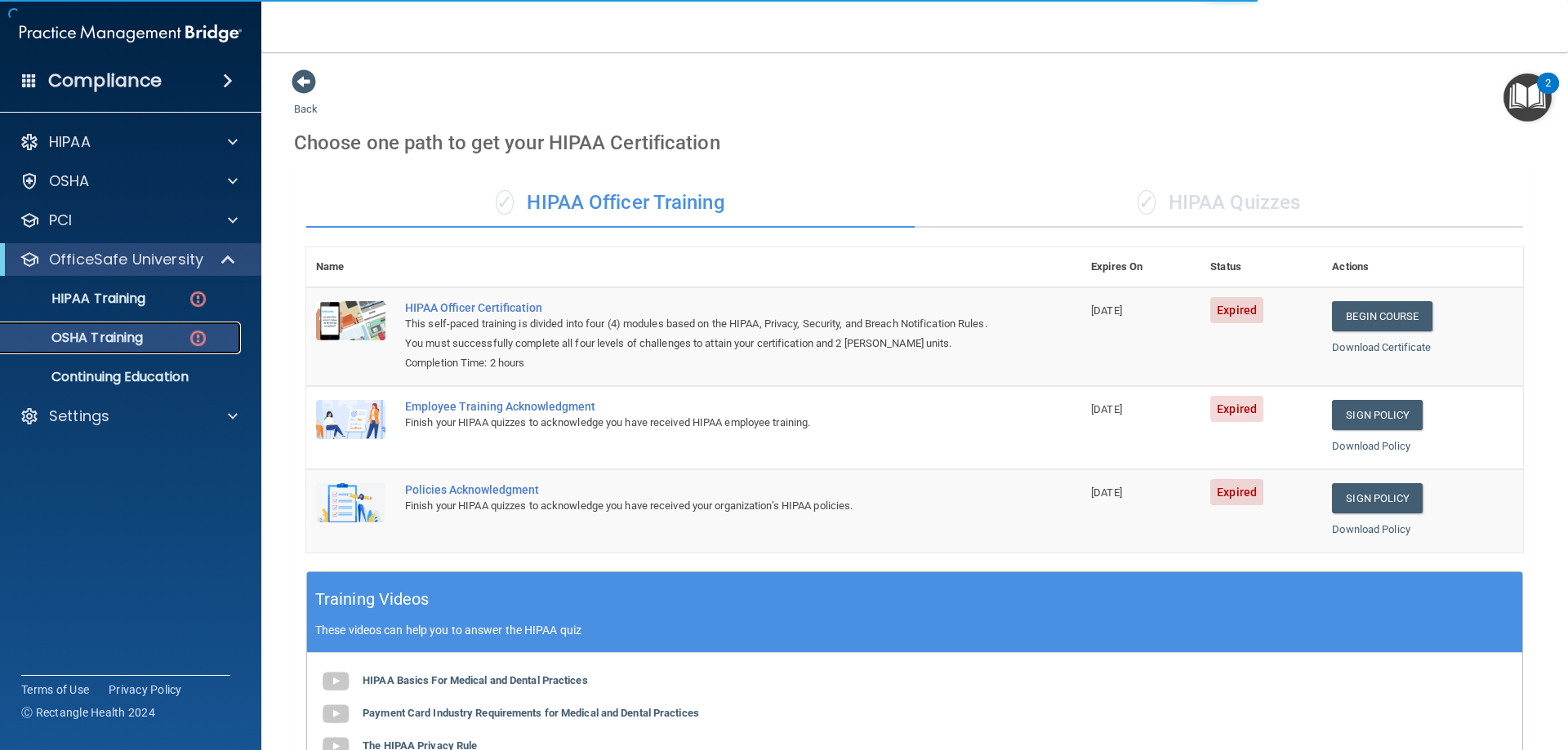
click at [162, 342] on div "OSHA Training" at bounding box center [121, 338] width 223 height 17
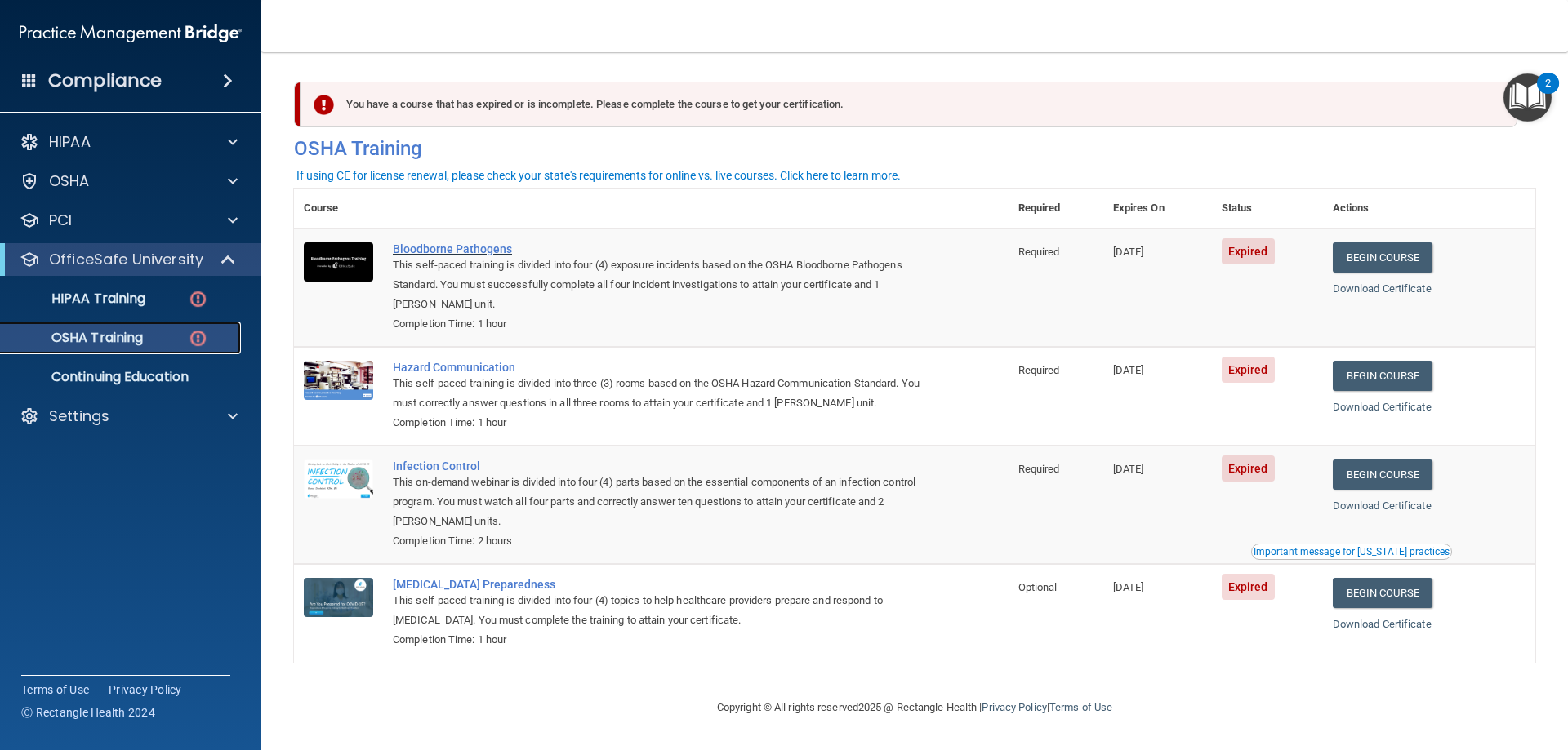
scroll to position [1, 0]
click at [93, 134] on div "HIPAA" at bounding box center [108, 141] width 203 height 19
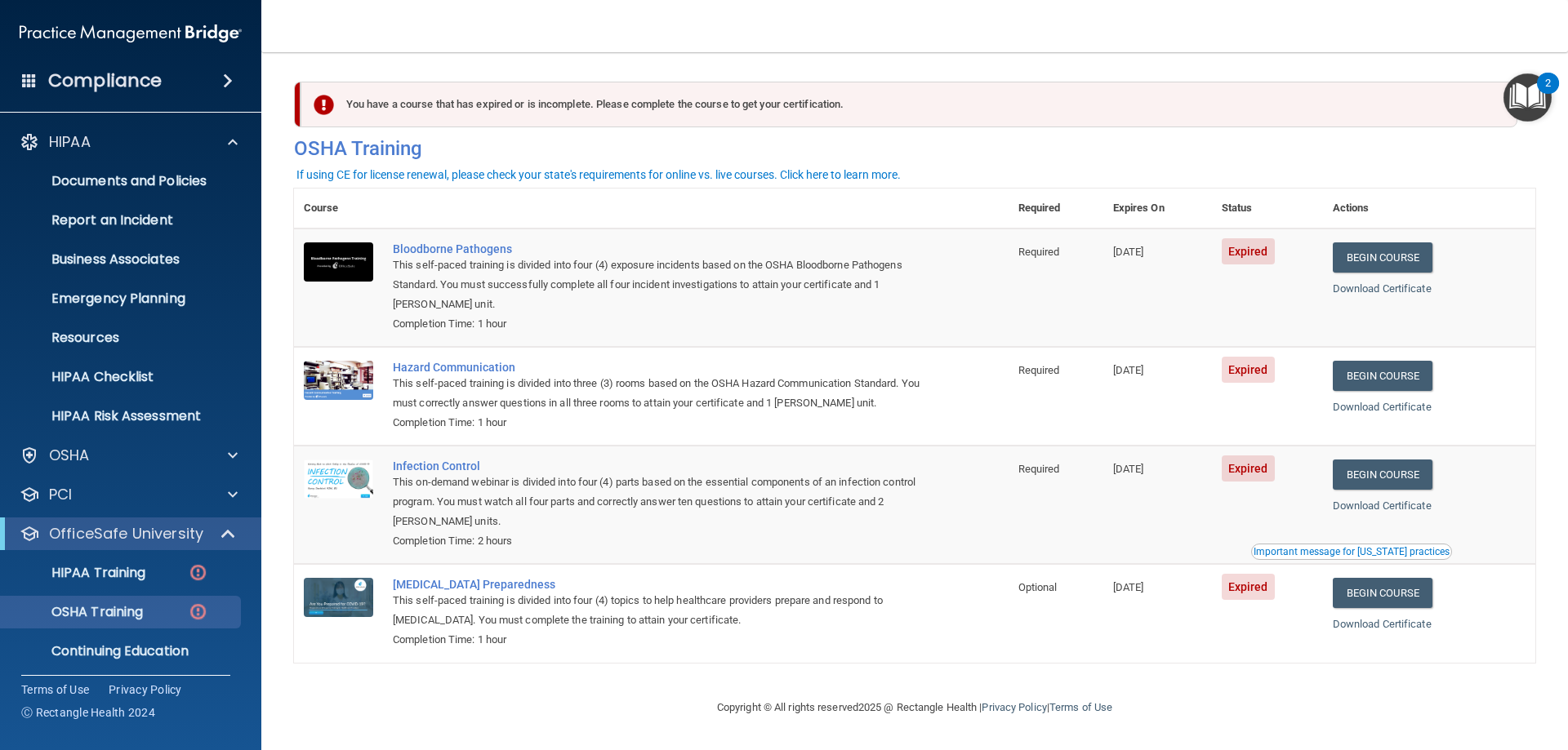
click at [232, 74] on span at bounding box center [227, 80] width 10 height 19
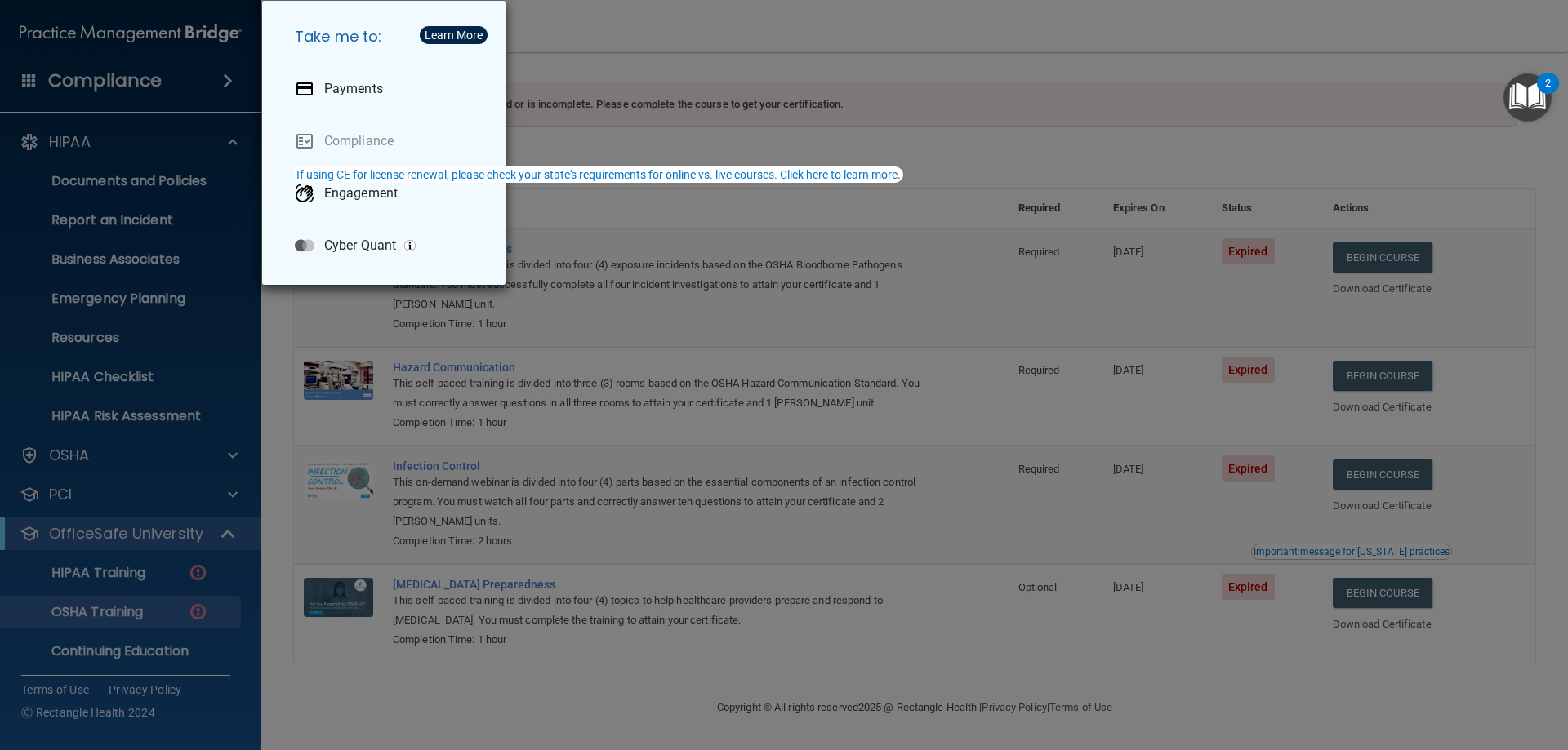
click at [173, 136] on div "Take me to: Payments Compliance Engagement Cyber Quant" at bounding box center [784, 375] width 1568 height 750
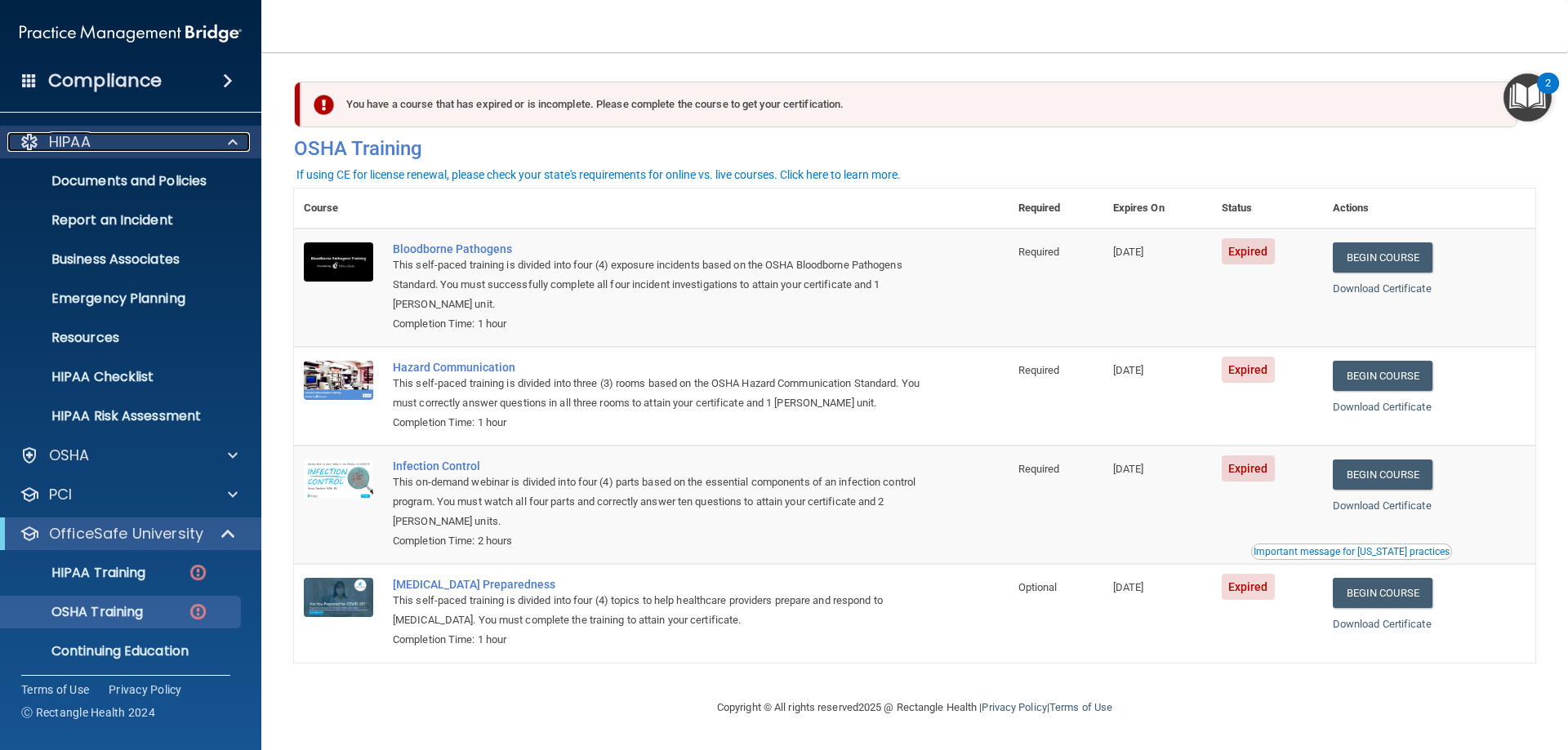
click at [228, 141] on span at bounding box center [232, 141] width 10 height 19
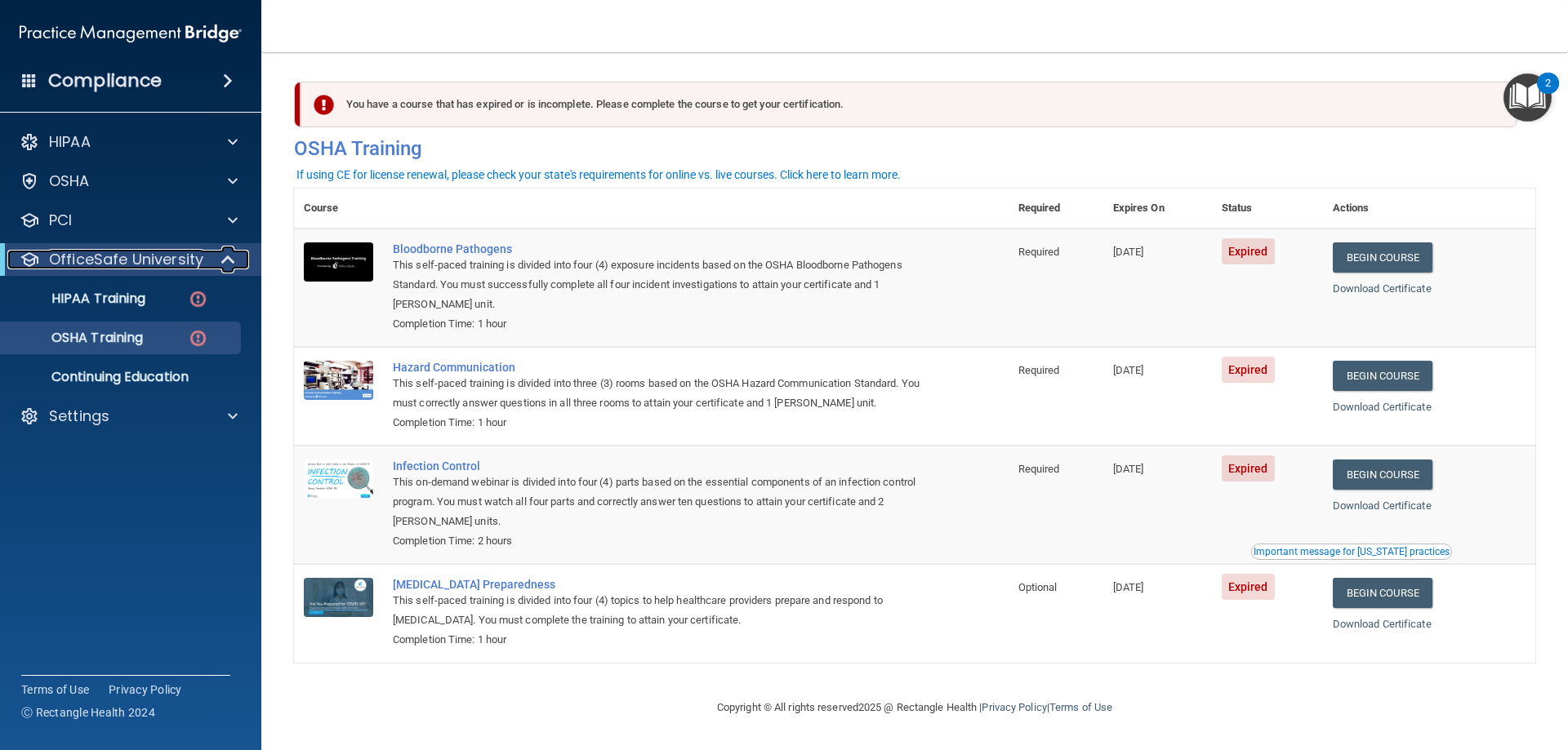
click at [227, 264] on span at bounding box center [230, 259] width 14 height 19
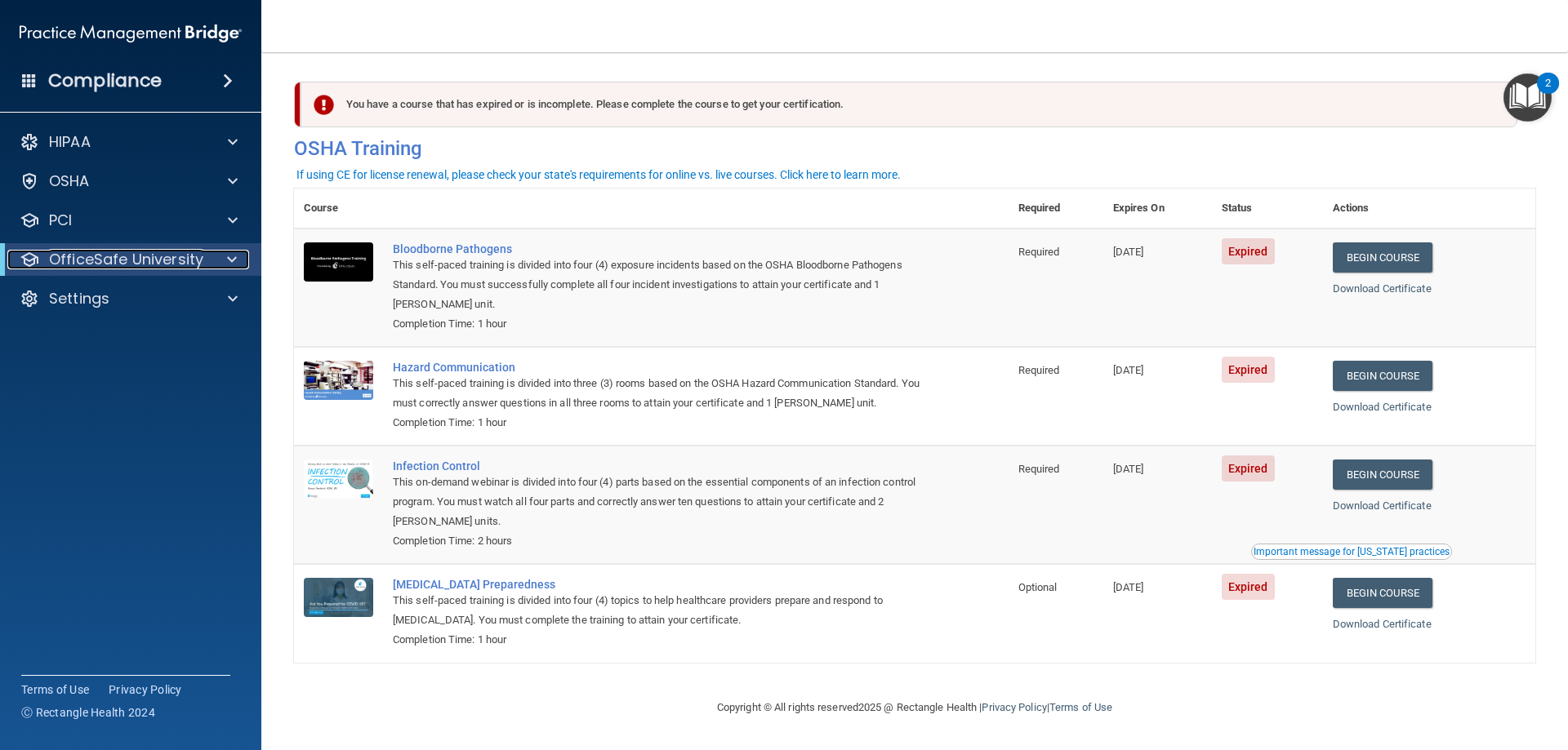
scroll to position [0, 0]
click at [228, 141] on span at bounding box center [232, 141] width 10 height 19
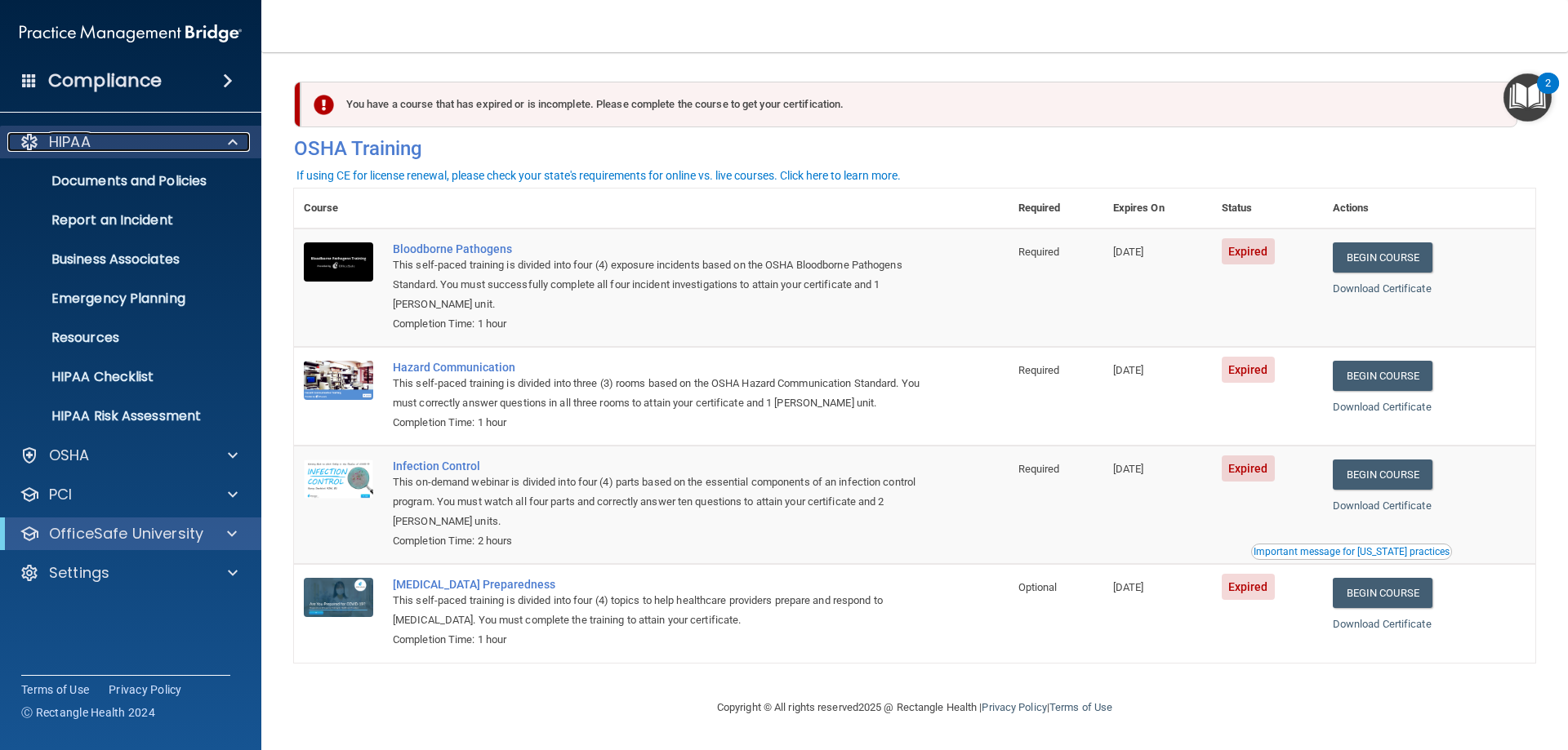
click at [228, 141] on span at bounding box center [232, 141] width 10 height 19
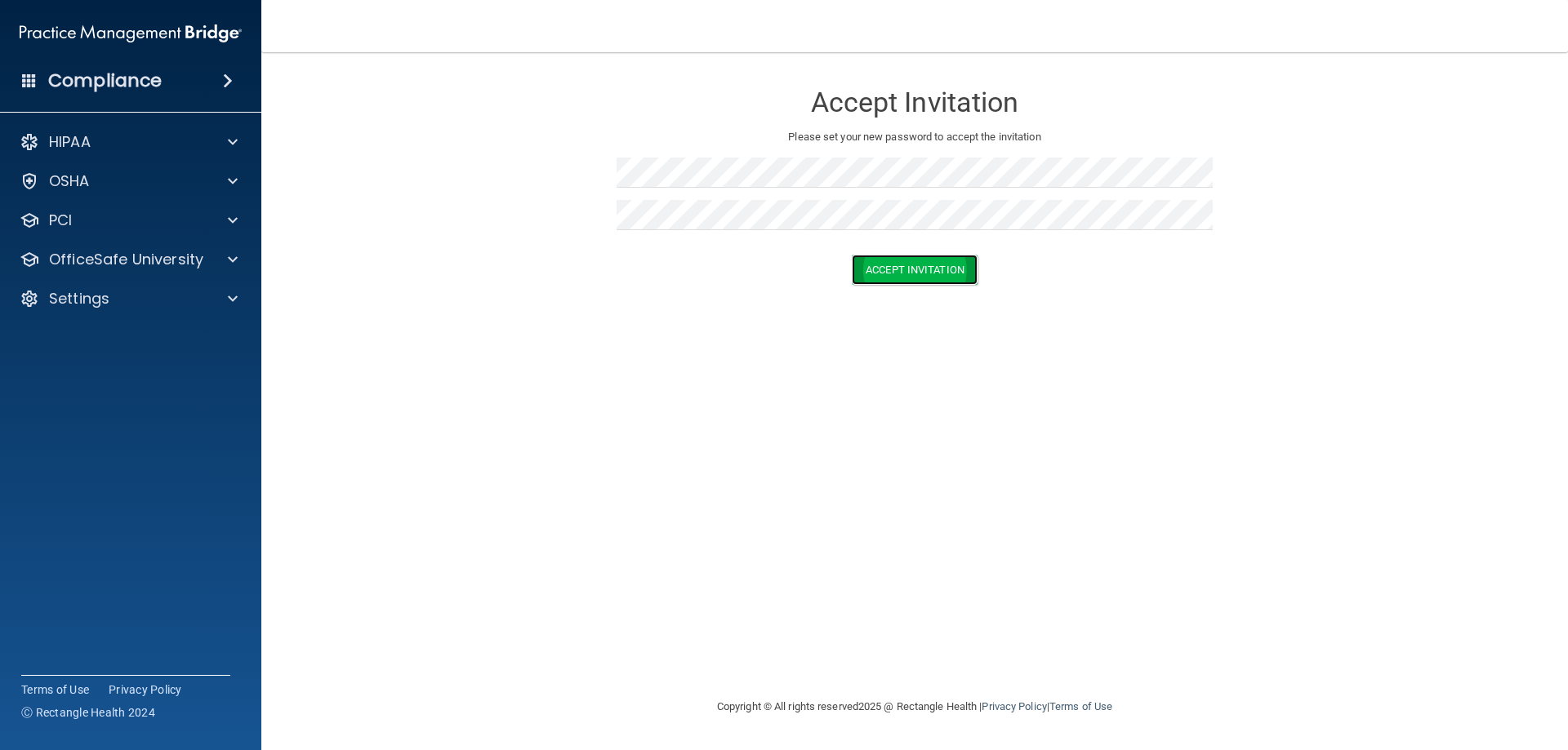
click at [900, 267] on button "Accept Invitation" at bounding box center [915, 270] width 126 height 31
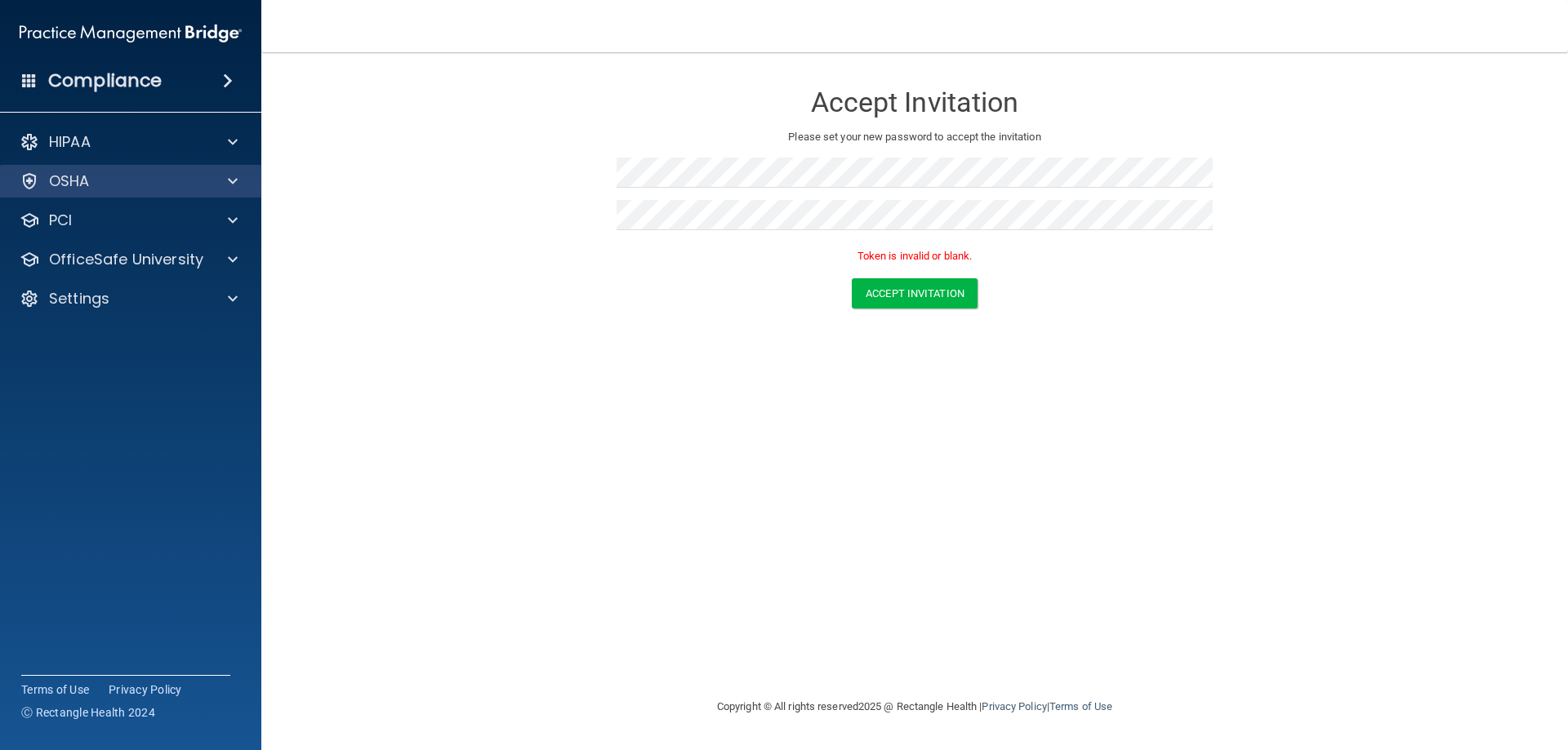
click at [142, 167] on div "OSHA" at bounding box center [131, 181] width 262 height 32
click at [144, 175] on div "OSHA" at bounding box center [108, 181] width 203 height 19
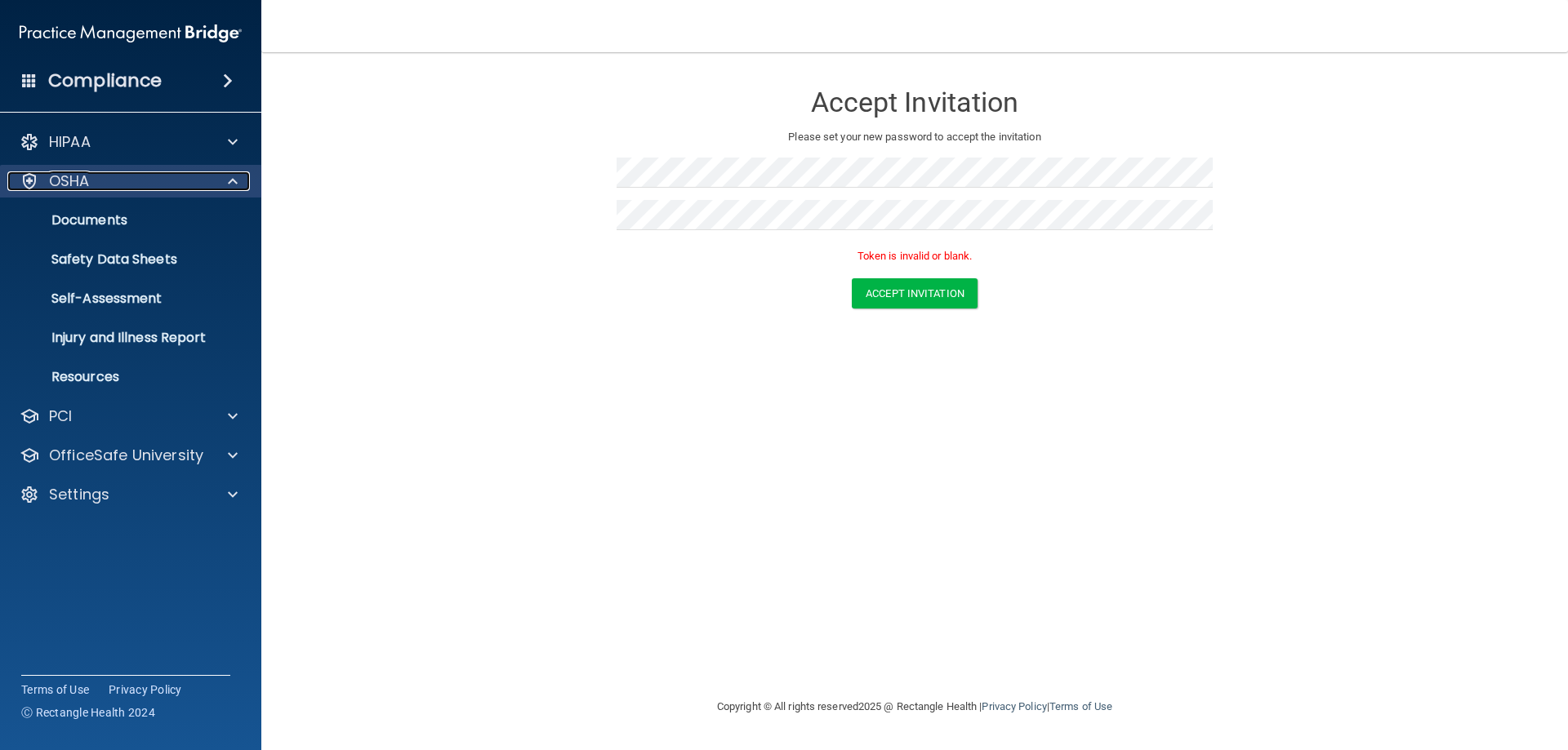
click at [224, 179] on div at bounding box center [230, 181] width 41 height 19
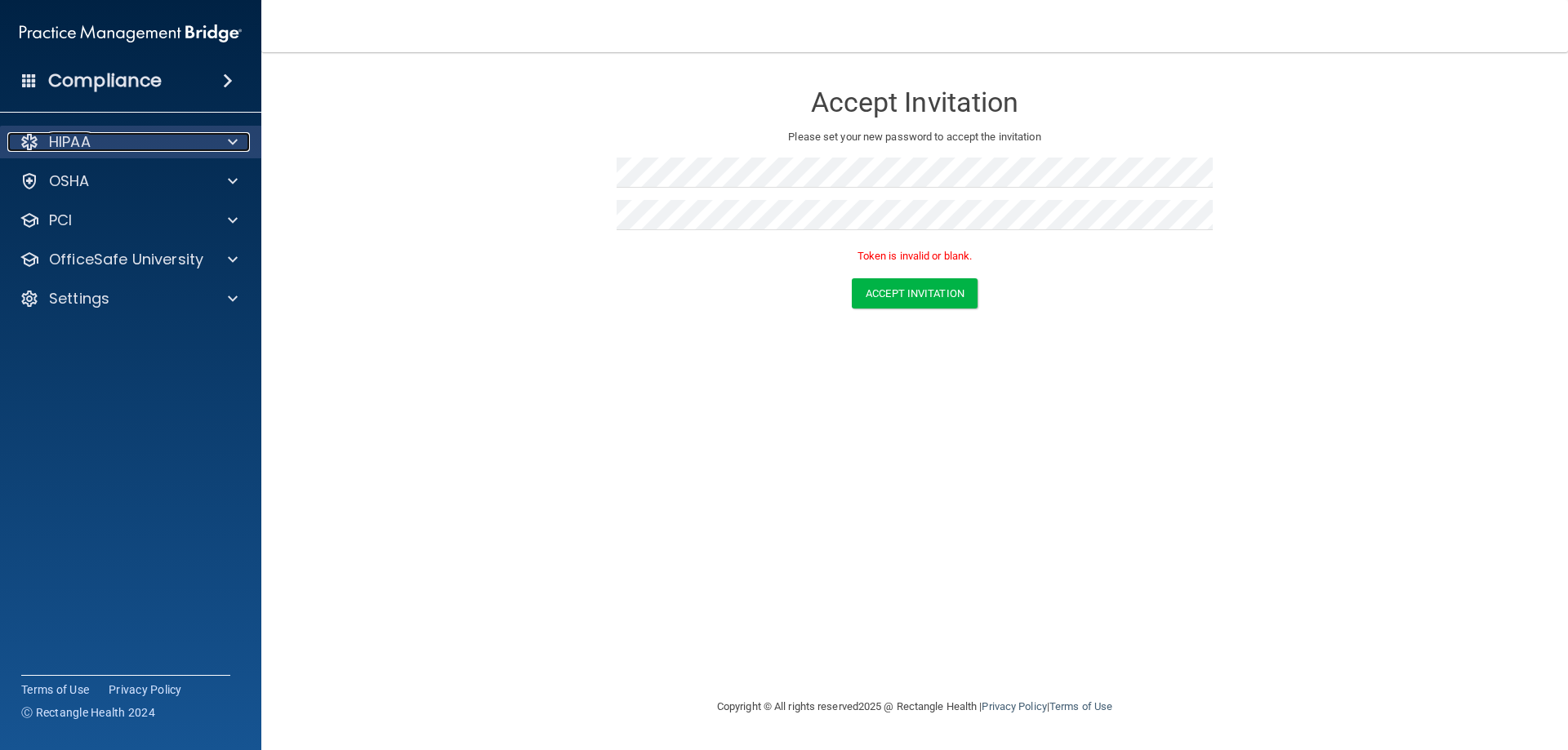
click at [230, 139] on span at bounding box center [232, 141] width 10 height 19
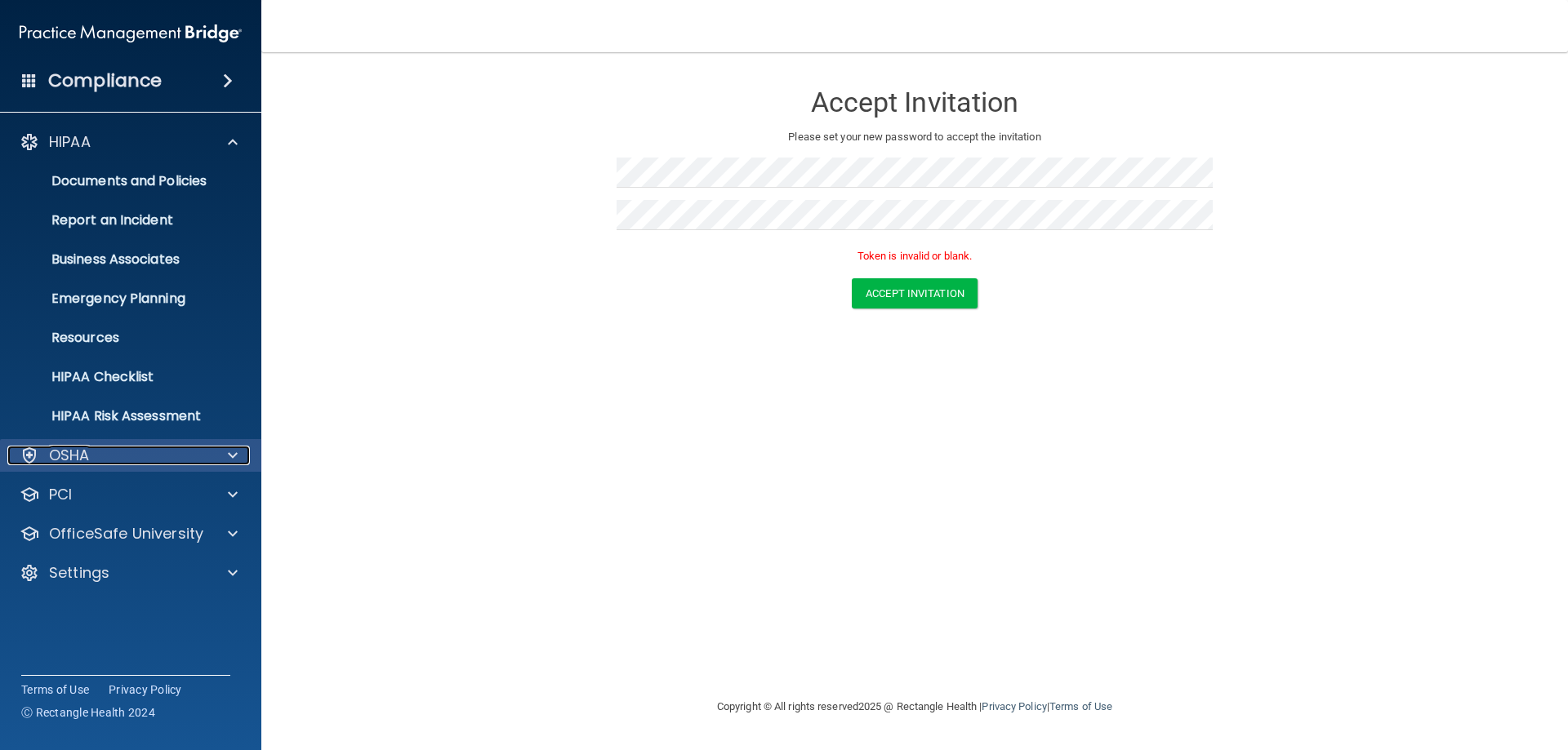
click at [226, 456] on div at bounding box center [230, 455] width 41 height 19
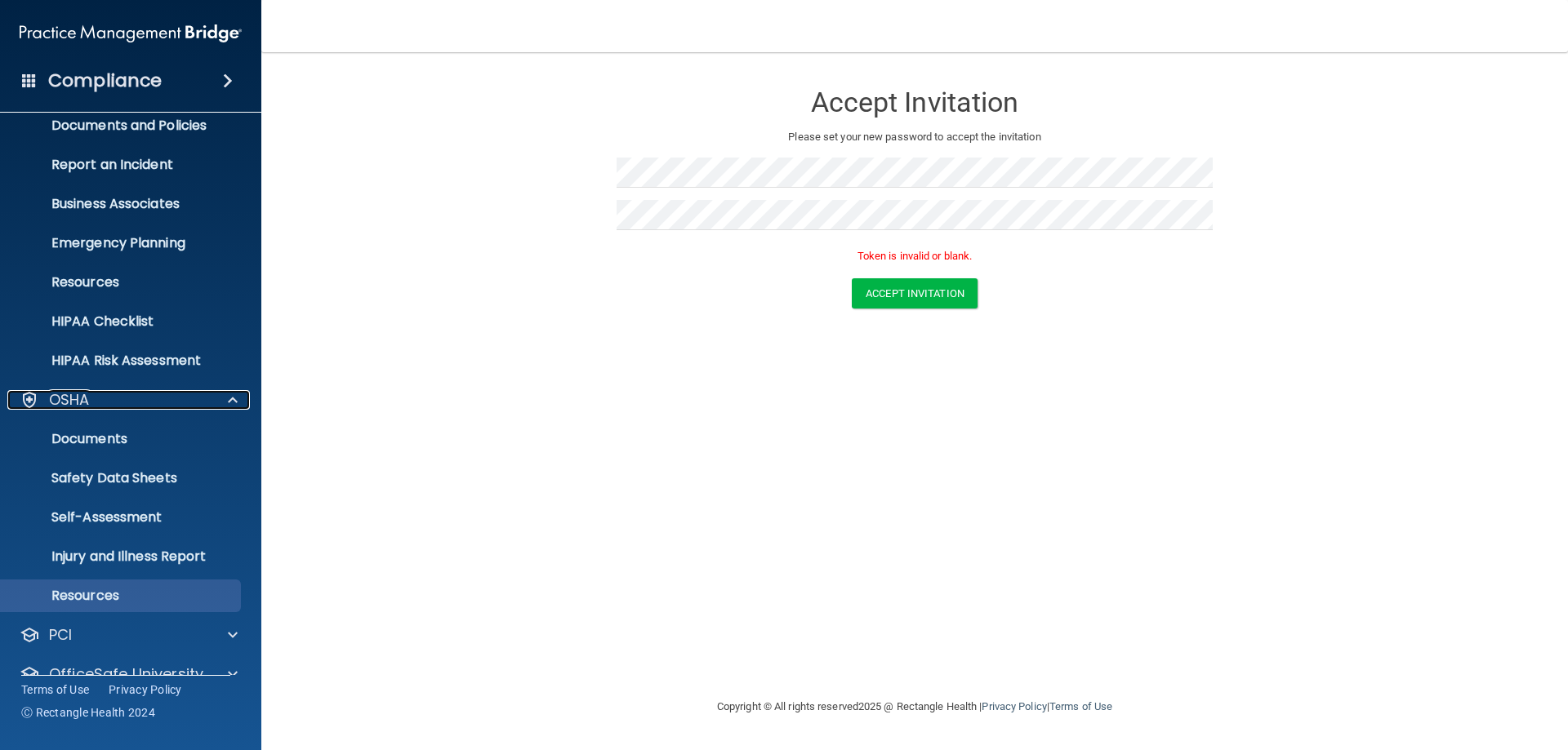
scroll to position [123, 0]
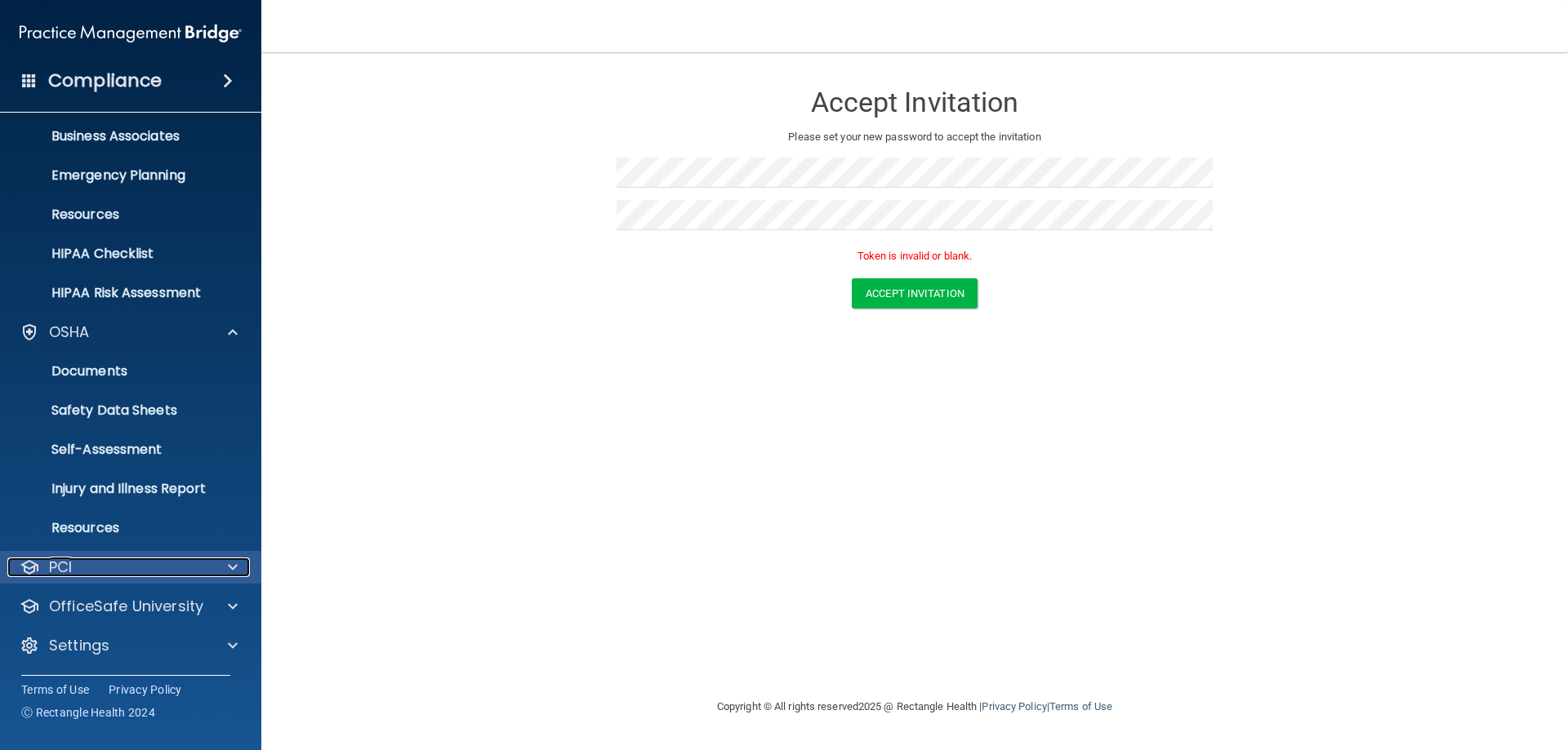
click at [234, 565] on span at bounding box center [232, 568] width 10 height 19
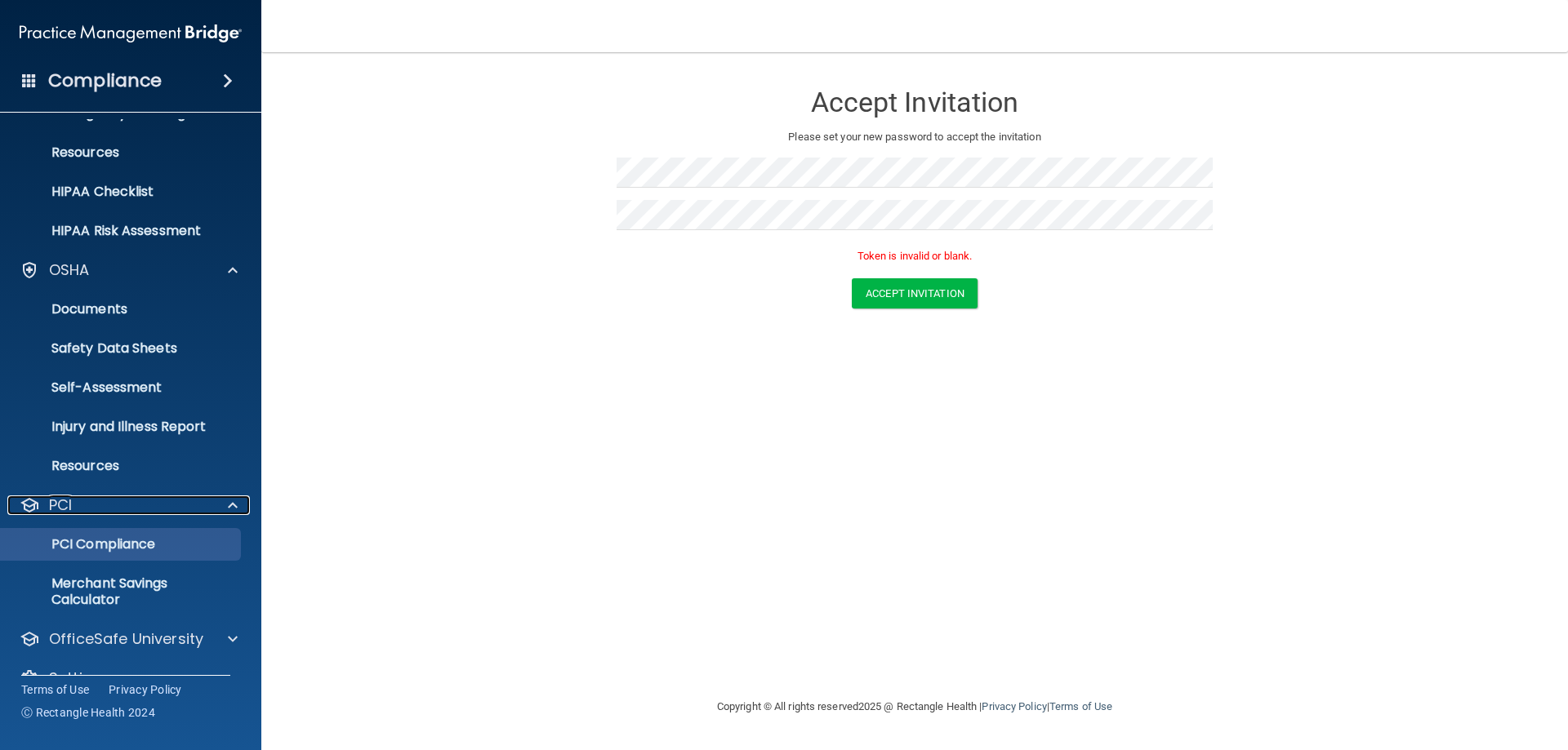
scroll to position [218, 0]
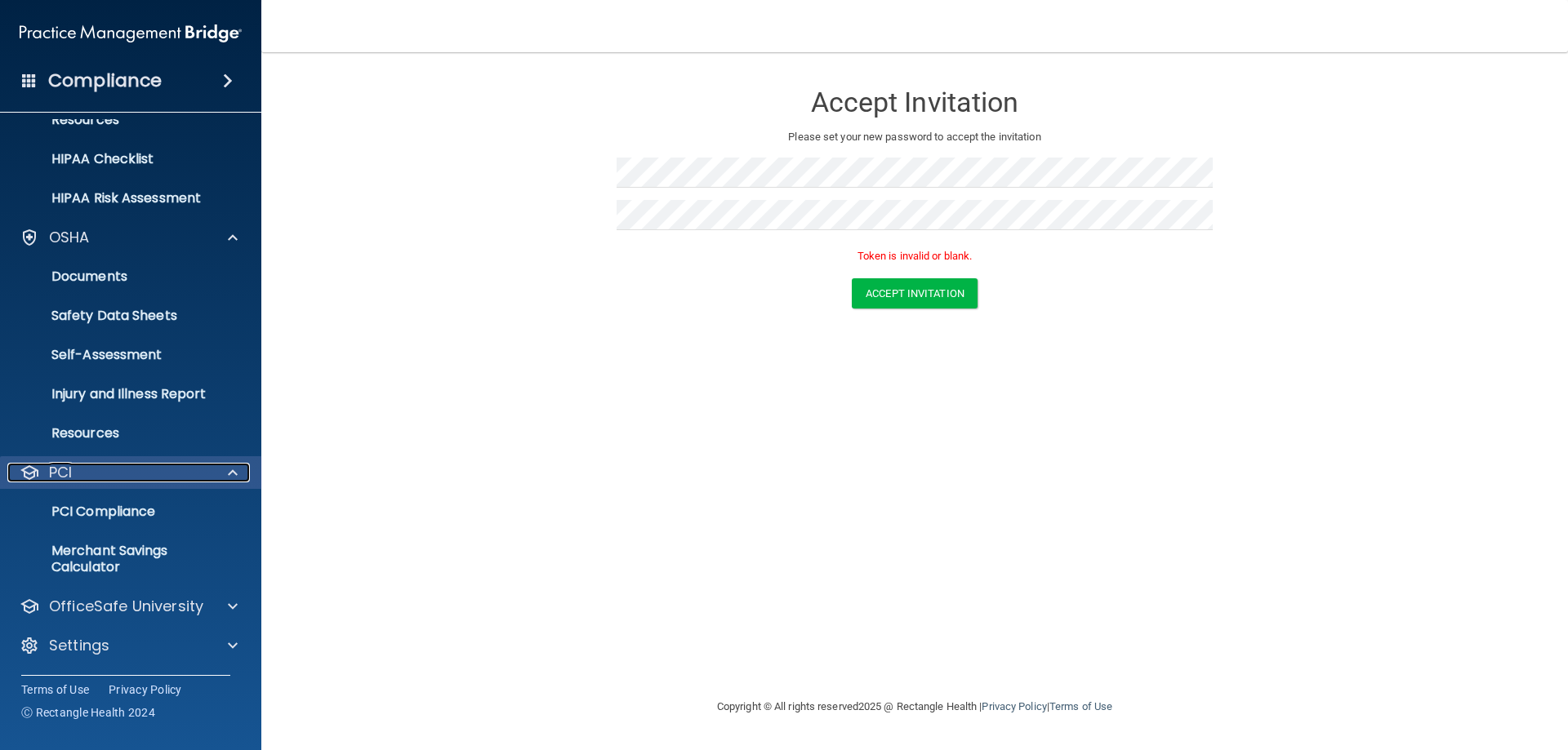
click at [229, 470] on span at bounding box center [232, 472] width 10 height 19
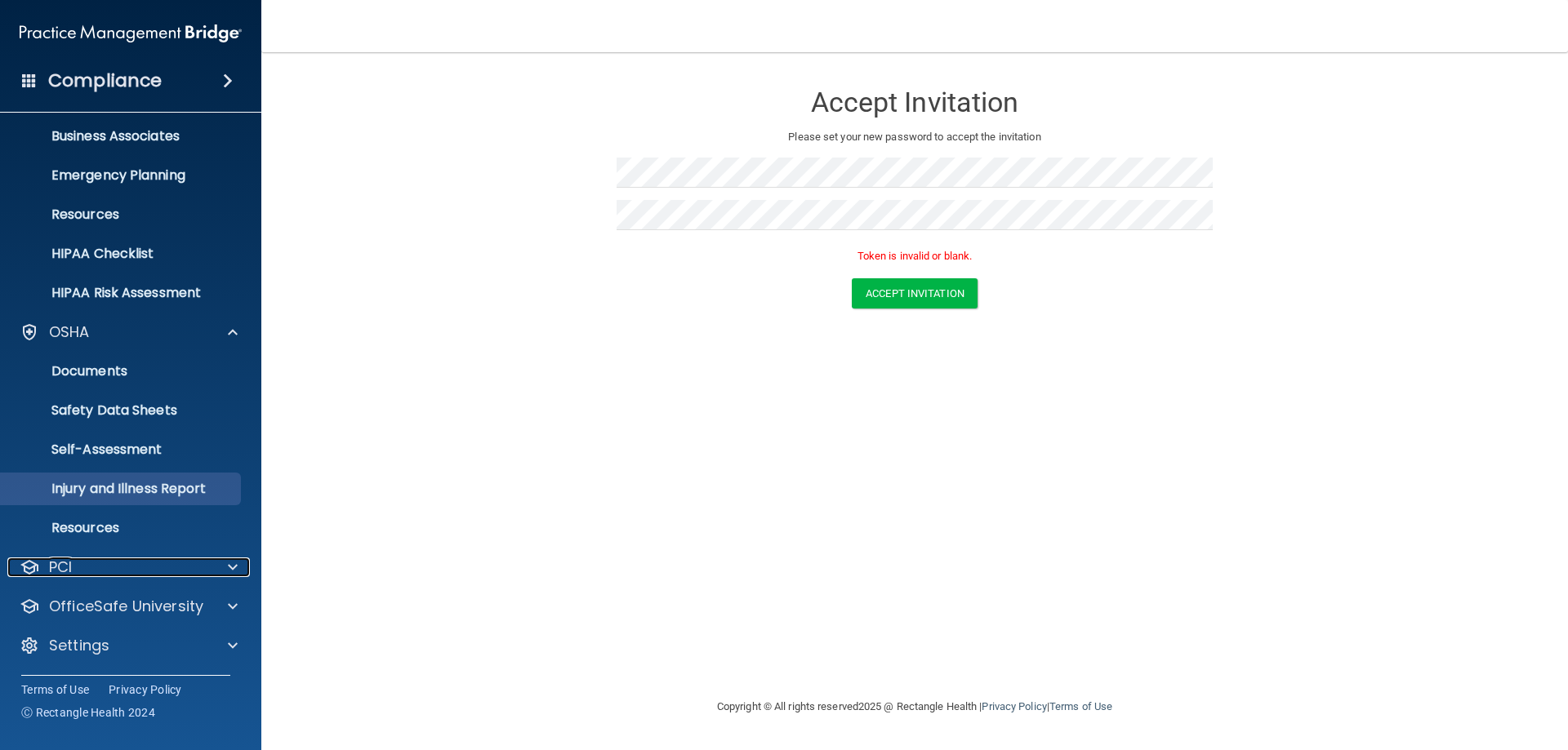
scroll to position [123, 0]
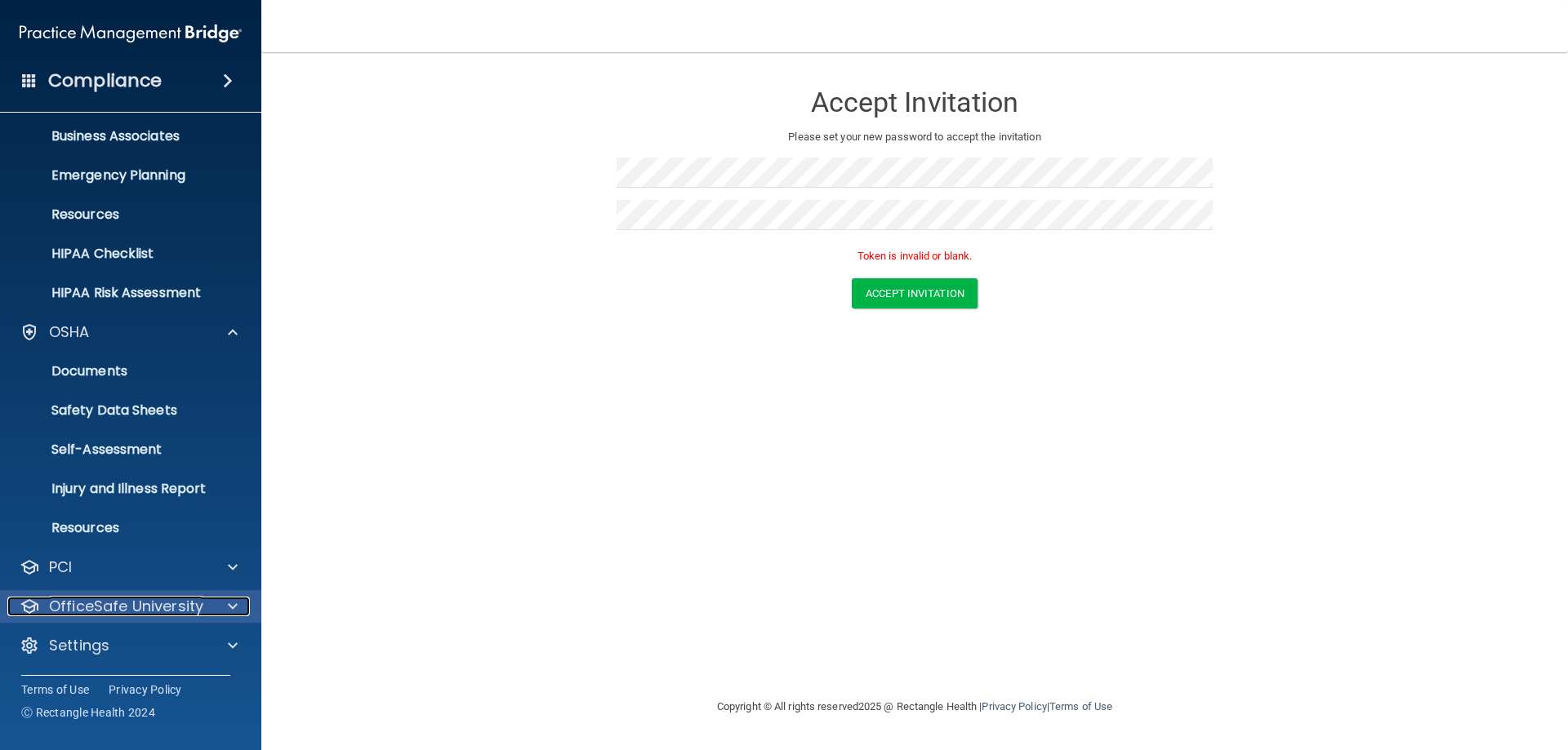
click at [227, 603] on div at bounding box center [230, 606] width 41 height 19
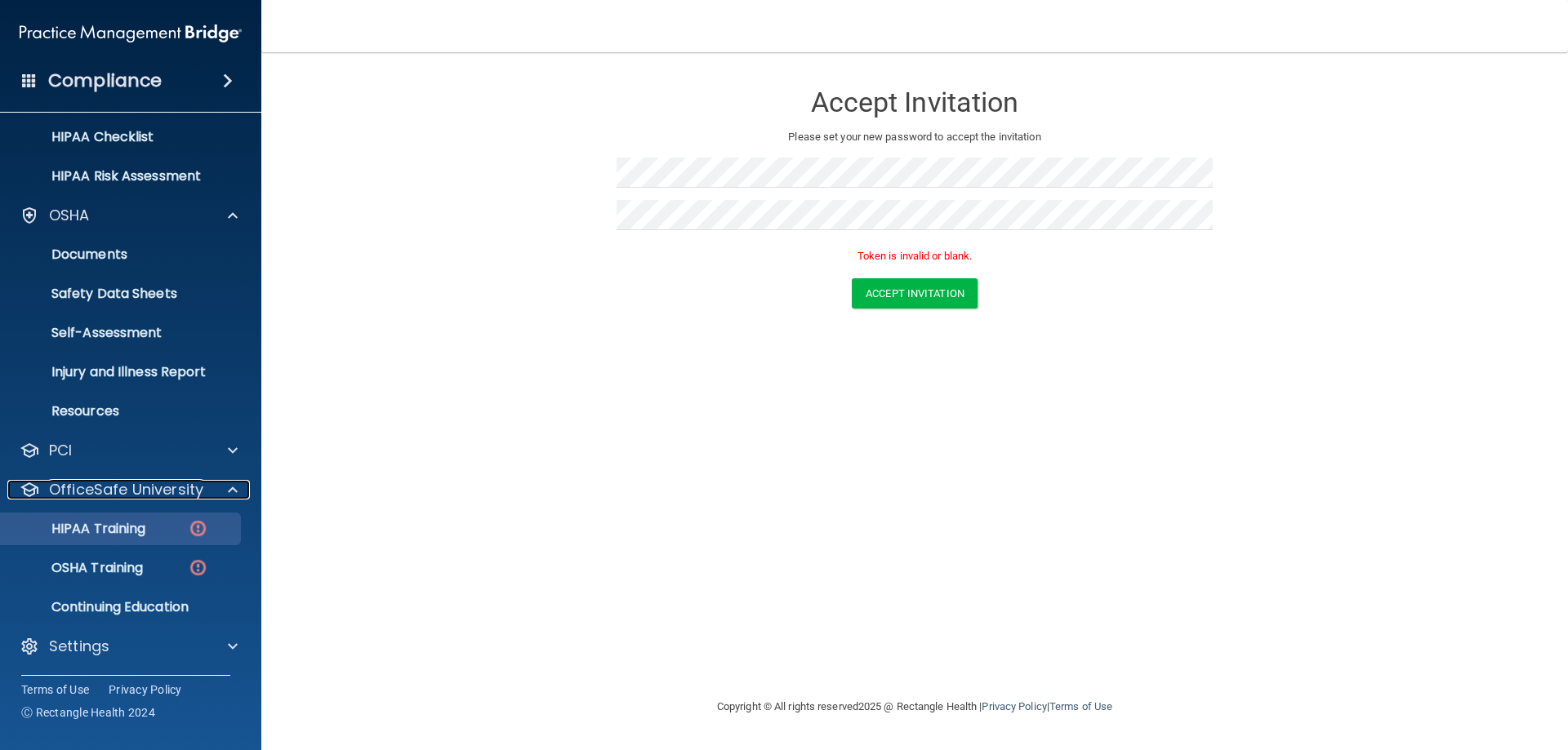
scroll to position [241, 0]
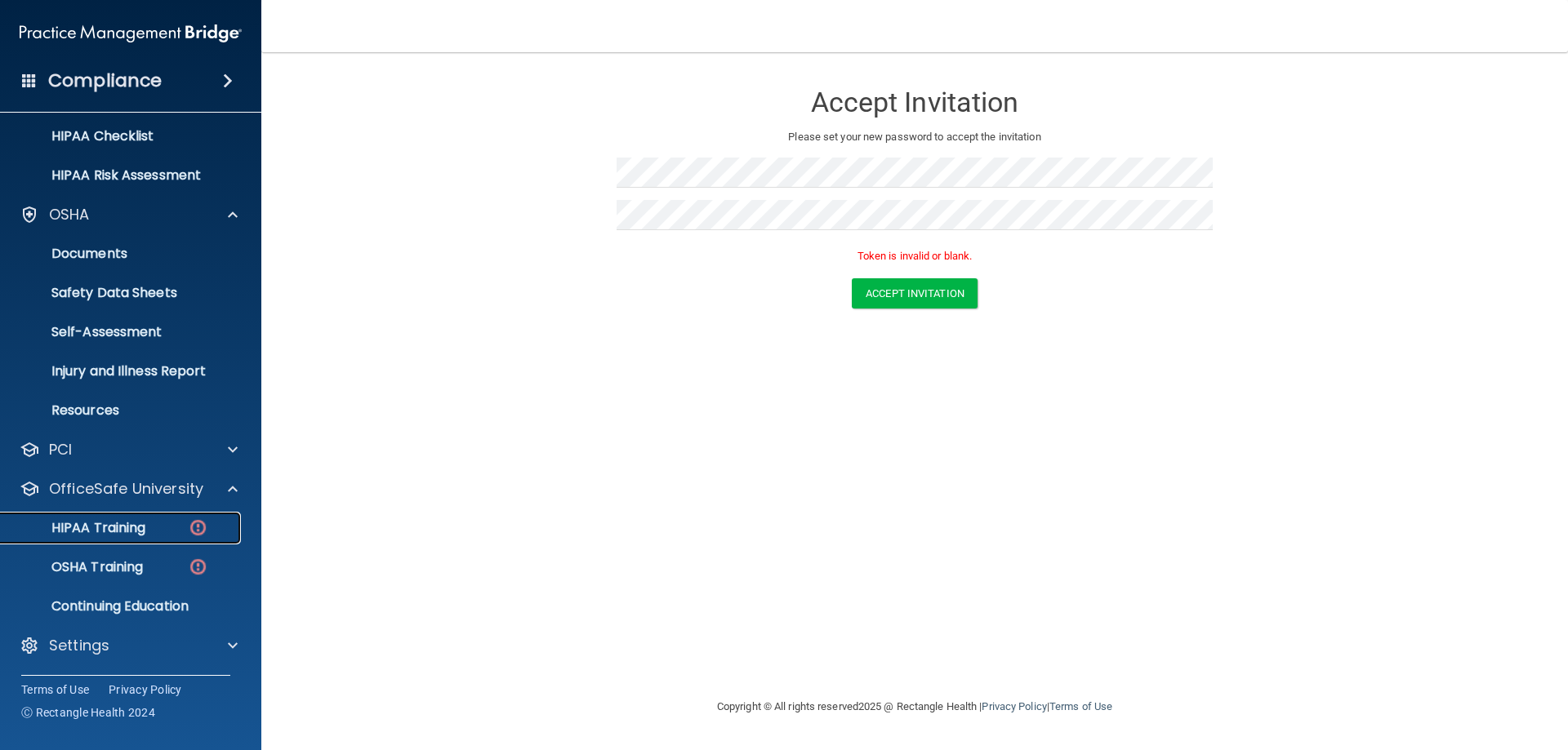
click at [121, 526] on p "HIPAA Training" at bounding box center [78, 528] width 135 height 17
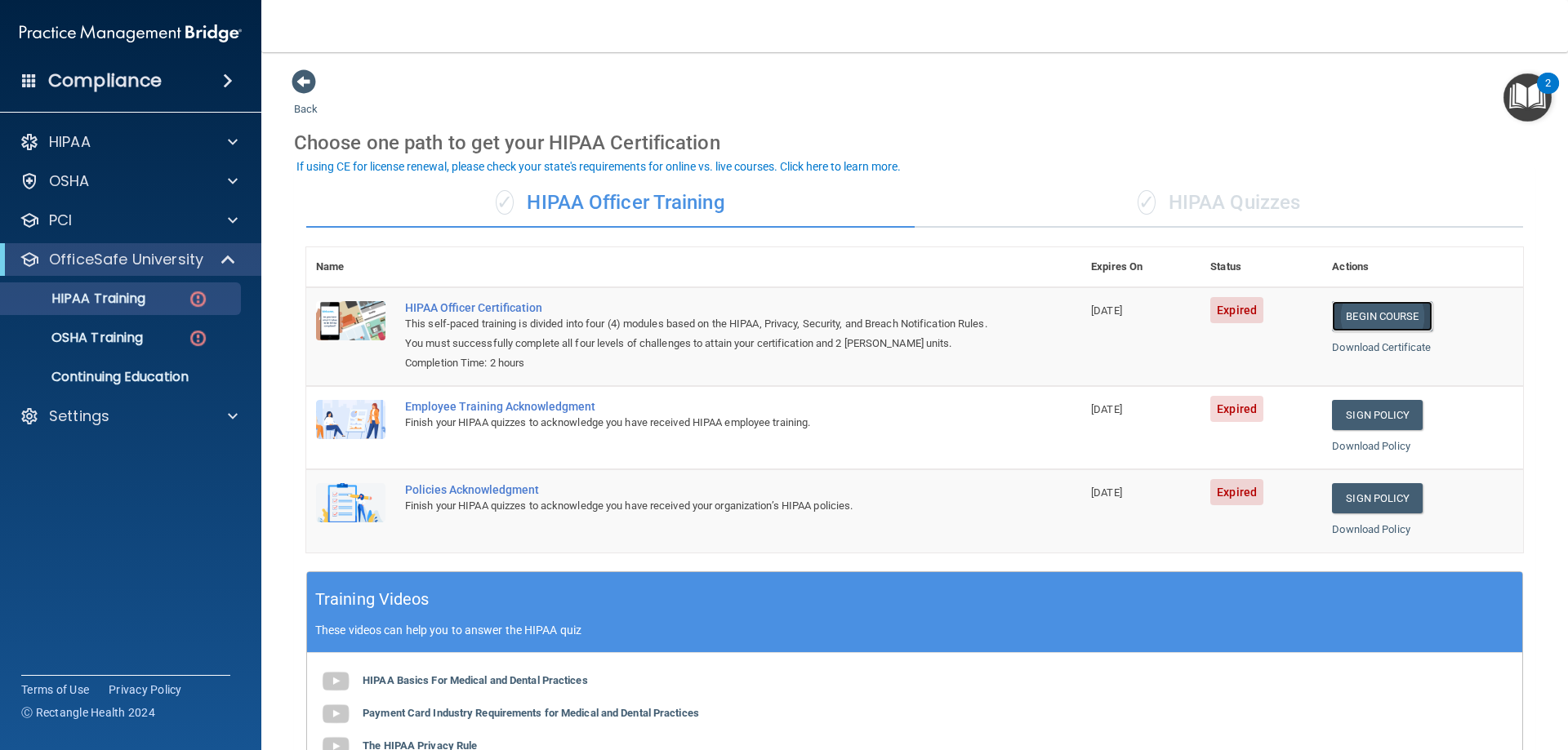
click at [1342, 320] on link "Begin Course" at bounding box center [1382, 316] width 100 height 31
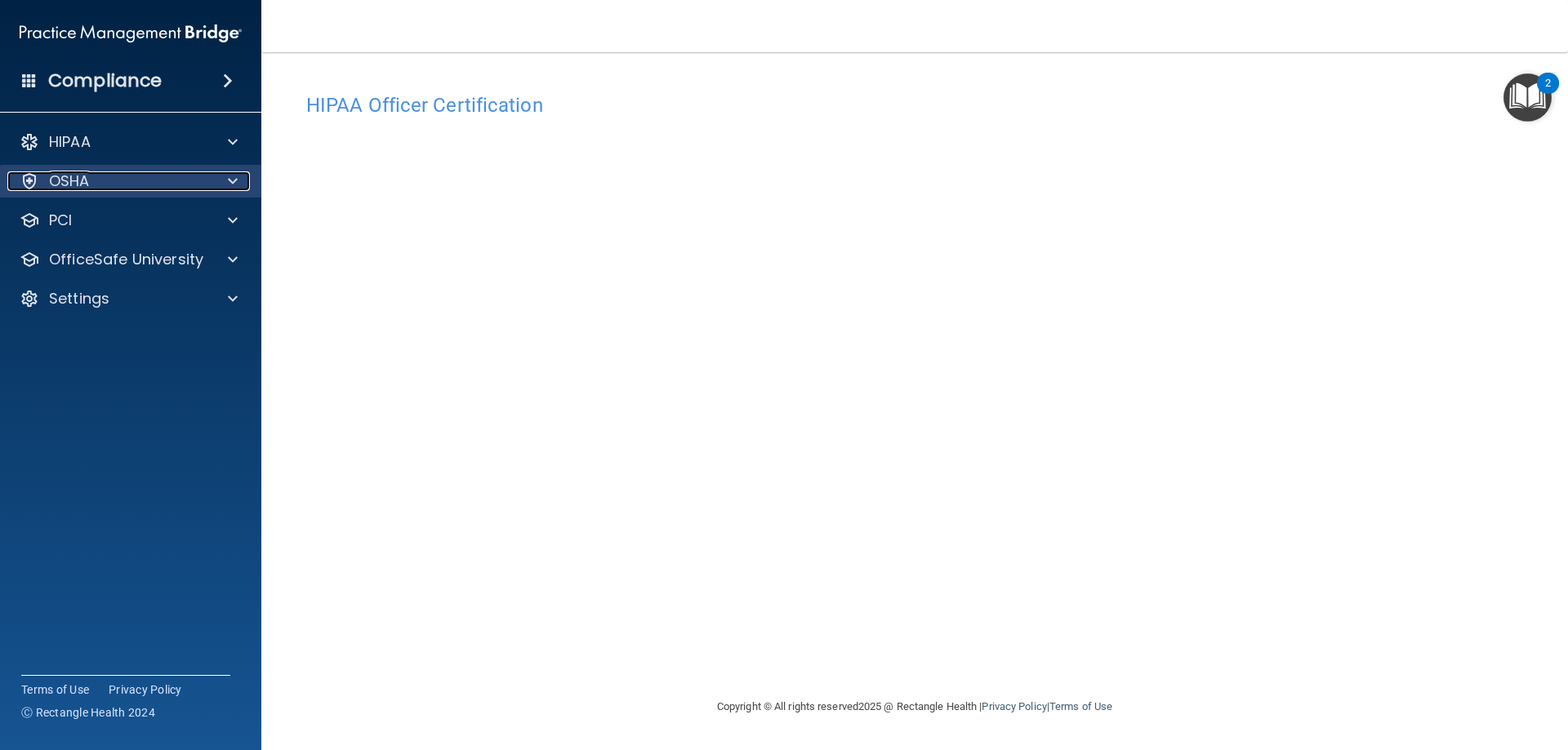
click at [224, 179] on div at bounding box center [230, 181] width 41 height 19
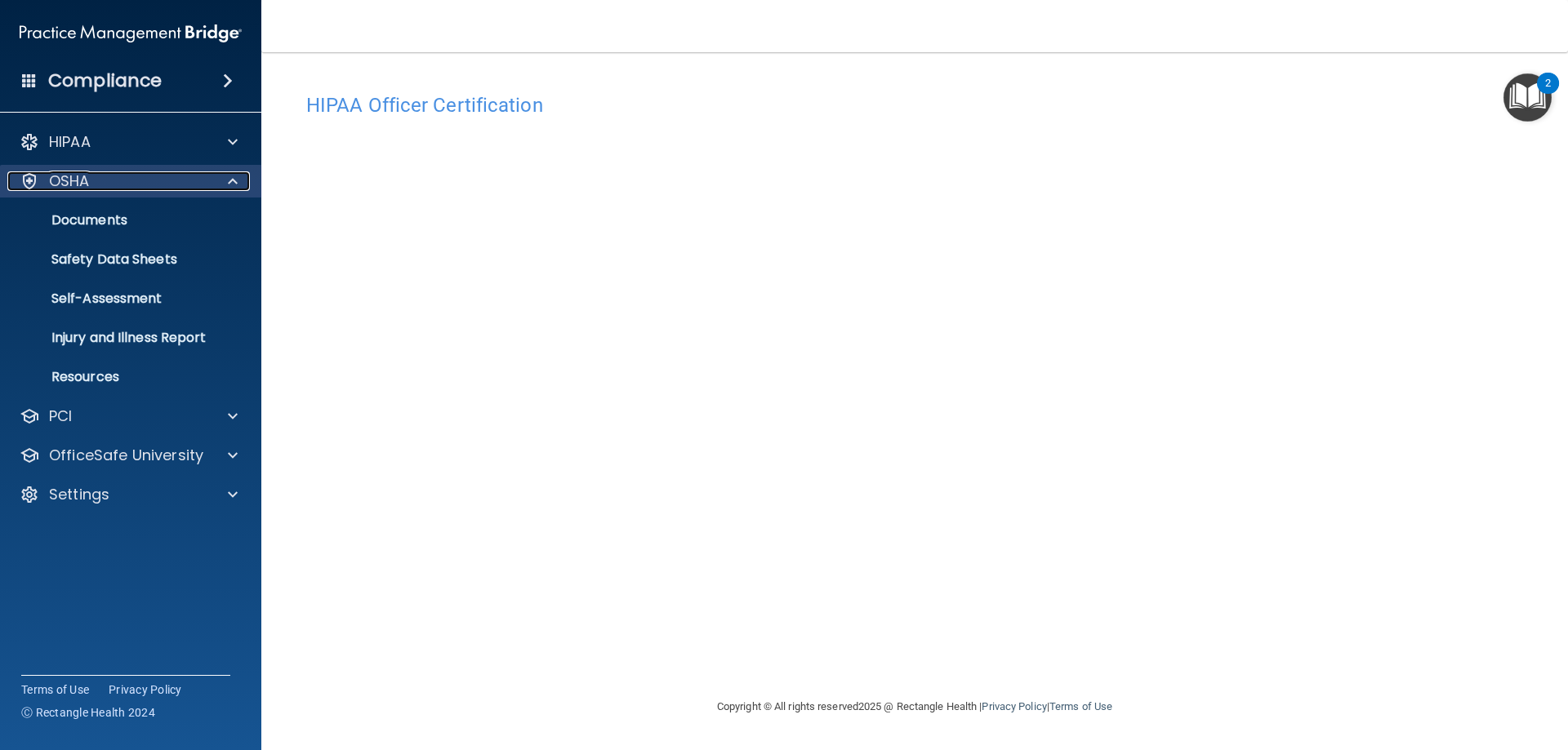
click at [230, 182] on span at bounding box center [232, 181] width 10 height 19
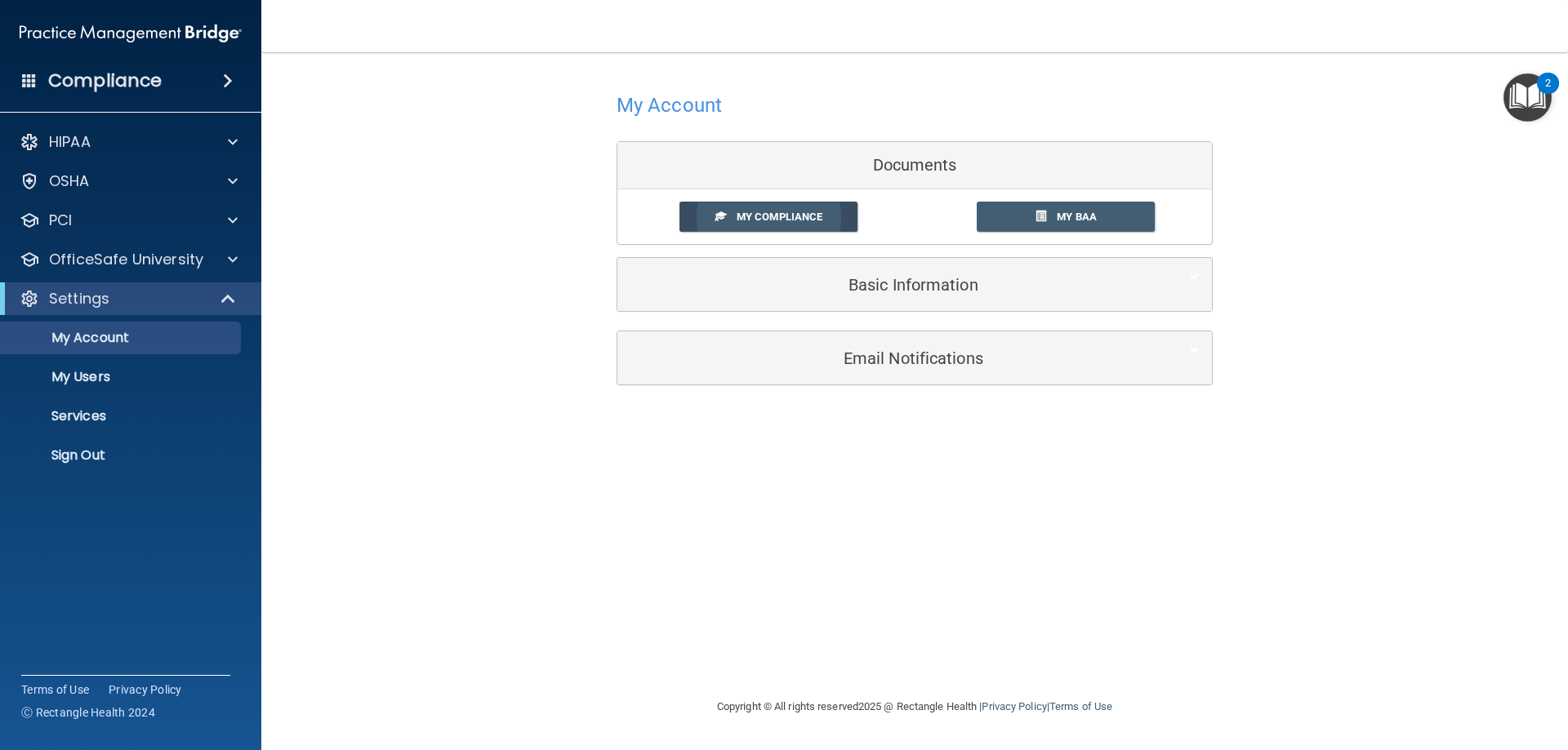
click at [784, 213] on span "My Compliance" at bounding box center [779, 217] width 86 height 12
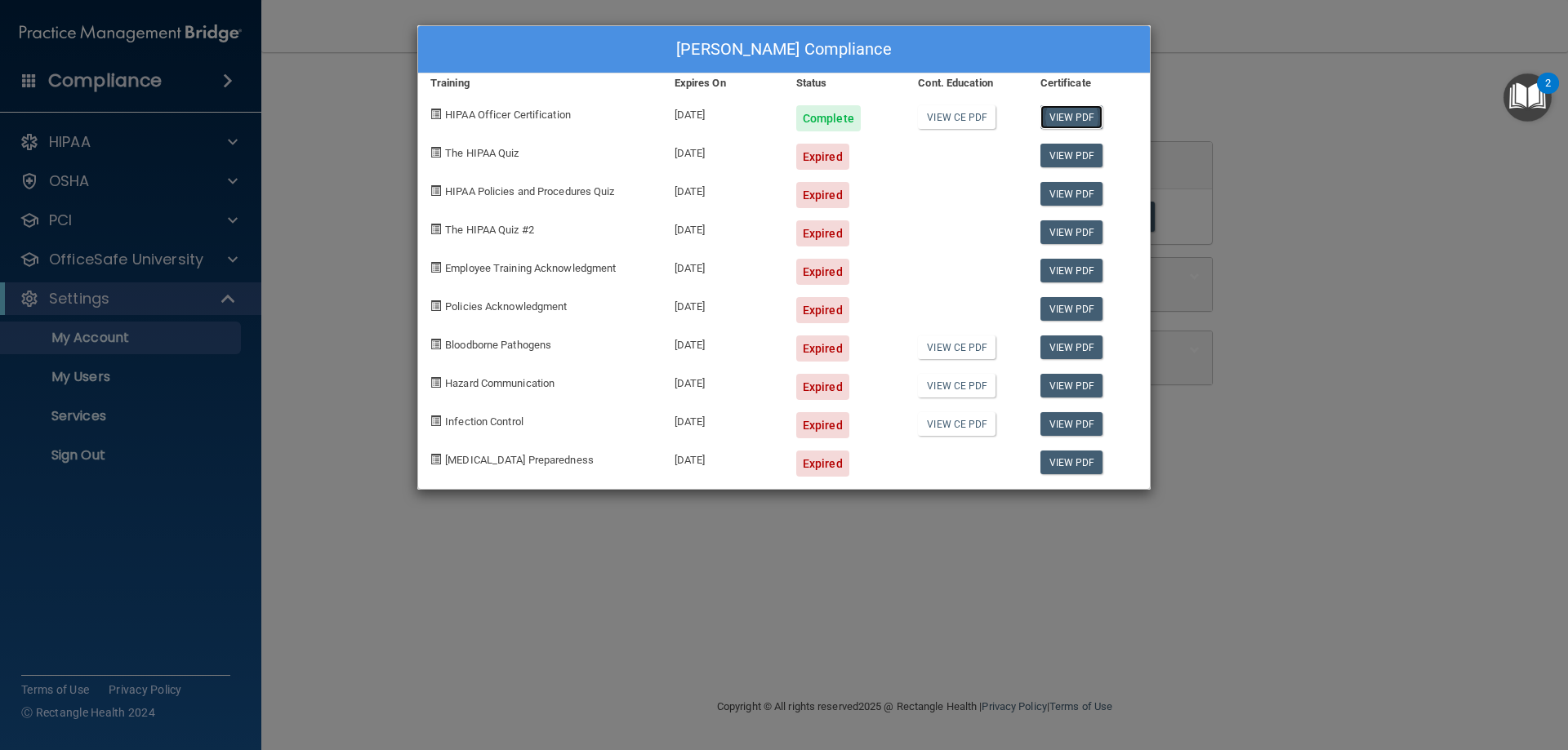
click at [1061, 113] on link "View PDF" at bounding box center [1072, 117] width 63 height 24
click at [331, 199] on div "[PERSON_NAME] Compliance Training Expires On Status Cont. Education Certificate…" at bounding box center [784, 375] width 1568 height 750
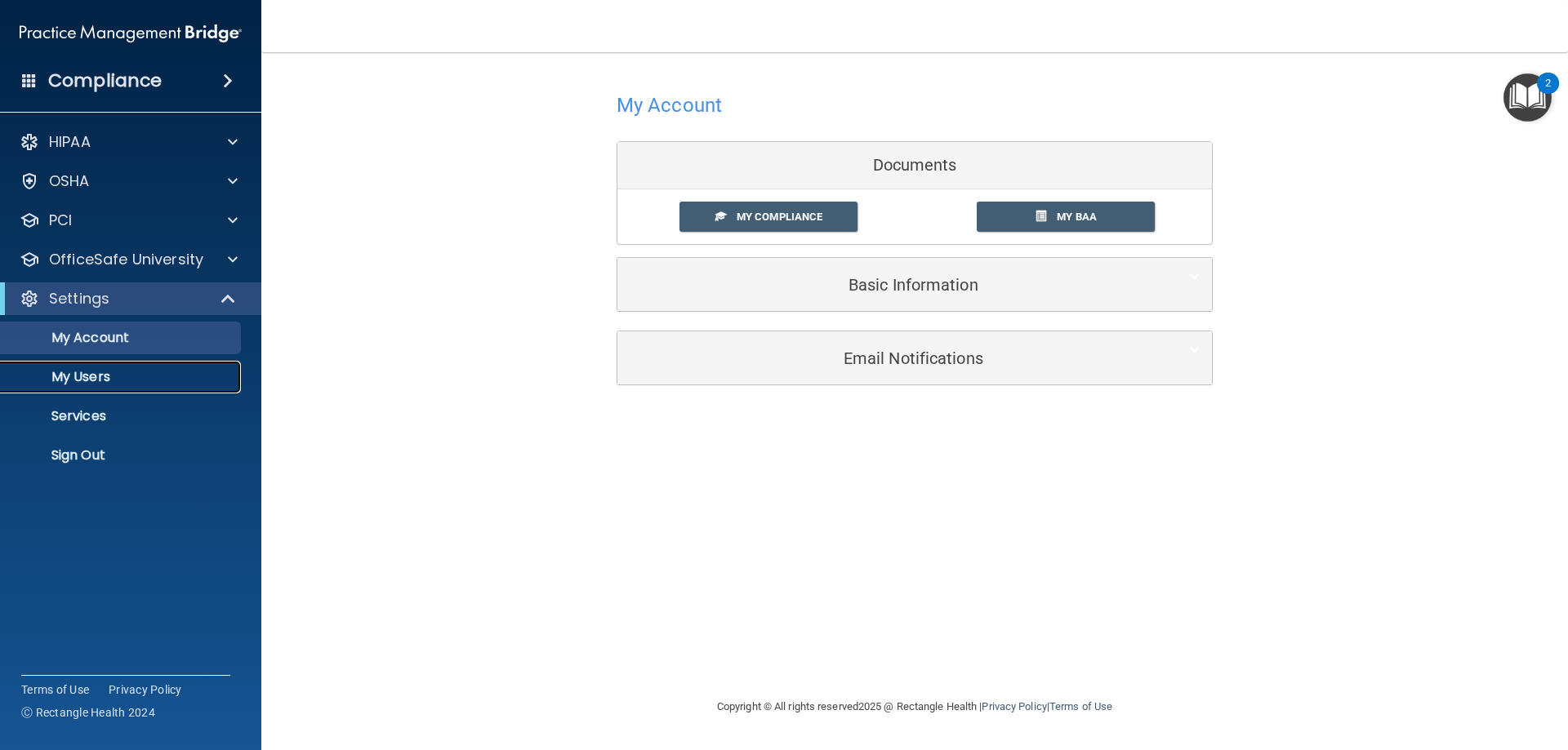
click at [167, 368] on link "My Users" at bounding box center [112, 376] width 257 height 32
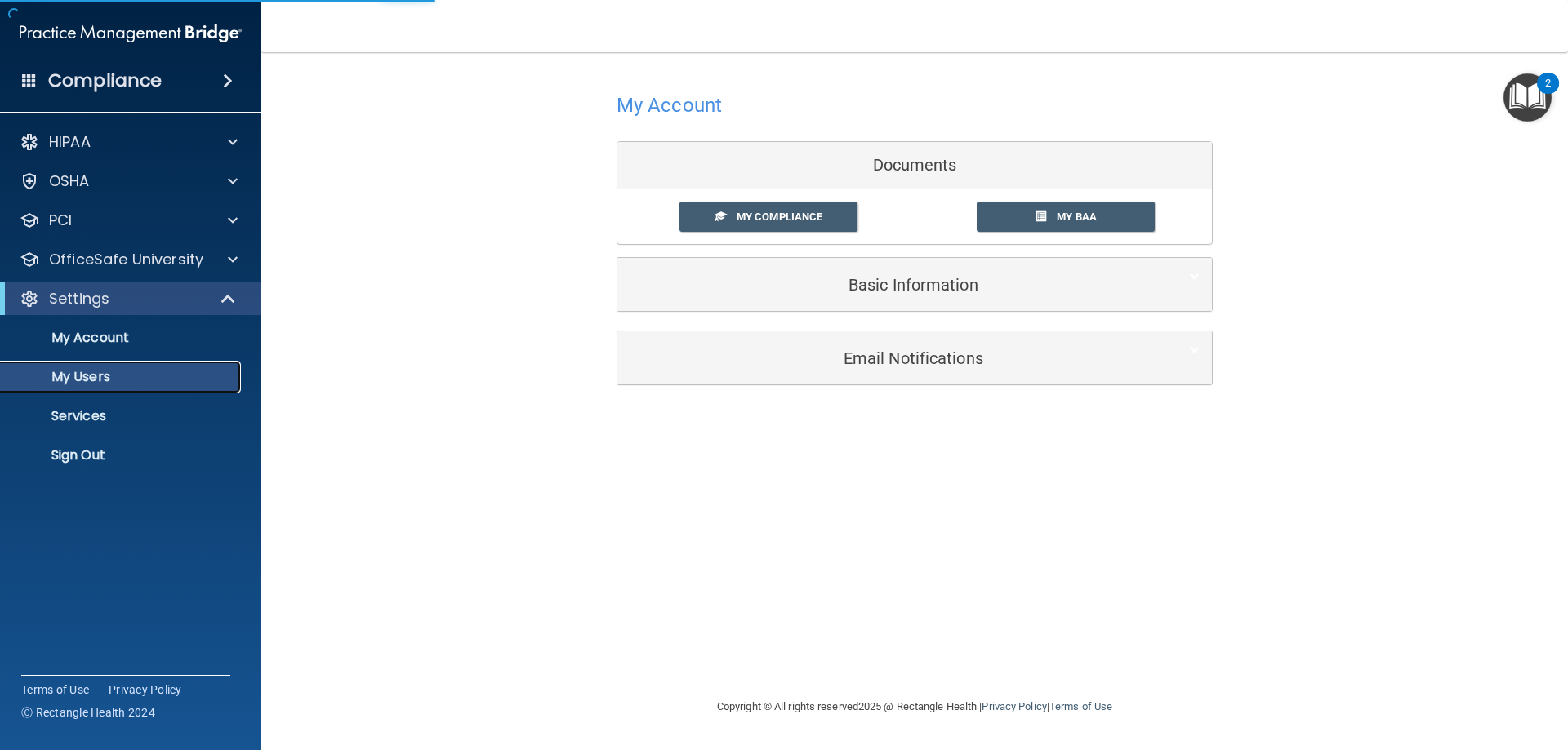
select select "20"
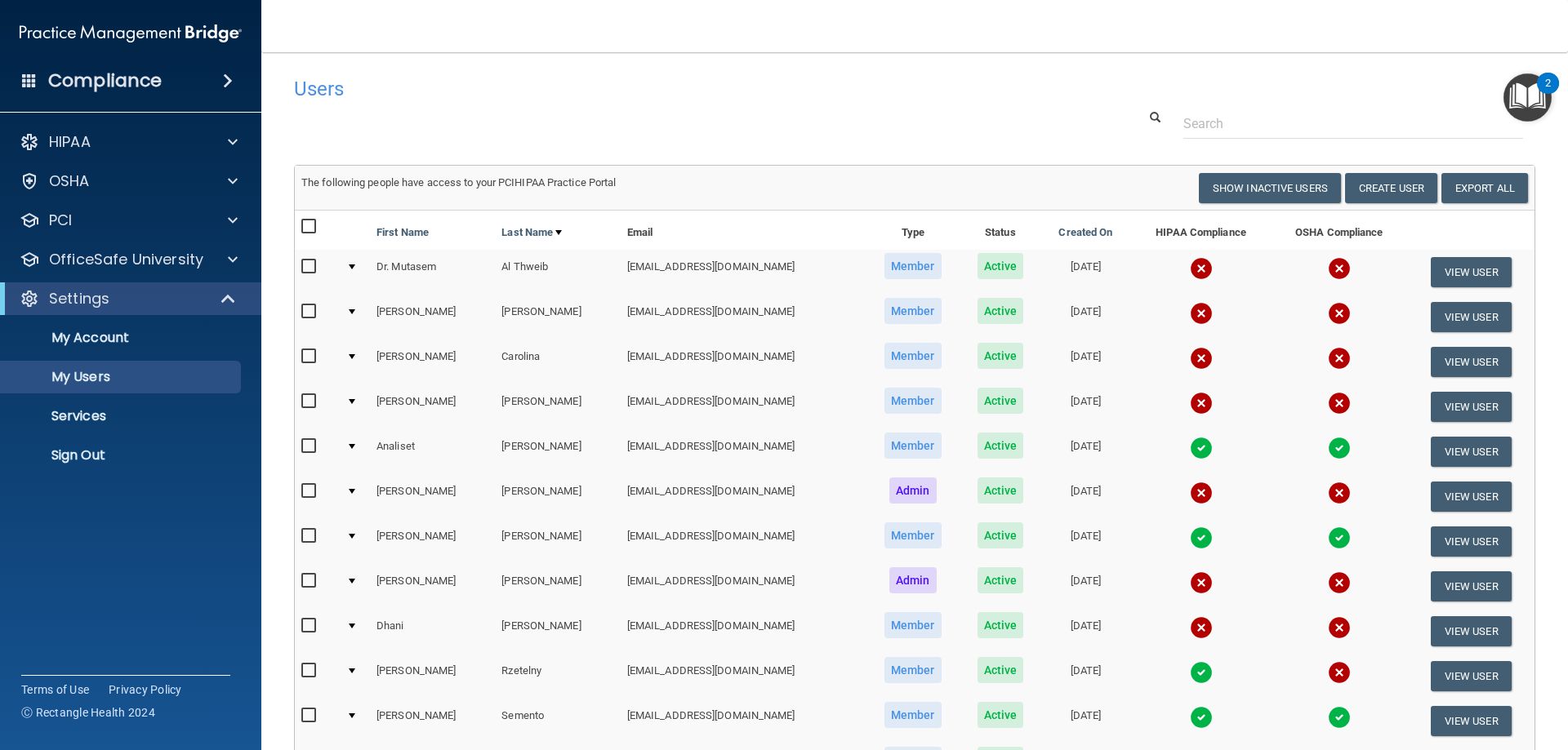
click at [308, 312] on input "checkbox" at bounding box center [311, 312] width 19 height 13
checkbox input "true"
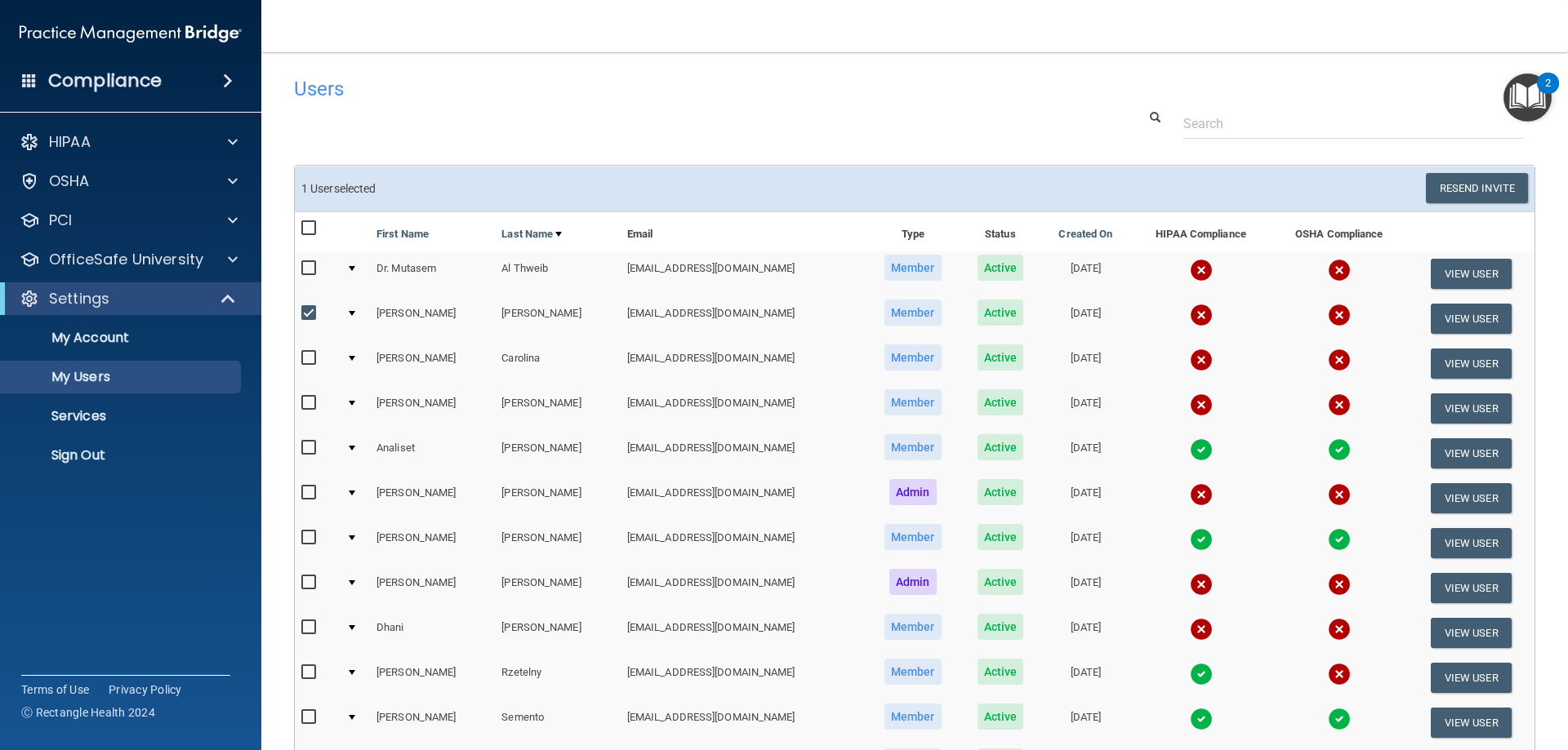
click at [301, 357] on input "checkbox" at bounding box center [311, 358] width 19 height 13
checkbox input "true"
click at [306, 445] on input "checkbox" at bounding box center [311, 448] width 19 height 13
checkbox input "false"
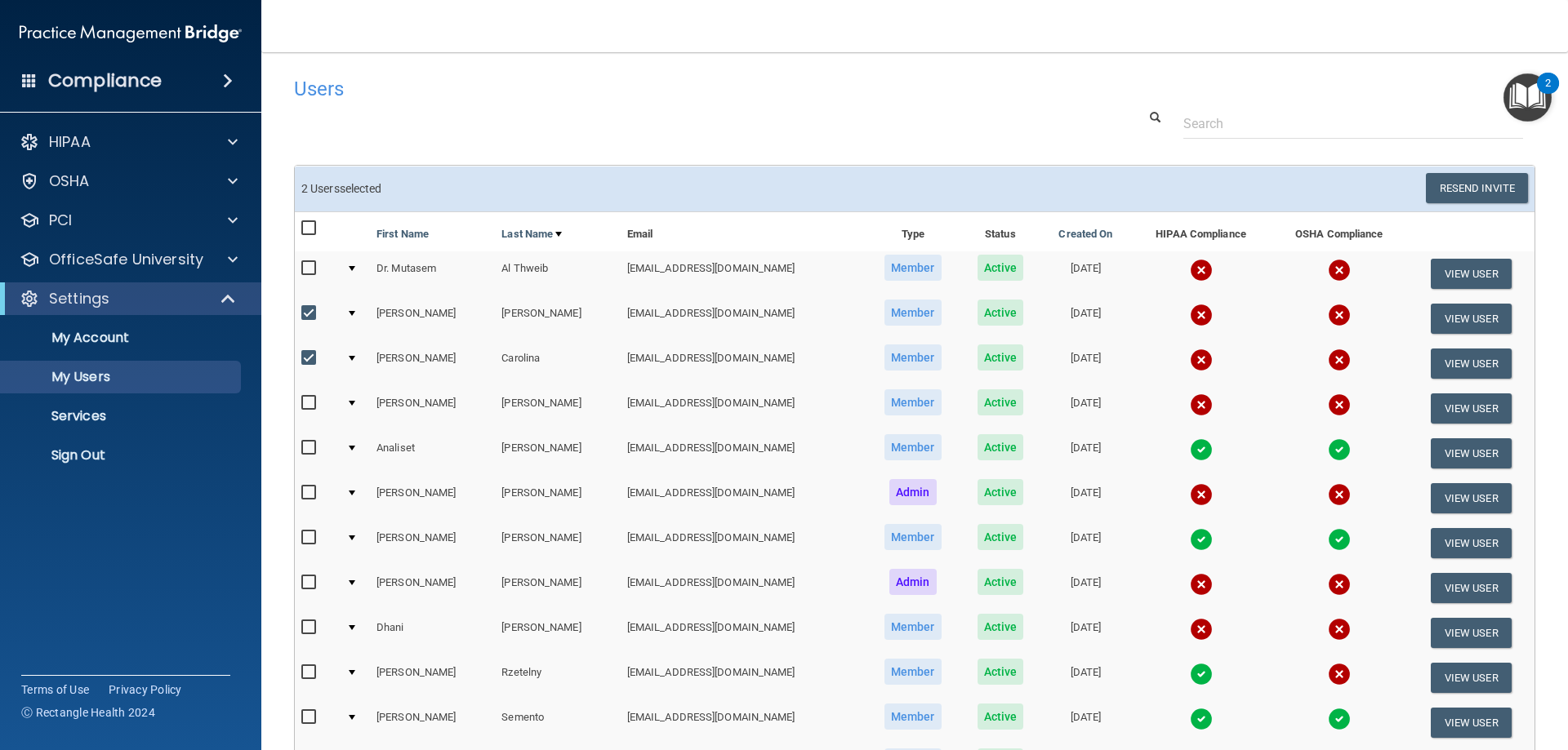
click at [310, 495] on input "checkbox" at bounding box center [311, 492] width 19 height 13
checkbox input "true"
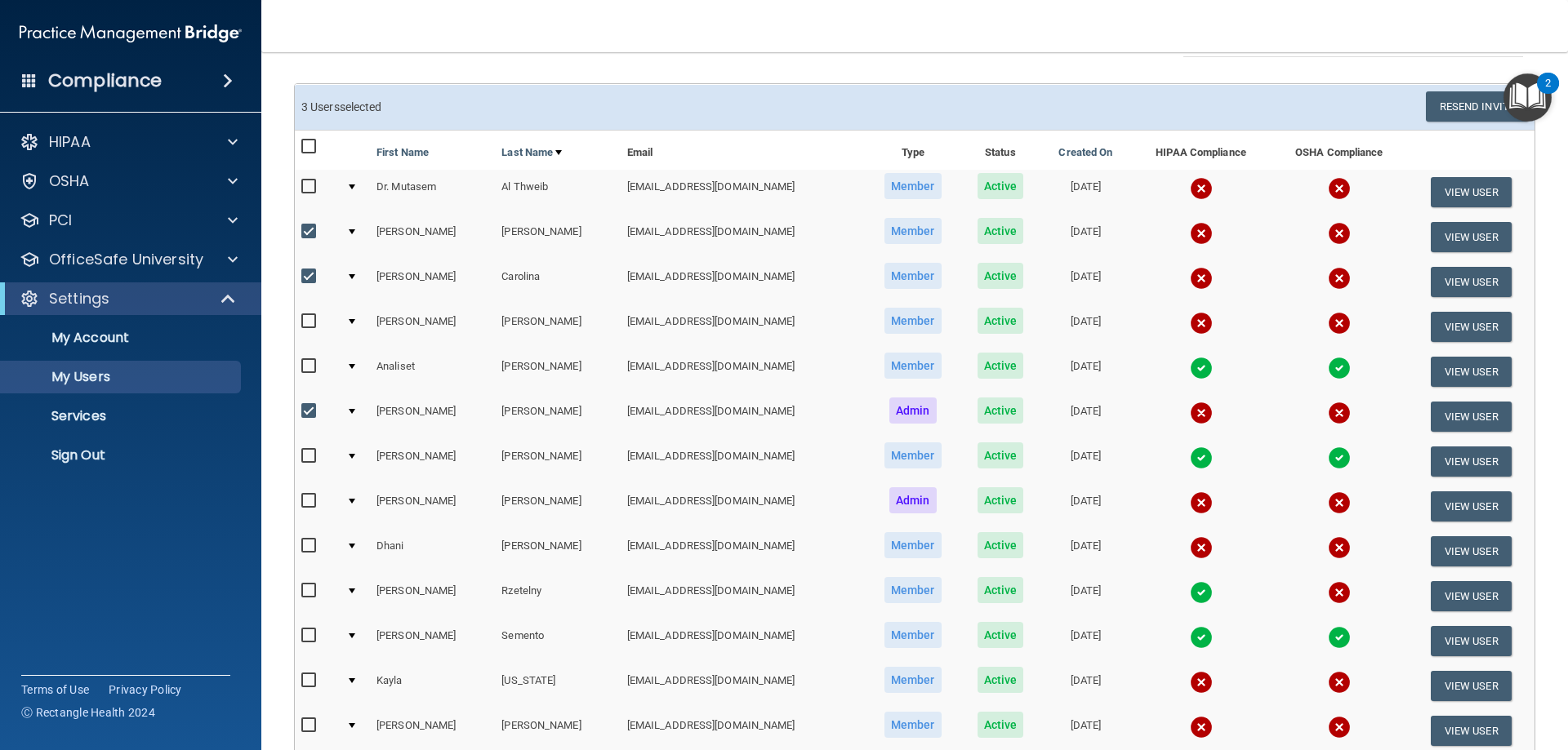
click at [309, 498] on input "checkbox" at bounding box center [311, 501] width 19 height 13
checkbox input "true"
click at [311, 544] on input "checkbox" at bounding box center [311, 546] width 19 height 13
checkbox input "true"
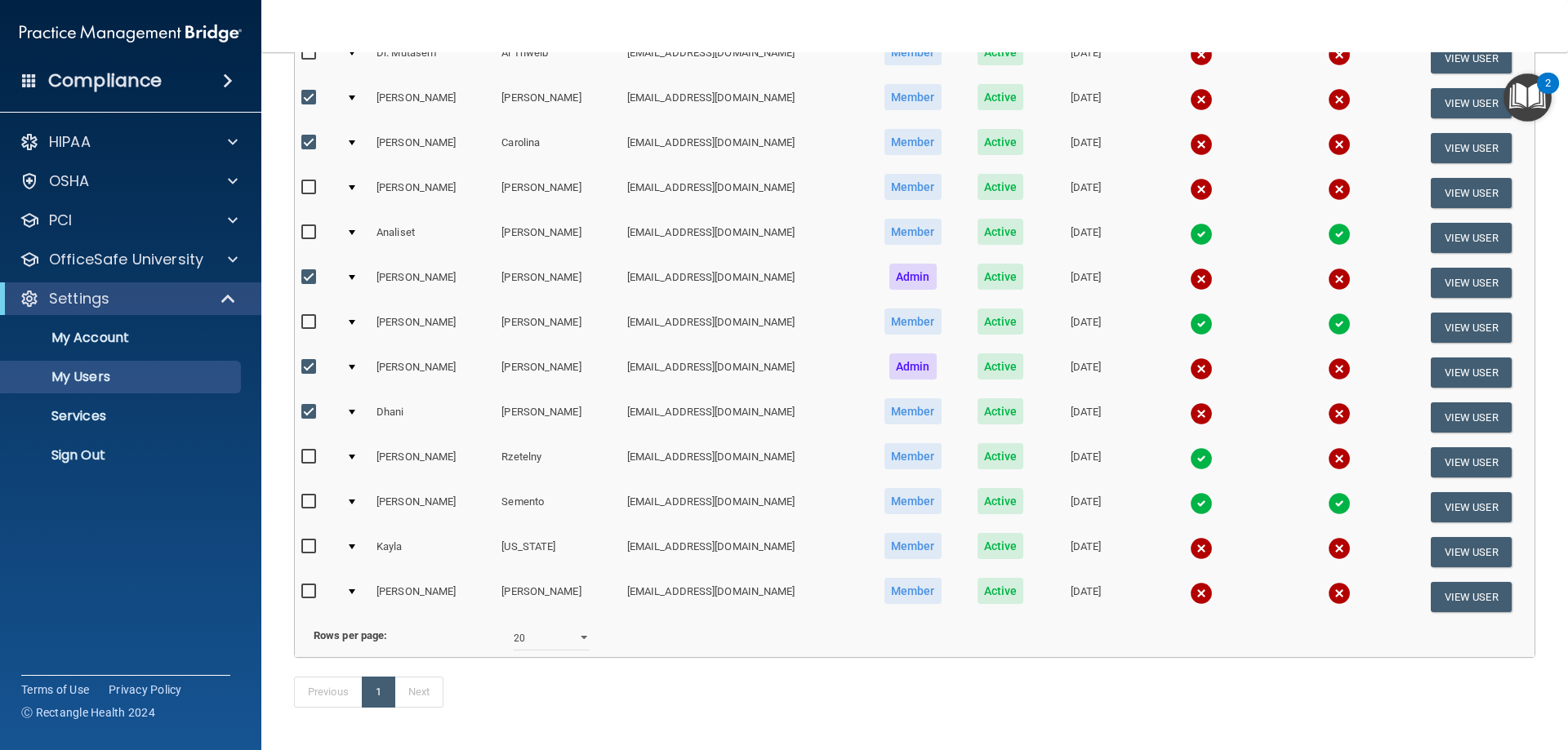
scroll to position [244, 0]
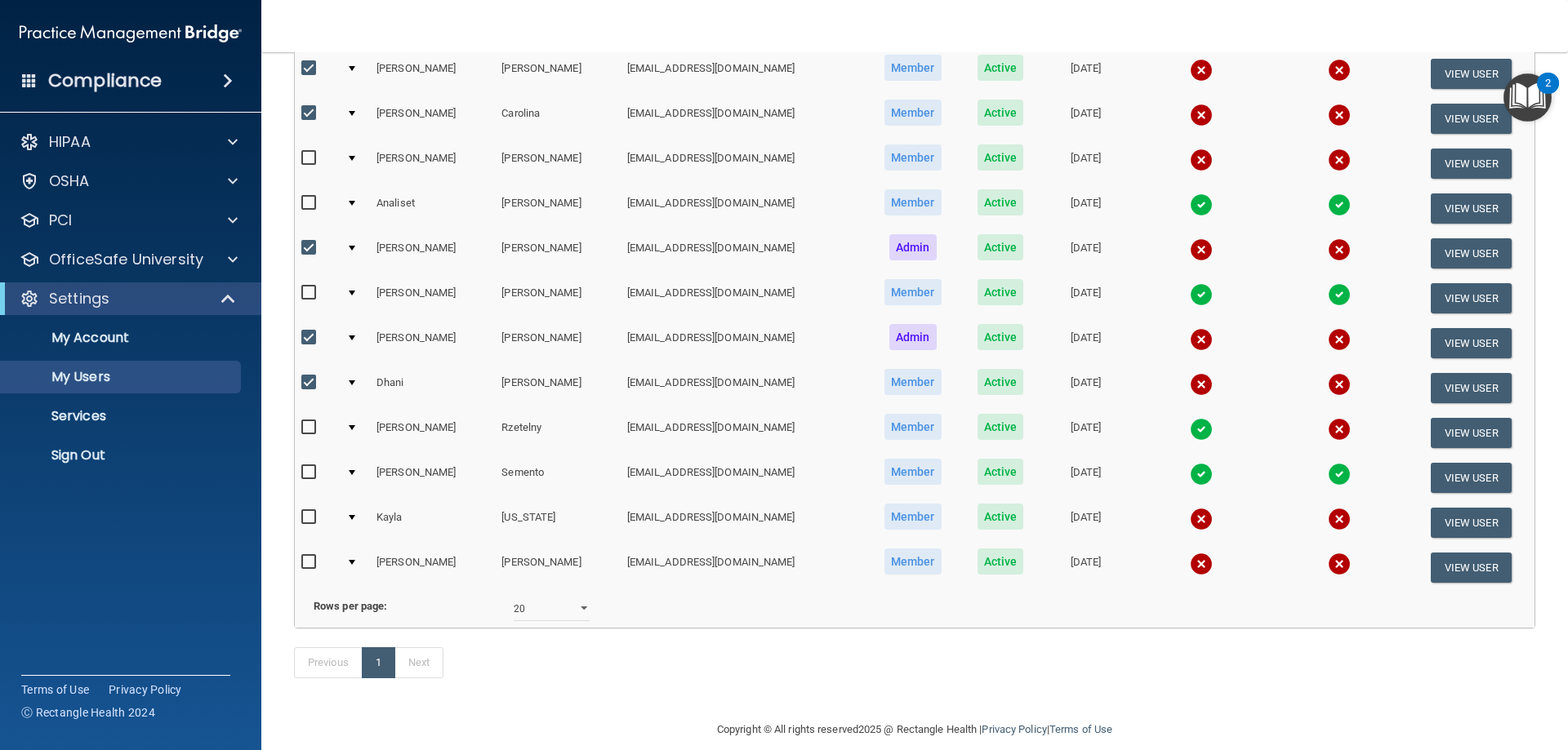
click at [311, 516] on input "checkbox" at bounding box center [311, 517] width 19 height 13
checkbox input "true"
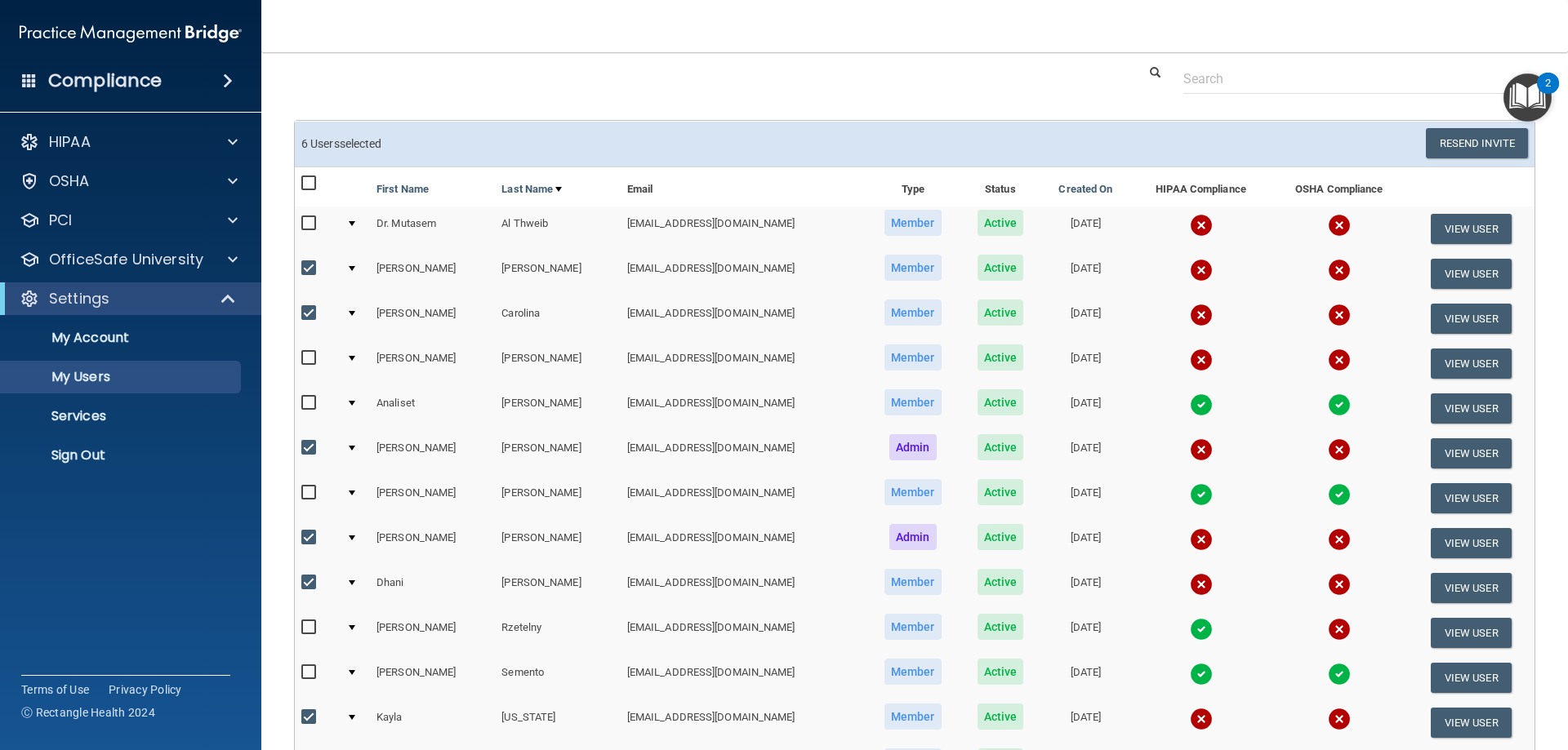
scroll to position [0, 0]
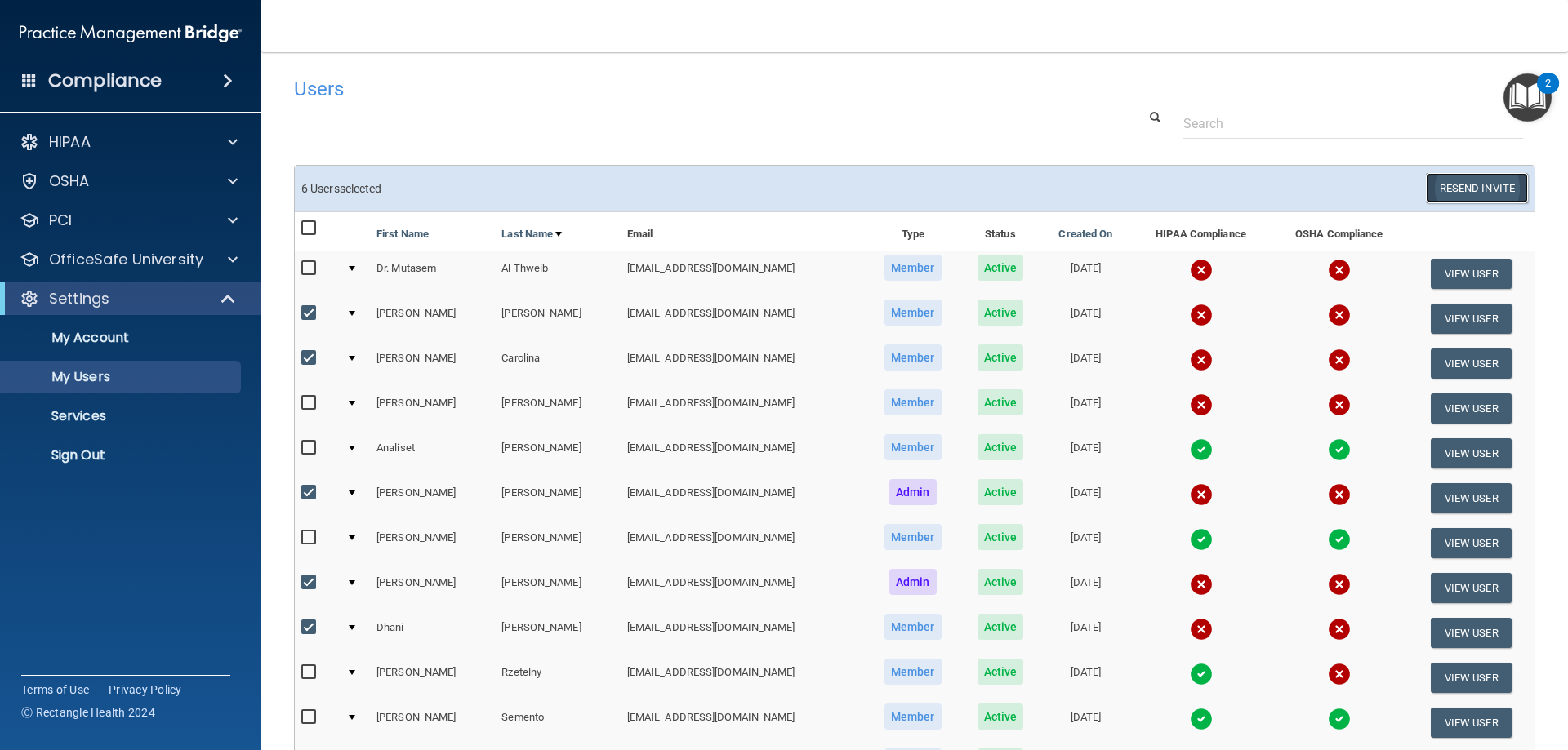
click at [1431, 183] on button "Resend Invite" at bounding box center [1476, 188] width 102 height 31
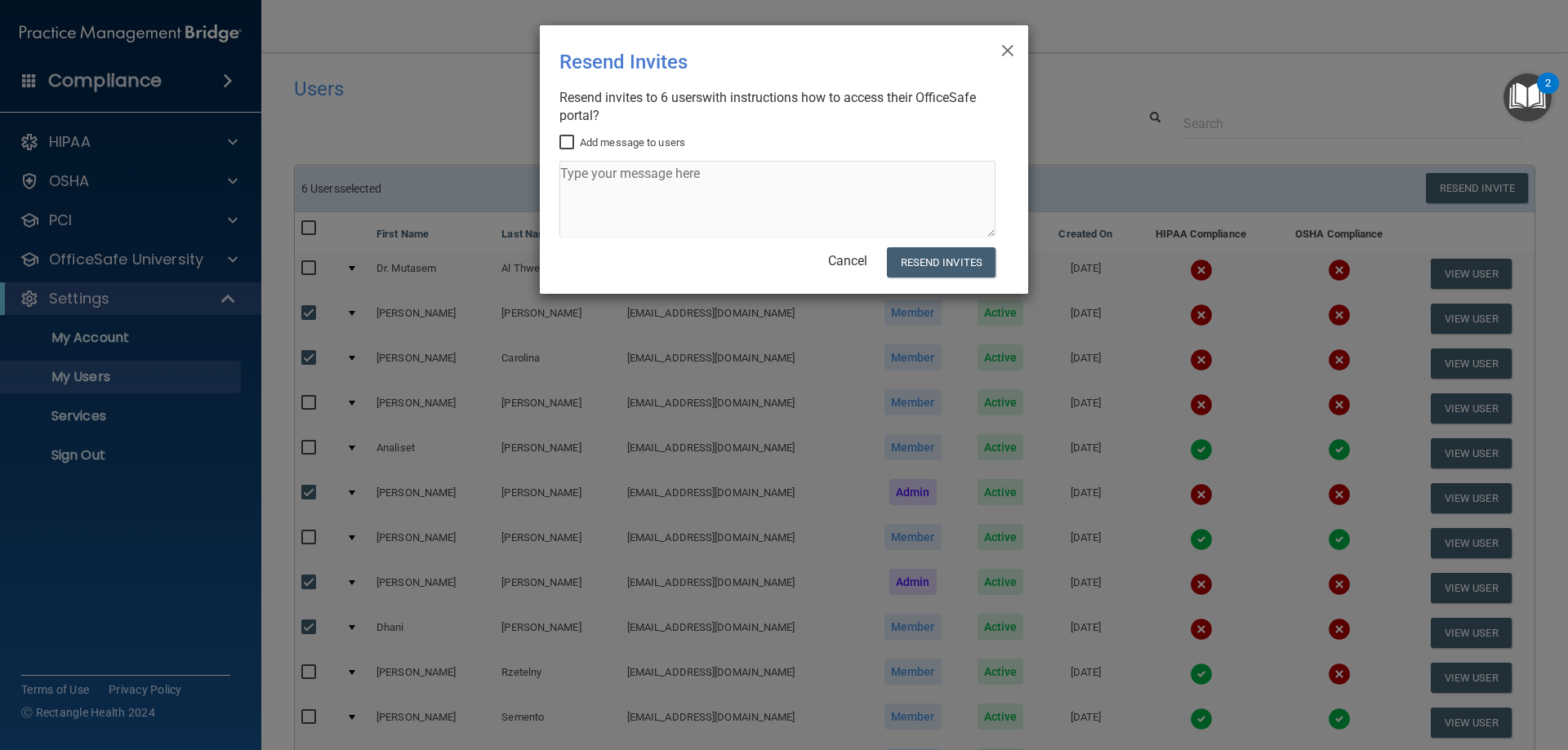
click at [571, 144] on input "Add message to users" at bounding box center [569, 142] width 19 height 13
checkbox input "true"
click at [599, 182] on textarea at bounding box center [777, 199] width 436 height 77
type textarea "Please complete your OSHA & HIPAA compliance"
click at [307, 268] on div "× Close Resend Invites There was an error while sending the invitations ... Res…" at bounding box center [784, 375] width 1568 height 750
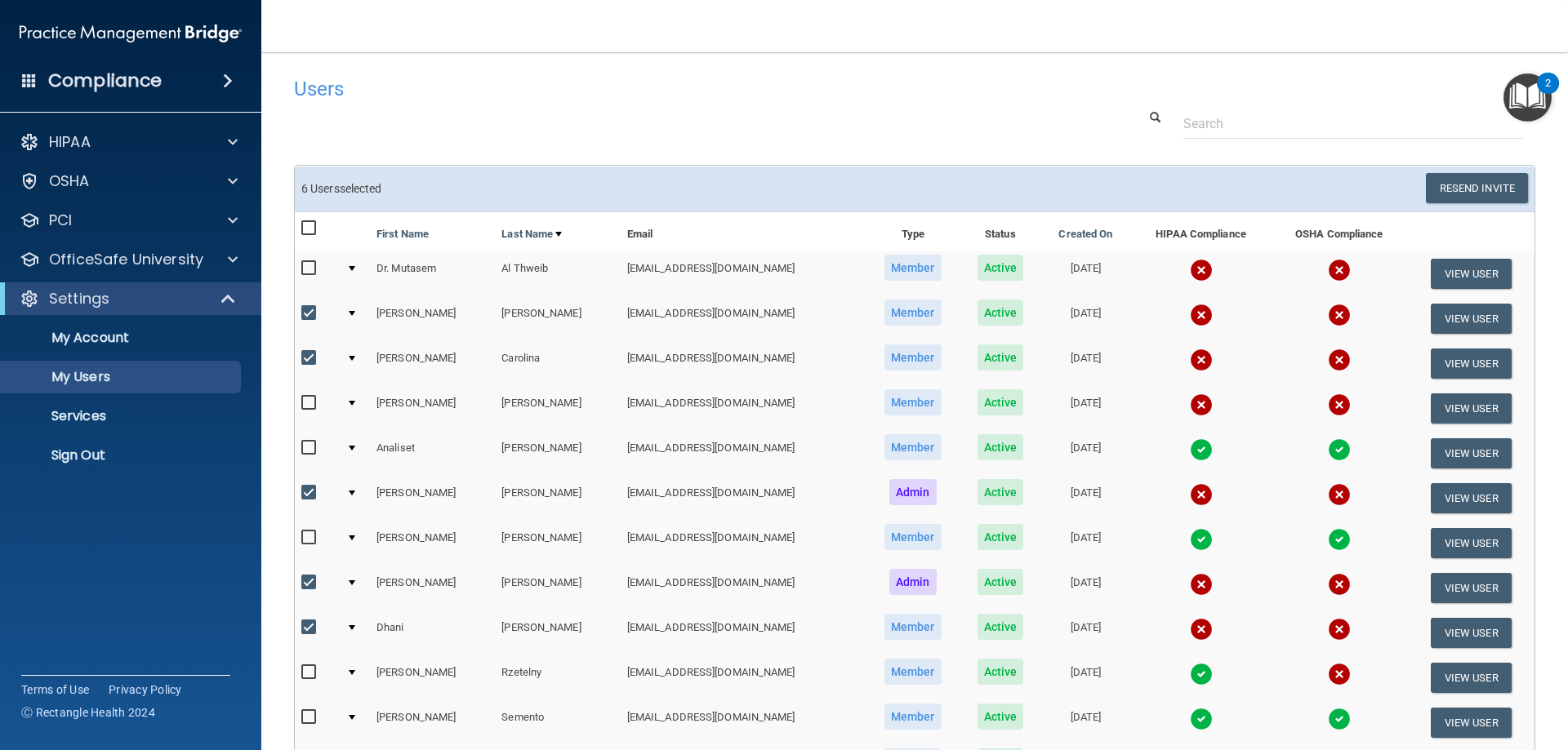
click at [302, 272] on input "checkbox" at bounding box center [311, 268] width 19 height 13
checkbox input "true"
click at [1438, 191] on button "Resend Invite" at bounding box center [1476, 188] width 102 height 31
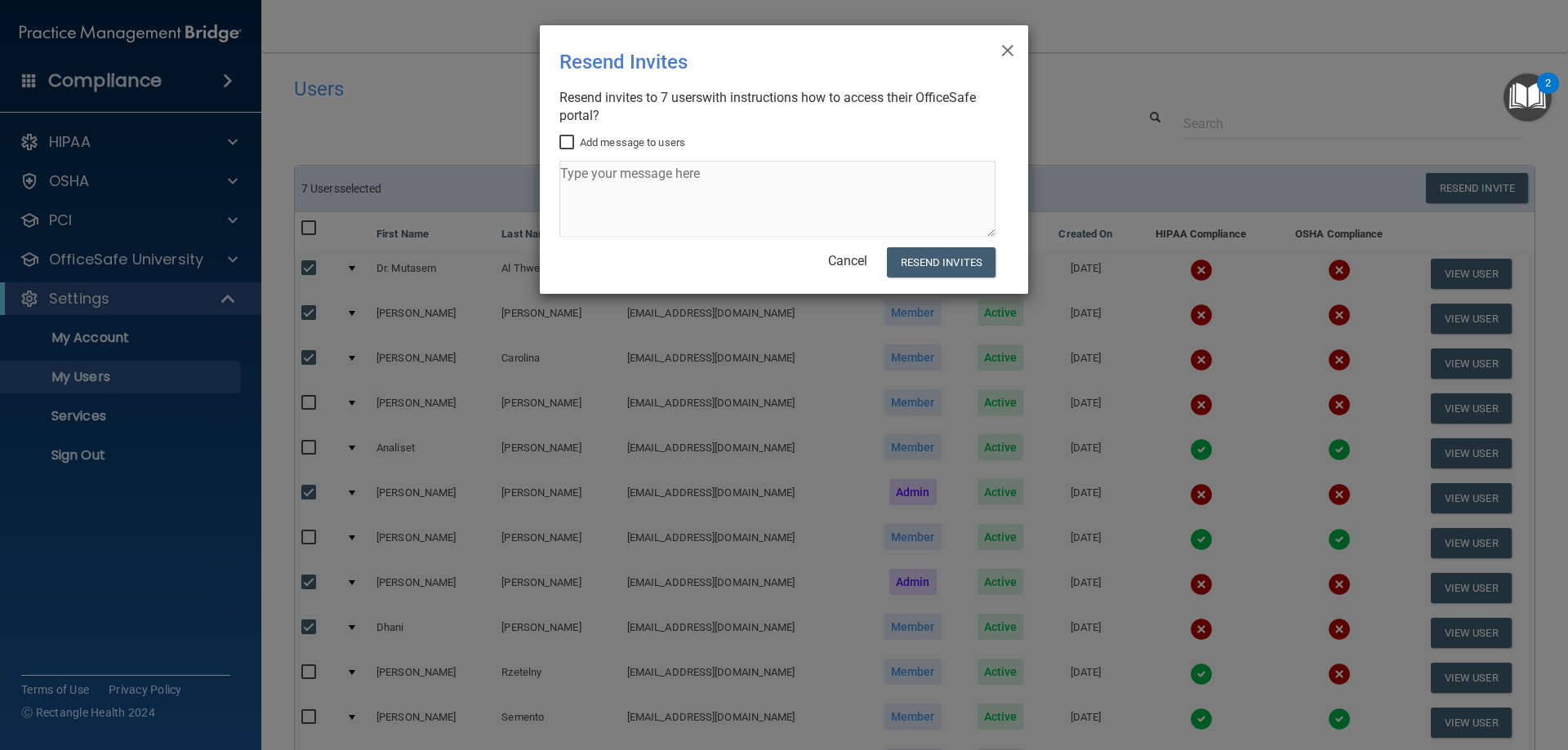
click at [567, 140] on input "Add message to users" at bounding box center [569, 142] width 19 height 13
checkbox input "true"
click at [587, 161] on textarea at bounding box center [777, 199] width 436 height 77
type textarea "Please complete your OSHA & HIPAA compliance ASAP"
click at [939, 266] on button "Resend Invites" at bounding box center [941, 262] width 108 height 31
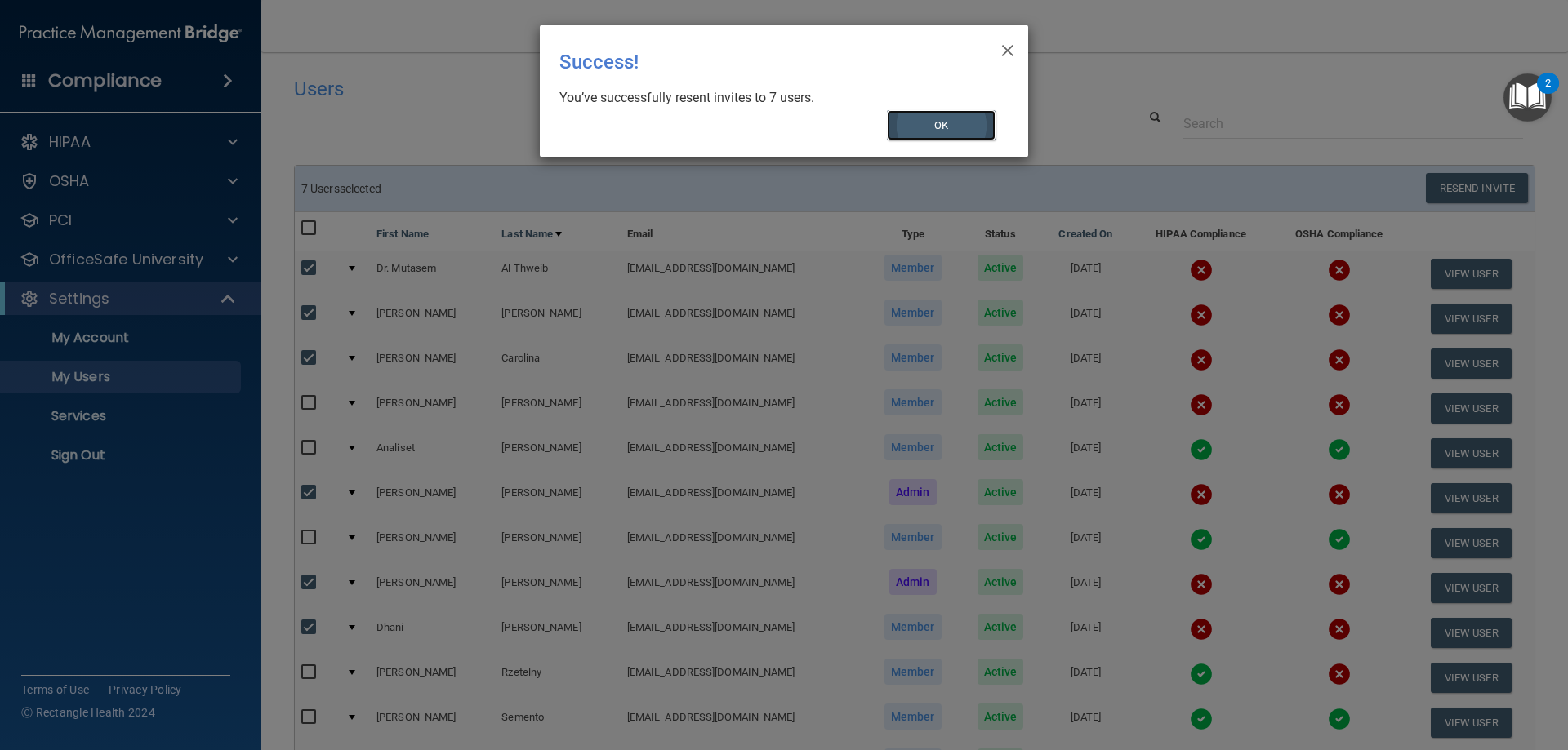
click at [937, 120] on button "OK" at bounding box center [941, 125] width 109 height 31
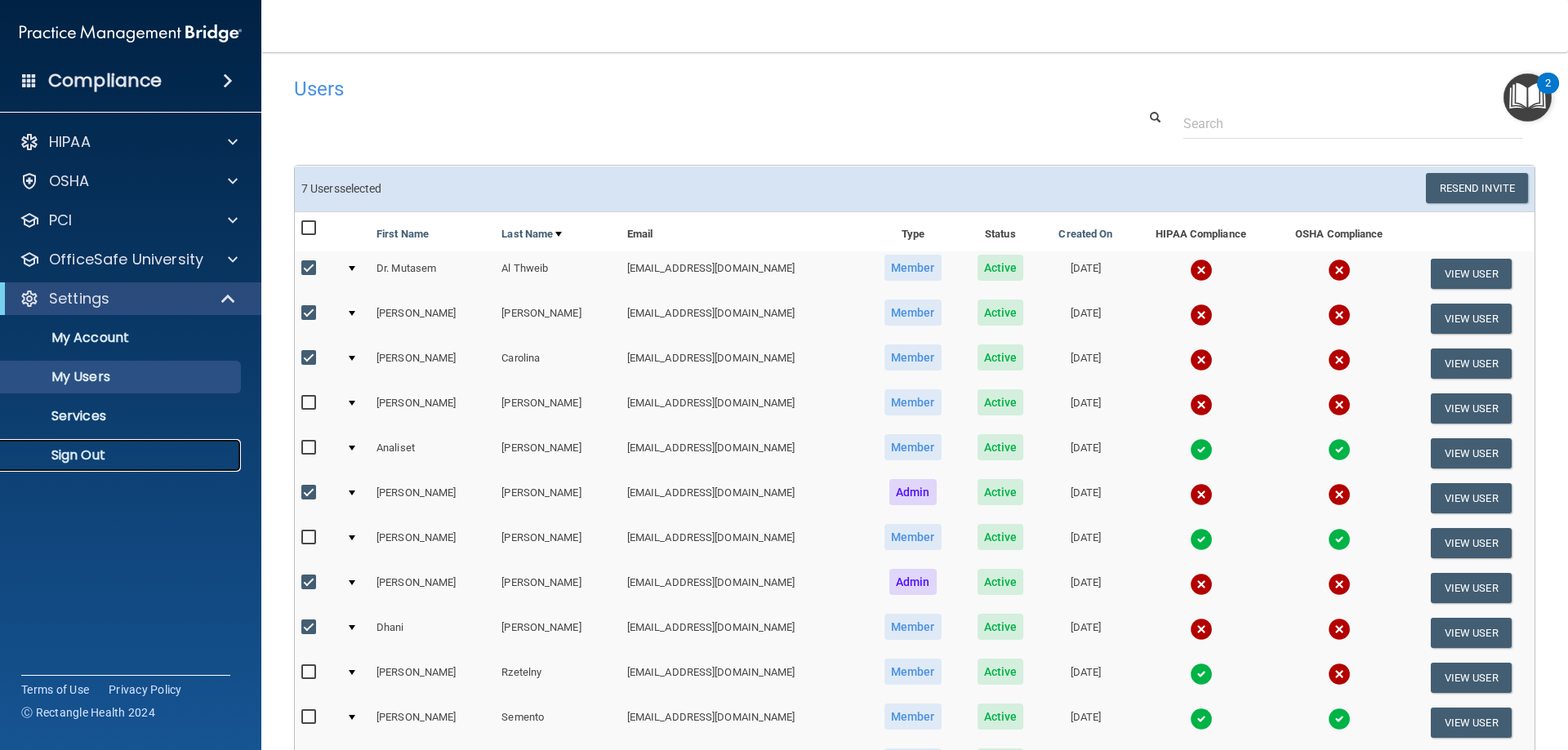
click at [120, 451] on p "Sign Out" at bounding box center [121, 455] width 223 height 17
